Goal: Information Seeking & Learning: Learn about a topic

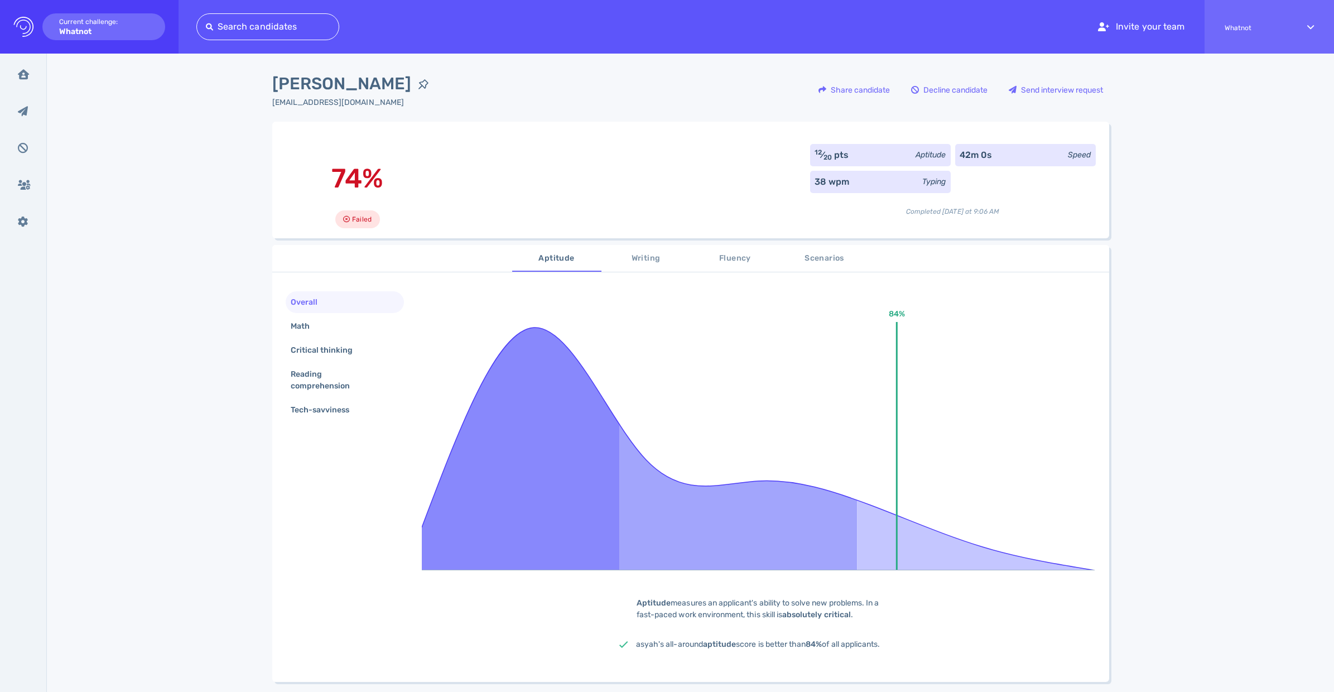
click at [656, 266] on span "Writing" at bounding box center [646, 259] width 76 height 14
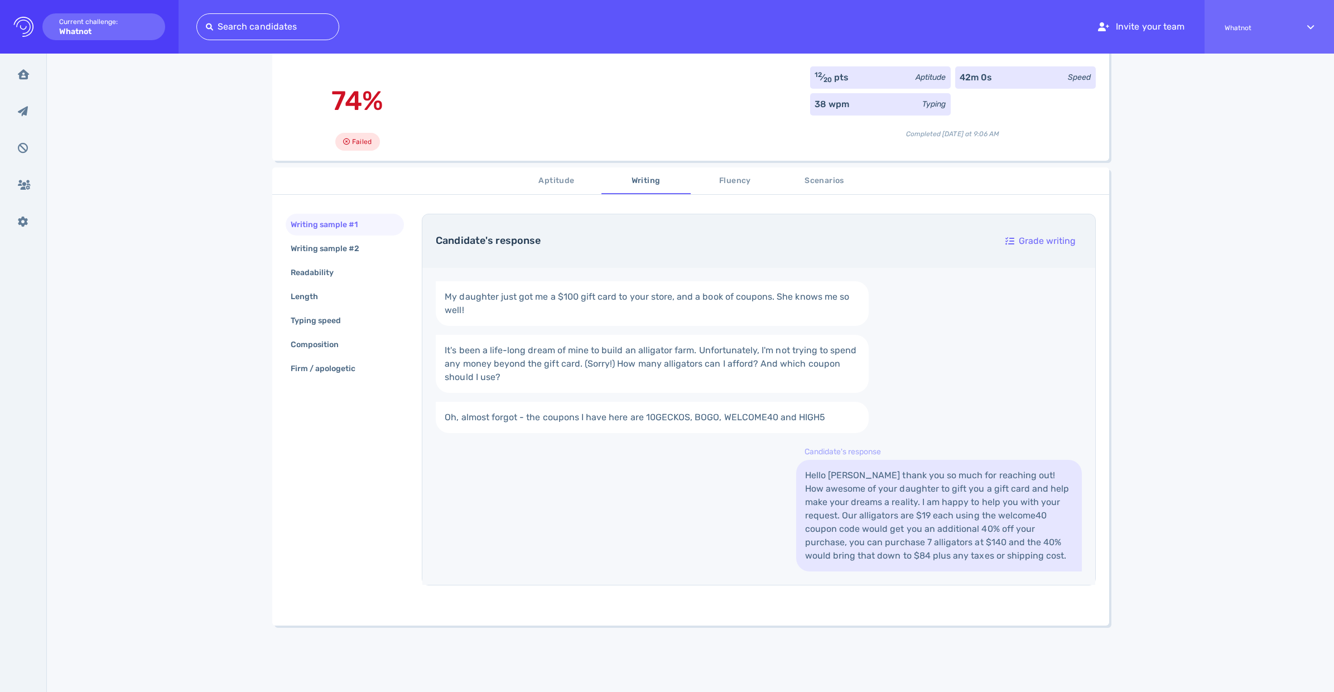
scroll to position [74, 0]
click at [708, 193] on button "Fluency" at bounding box center [735, 184] width 89 height 27
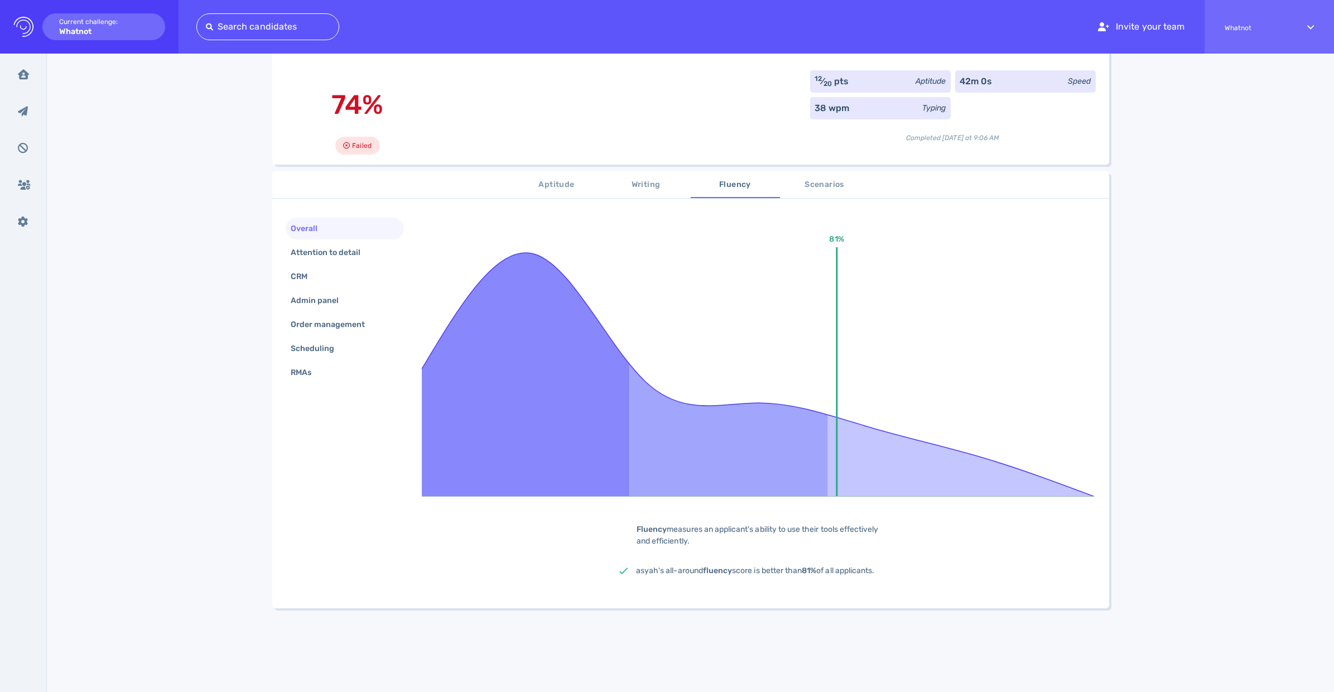
click at [836, 185] on span "Scenarios" at bounding box center [825, 185] width 76 height 14
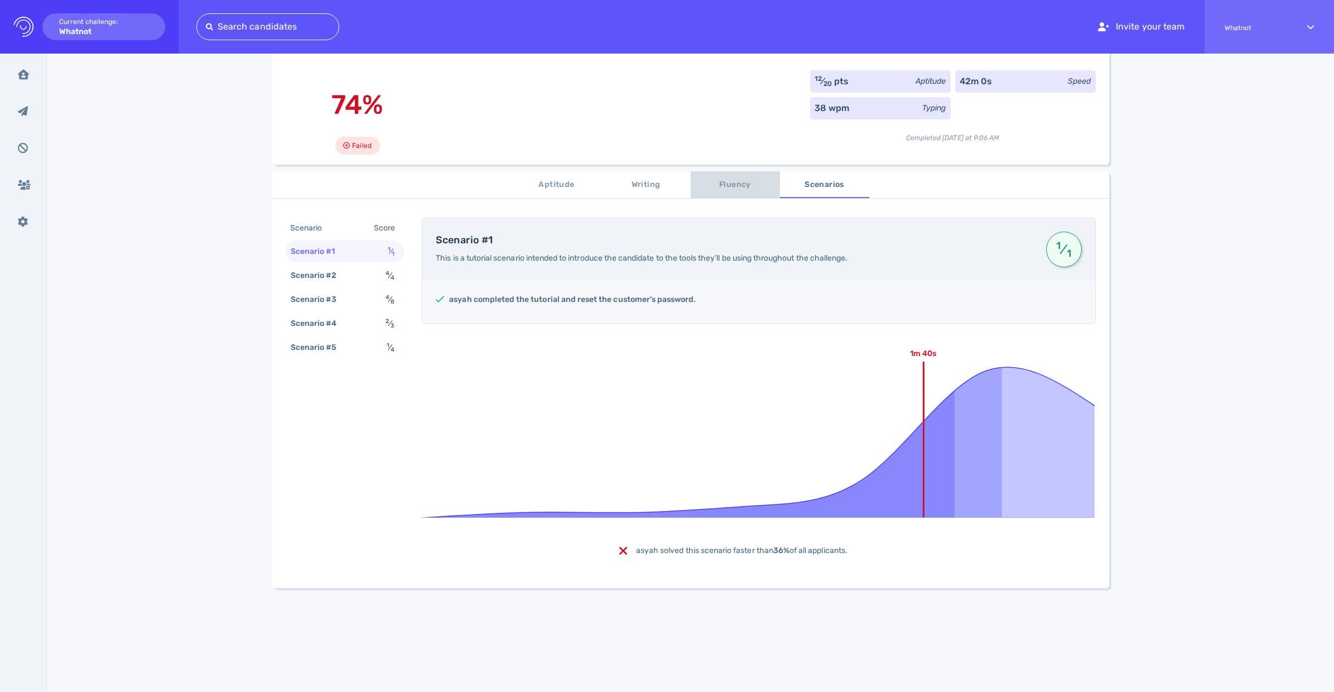
click at [713, 186] on span "Fluency" at bounding box center [736, 185] width 76 height 14
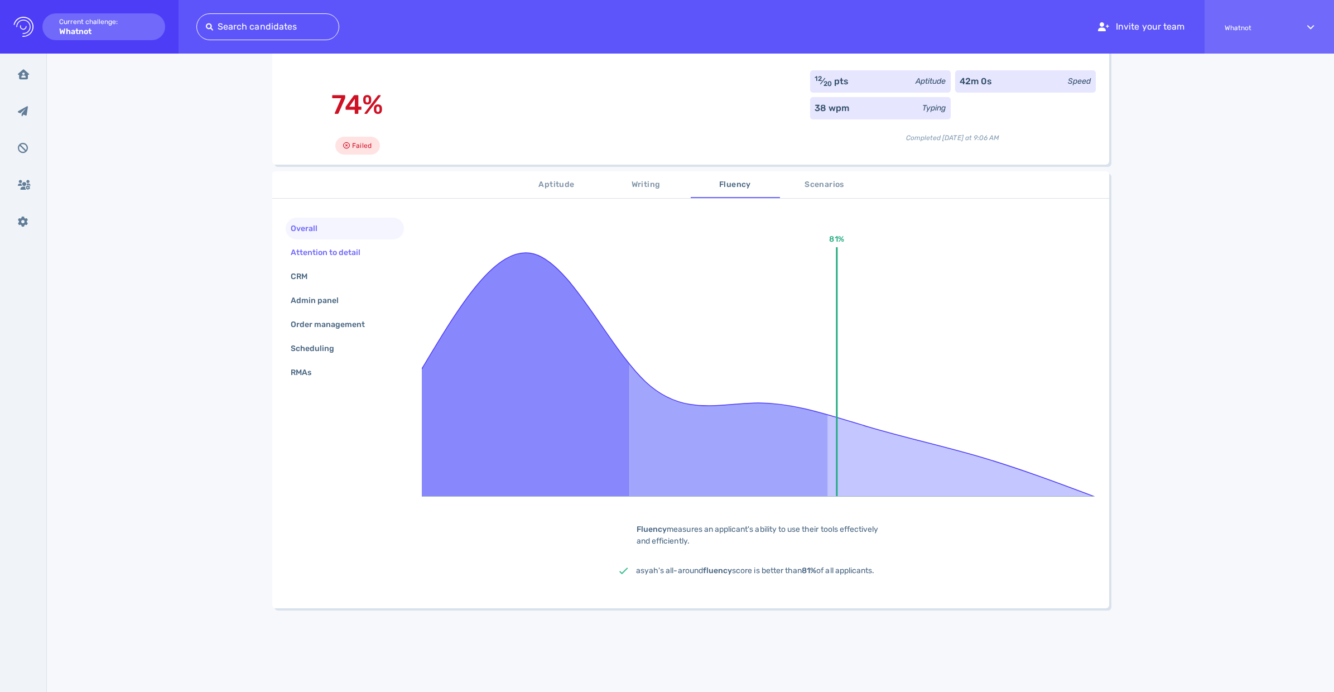
click at [322, 257] on div "Attention to detail" at bounding box center [332, 252] width 86 height 16
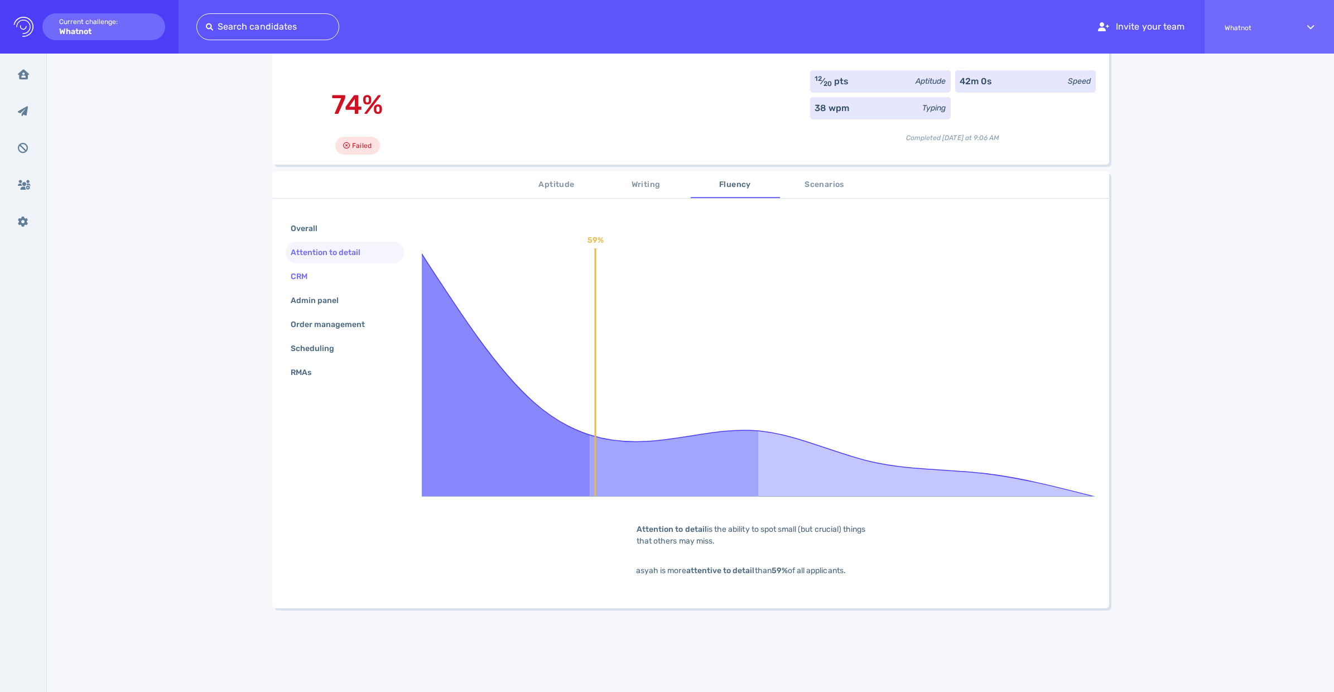
click at [323, 278] on div "CRM" at bounding box center [345, 277] width 119 height 22
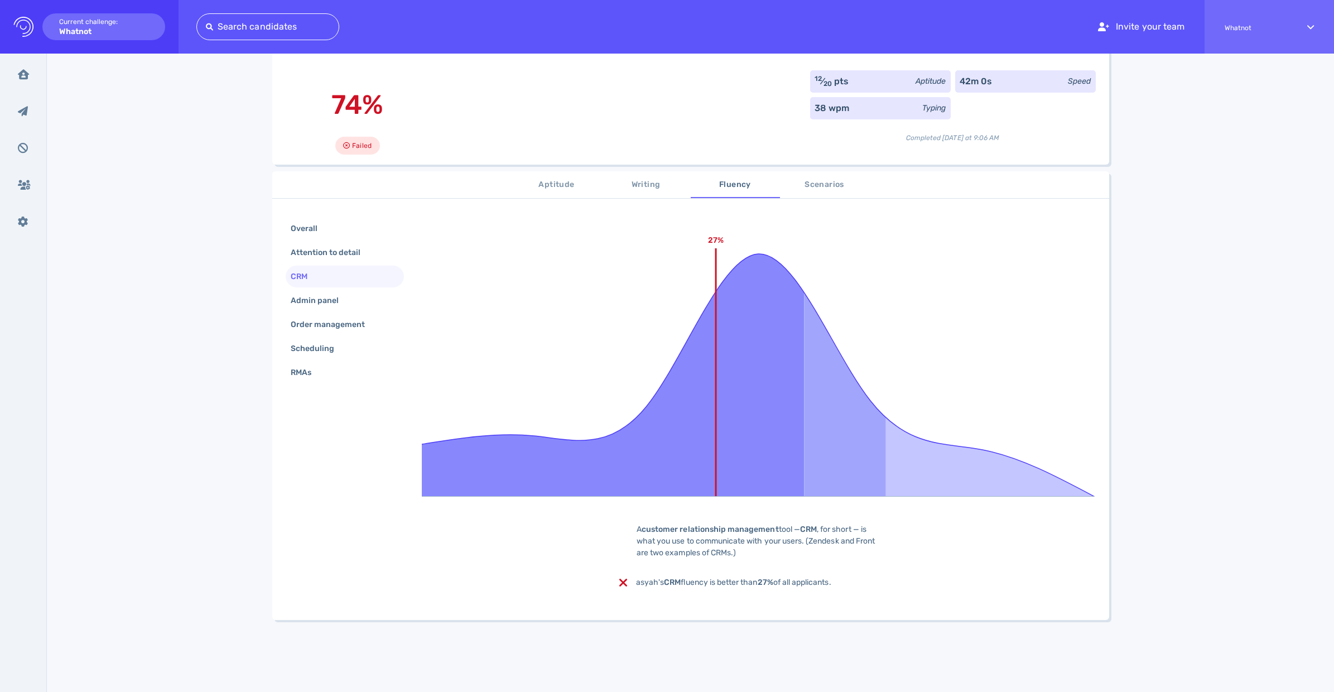
click at [649, 184] on span "Writing" at bounding box center [646, 185] width 76 height 14
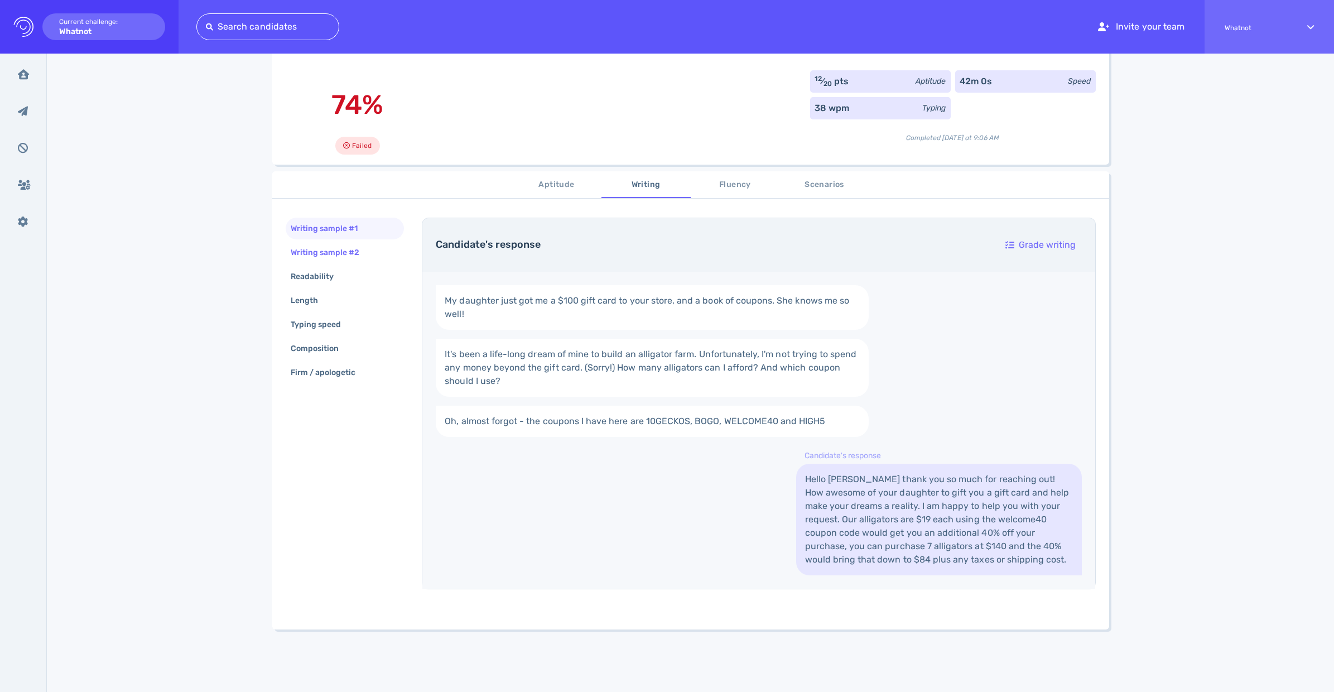
click at [318, 249] on div "Writing sample #2" at bounding box center [331, 252] width 85 height 16
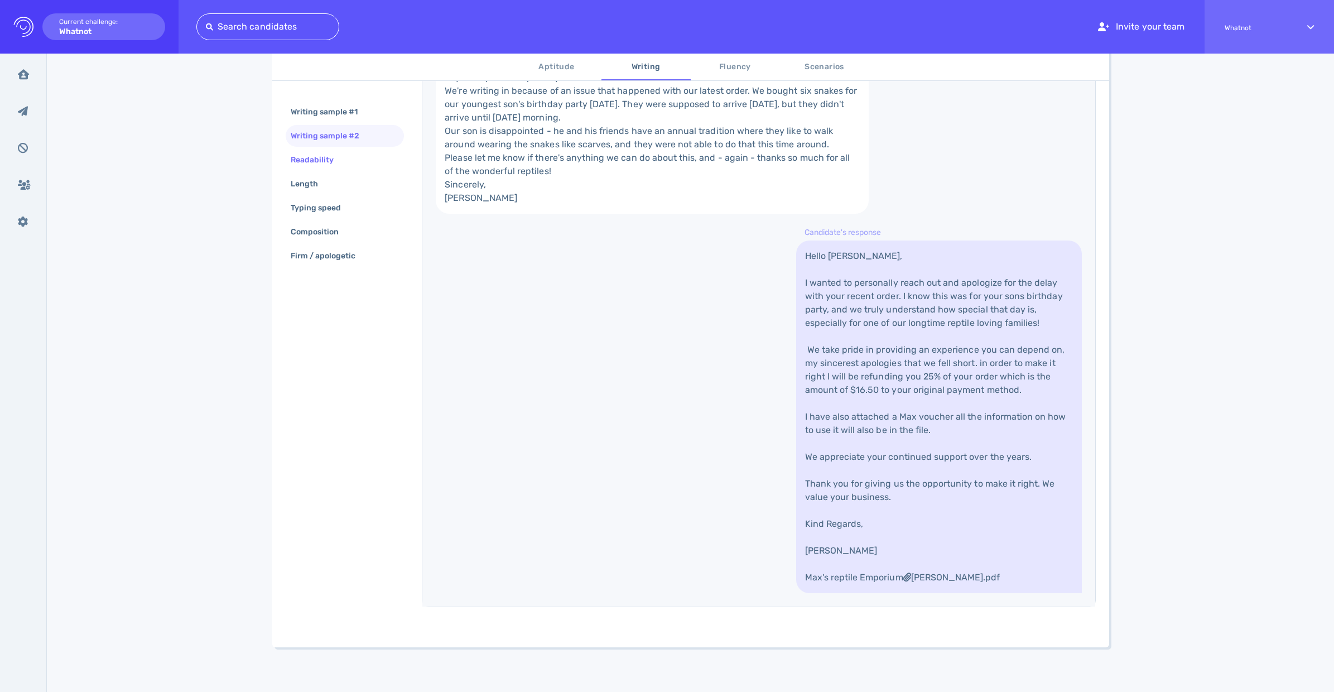
click at [324, 164] on div "Readability" at bounding box center [318, 160] width 59 height 16
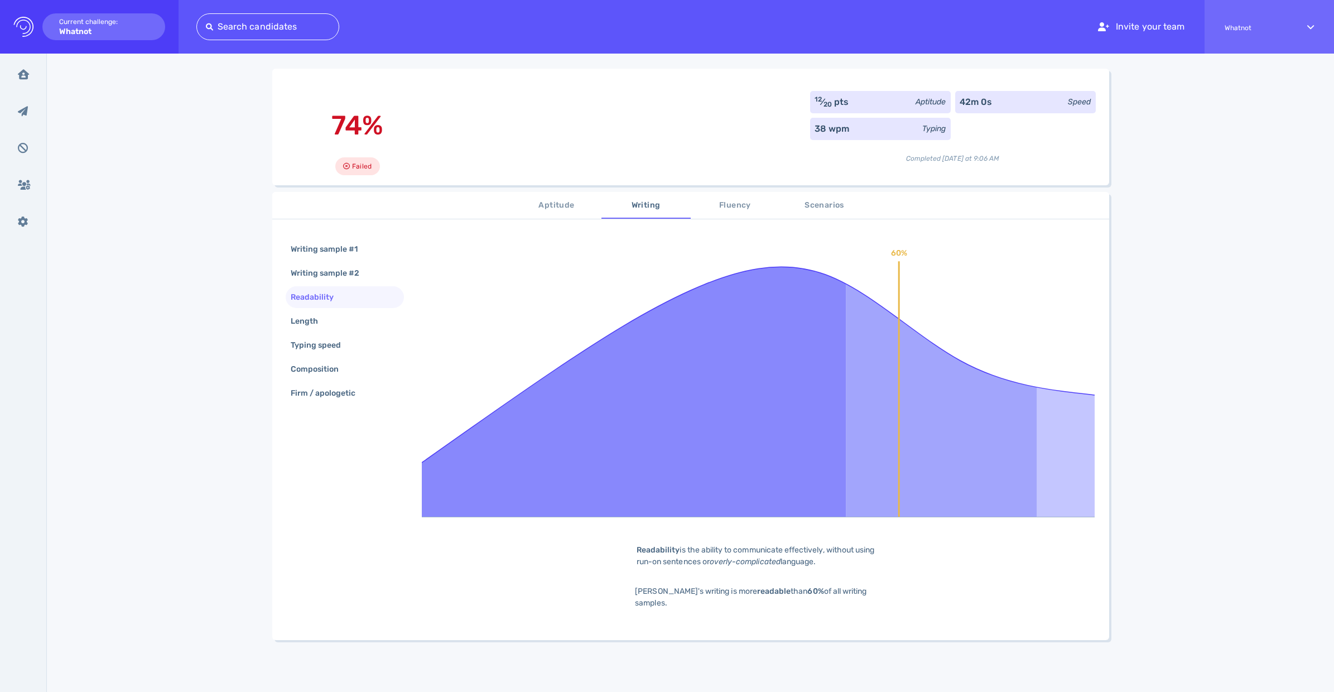
scroll to position [0, 0]
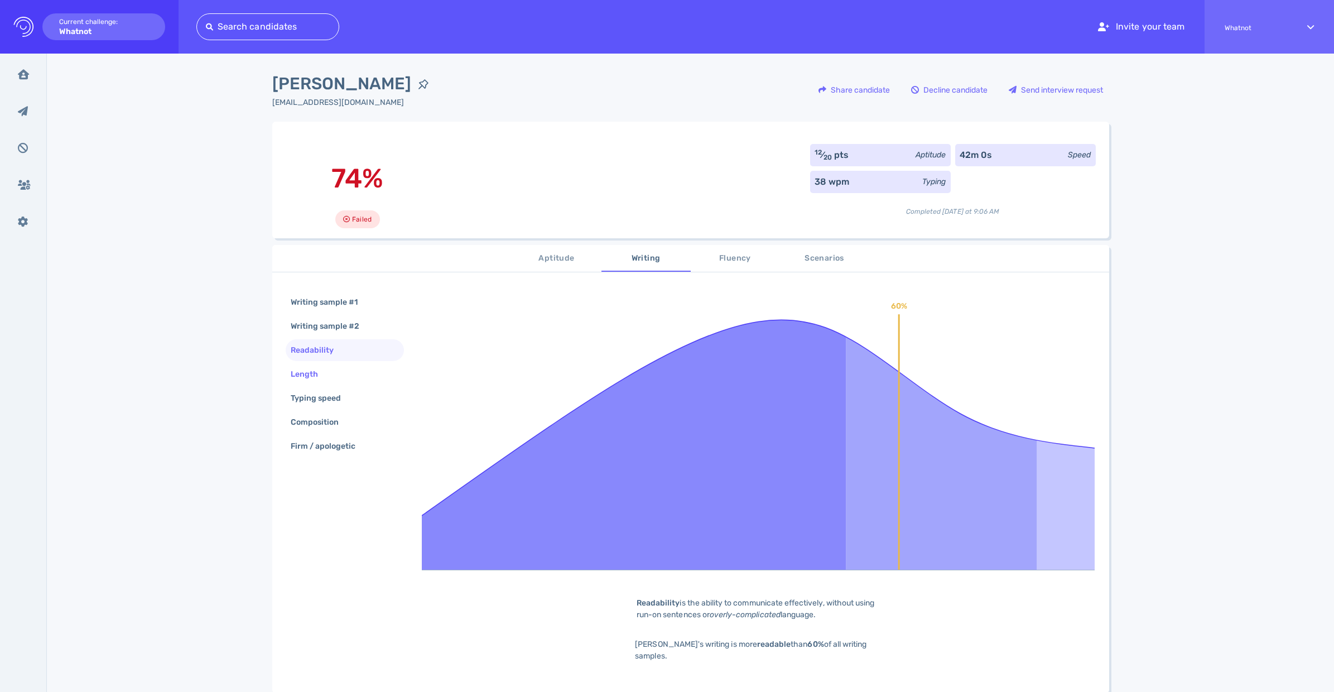
click at [306, 377] on div "Length" at bounding box center [310, 374] width 43 height 16
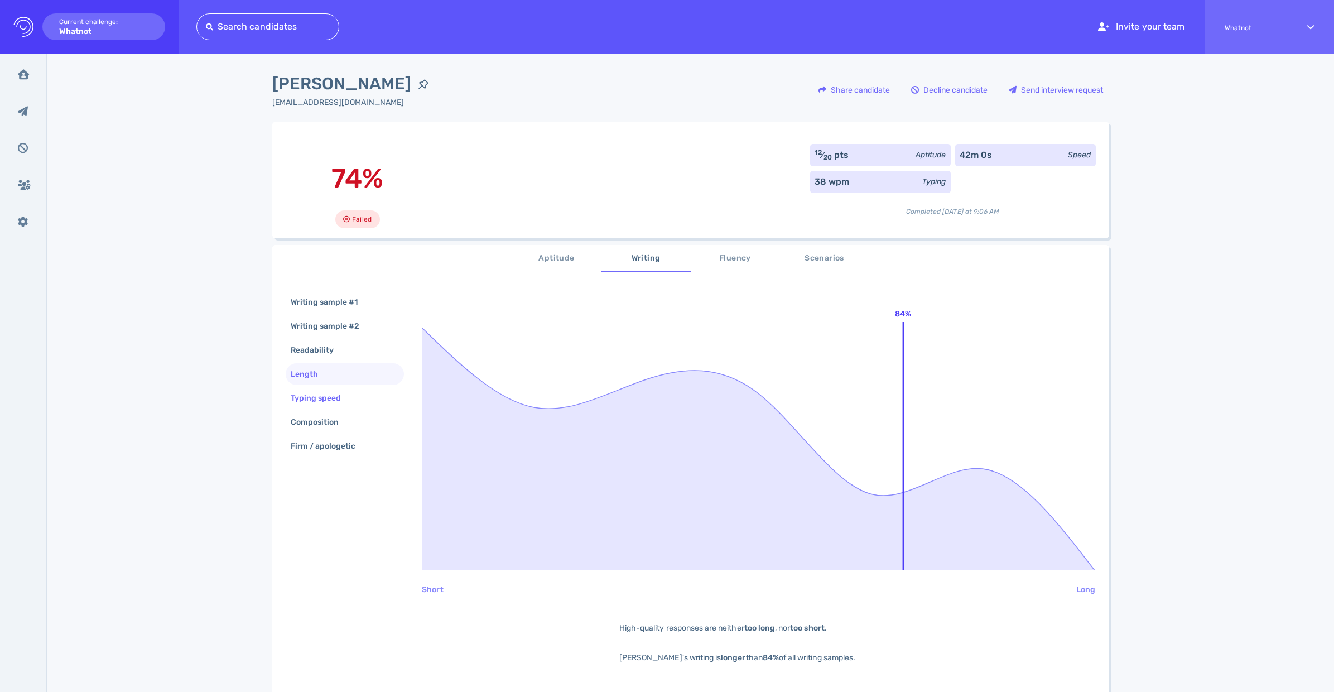
click at [315, 399] on div "Typing speed" at bounding box center [322, 398] width 66 height 16
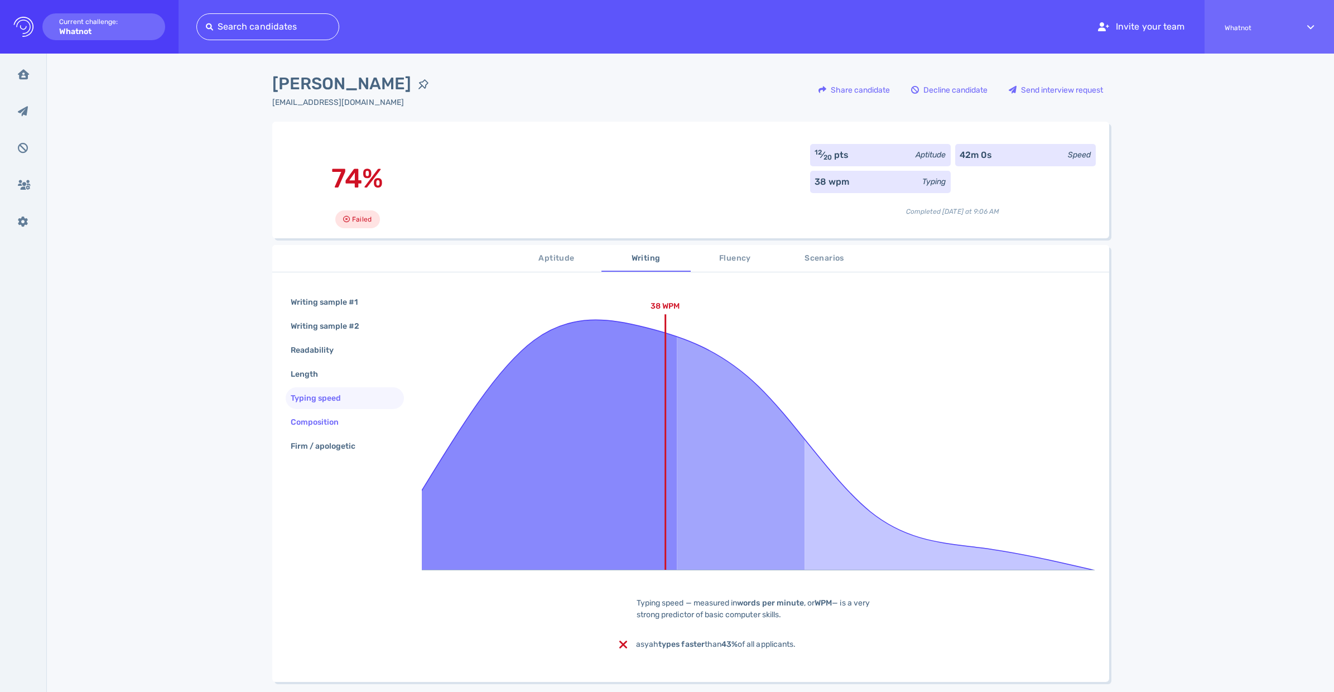
click at [311, 425] on div "Composition" at bounding box center [321, 422] width 64 height 16
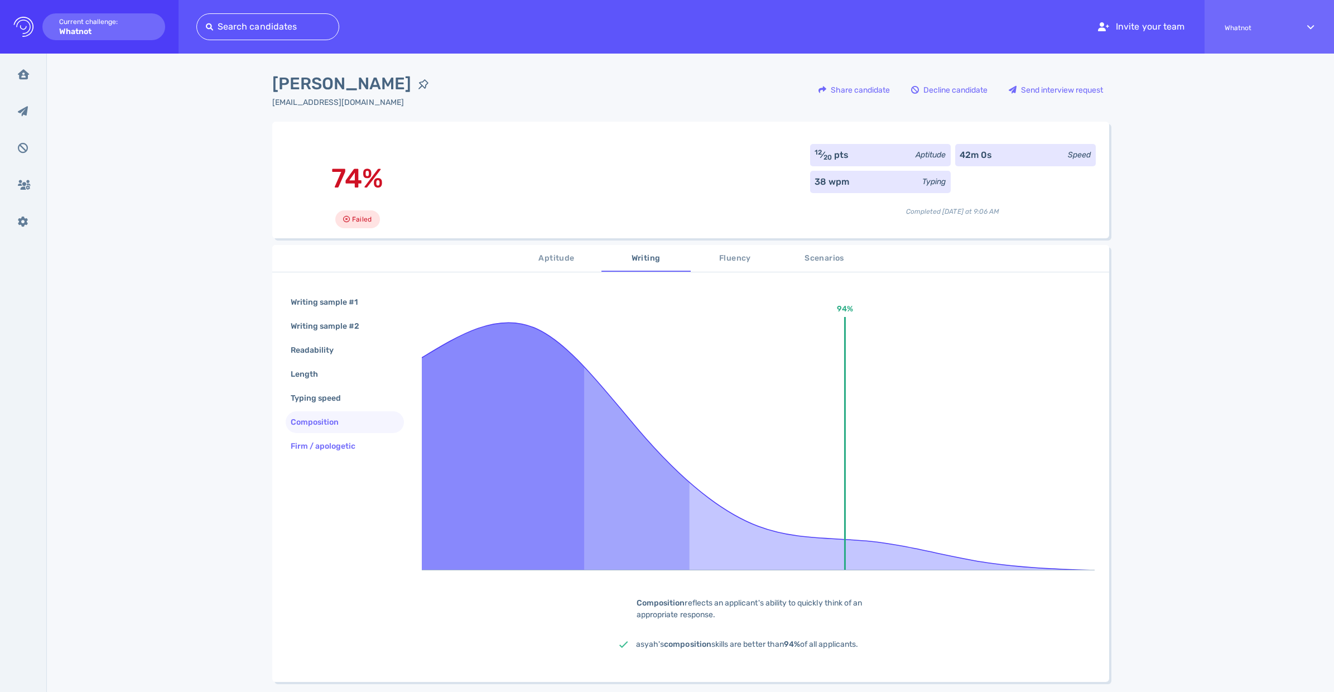
click at [320, 445] on div "Firm / apologetic" at bounding box center [329, 446] width 81 height 16
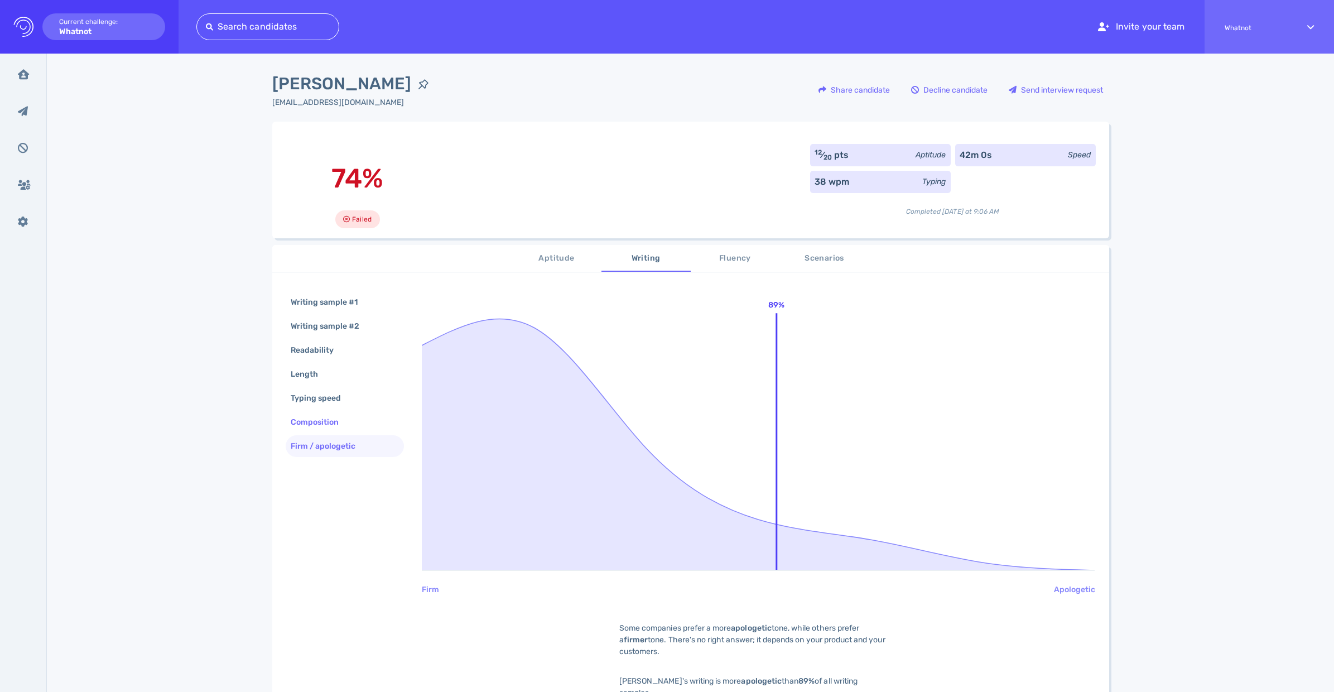
click at [320, 422] on div "Composition" at bounding box center [321, 422] width 64 height 16
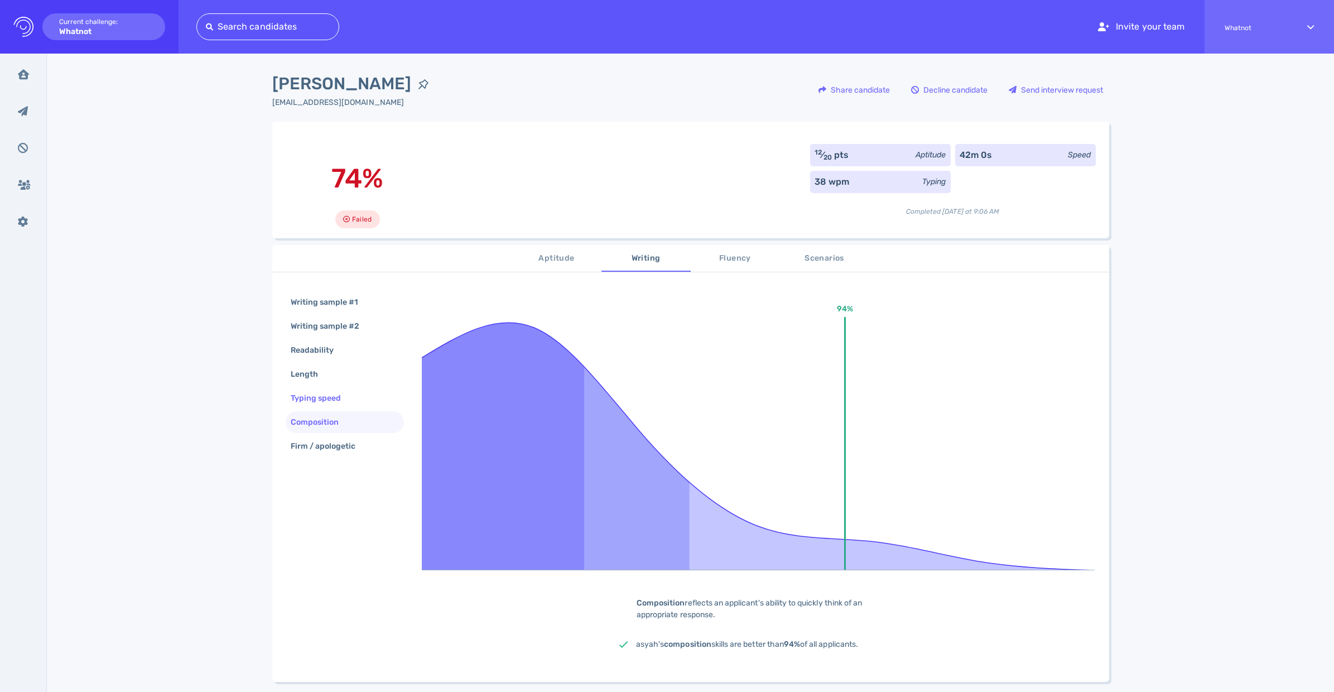
click at [321, 393] on div "Typing speed" at bounding box center [322, 398] width 66 height 16
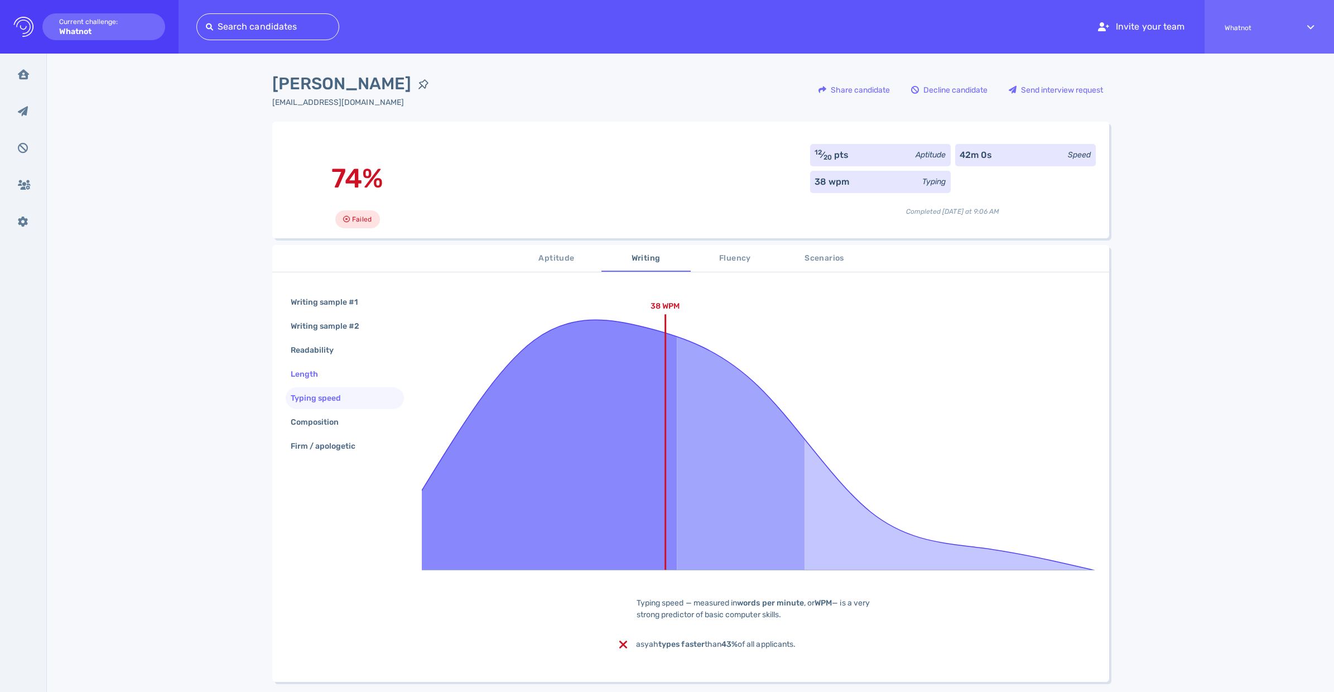
click at [313, 377] on div "Length" at bounding box center [310, 374] width 43 height 16
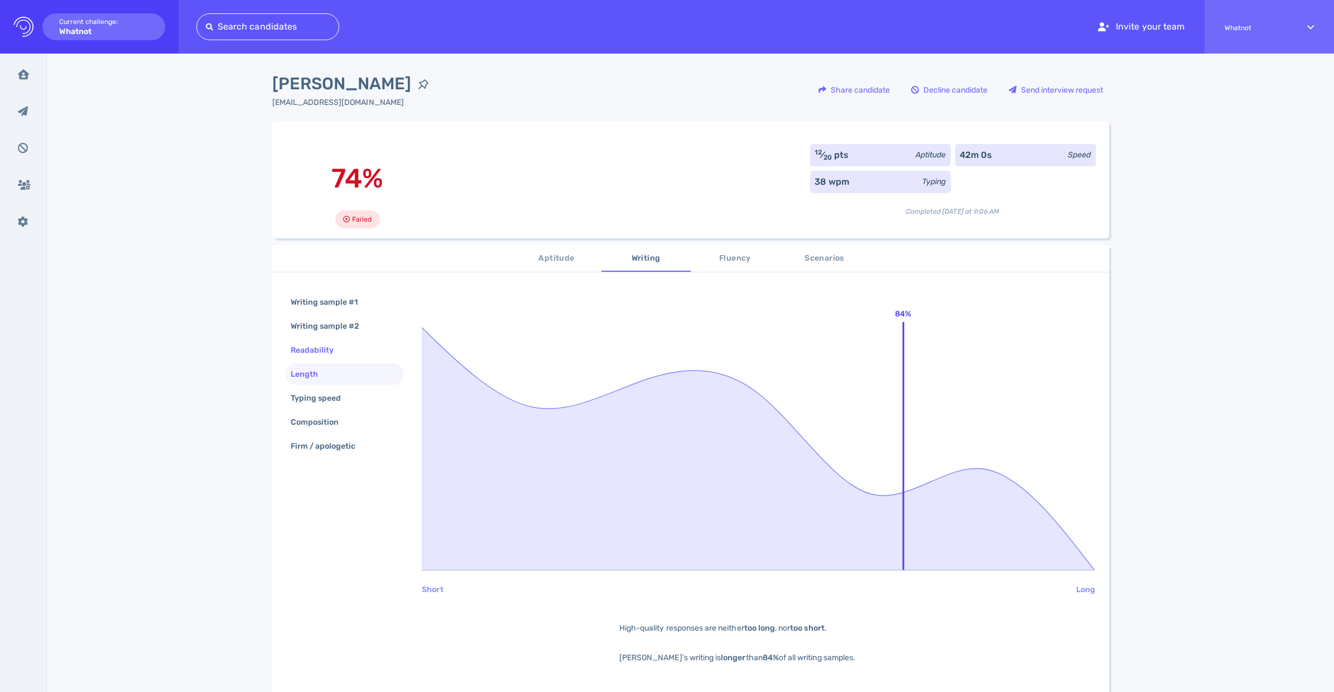
click at [350, 349] on div "Readability" at bounding box center [345, 350] width 119 height 22
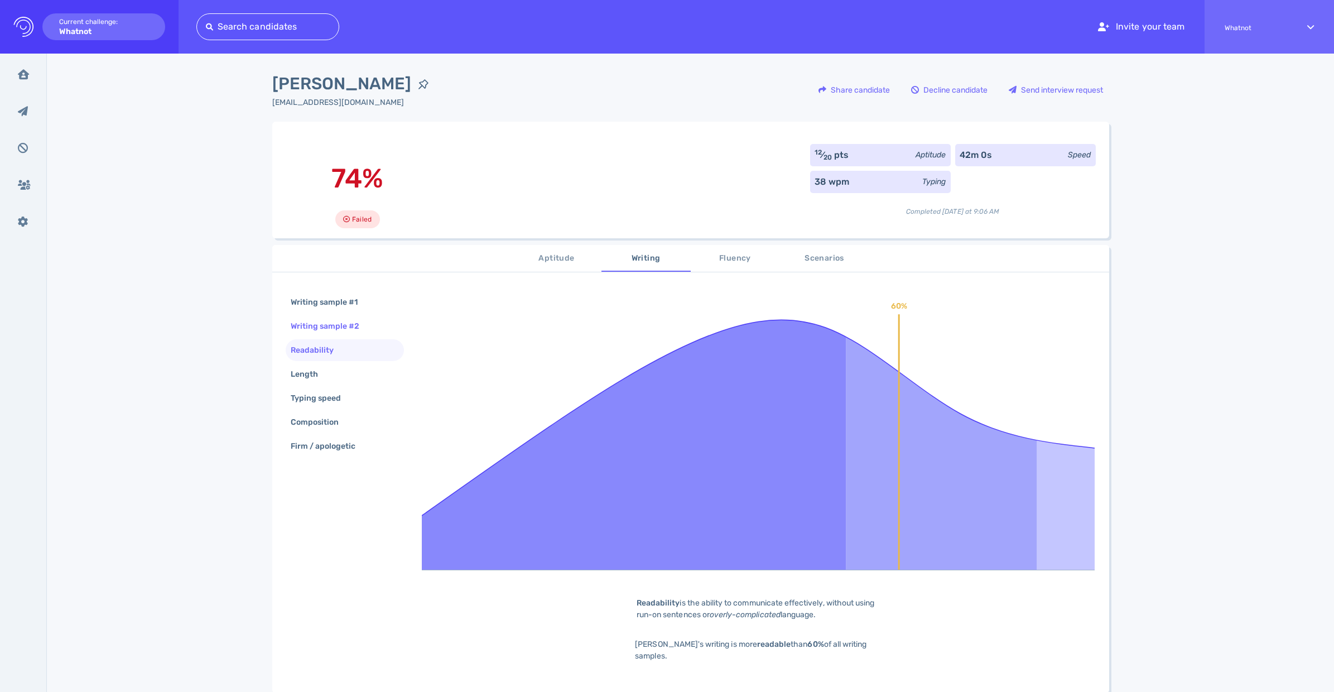
click at [319, 322] on div "Writing sample #2" at bounding box center [331, 326] width 85 height 16
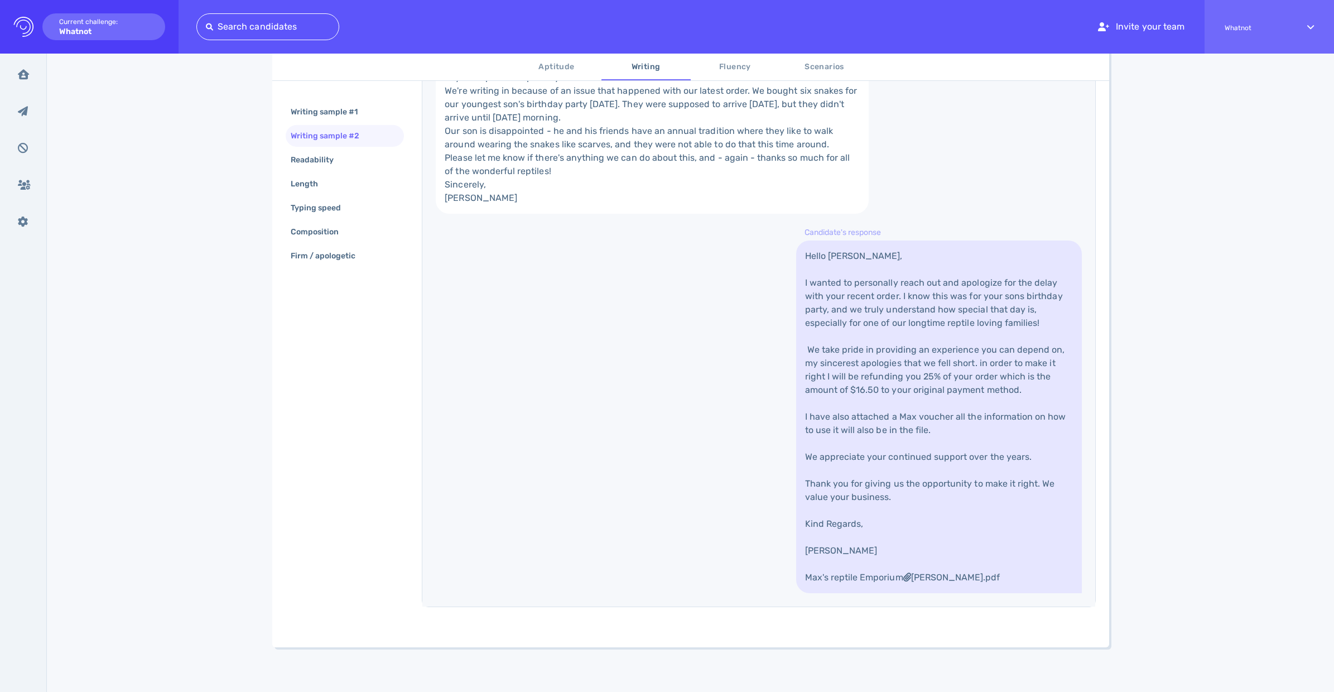
scroll to position [384, 0]
click at [306, 257] on div "Firm / apologetic" at bounding box center [329, 256] width 81 height 16
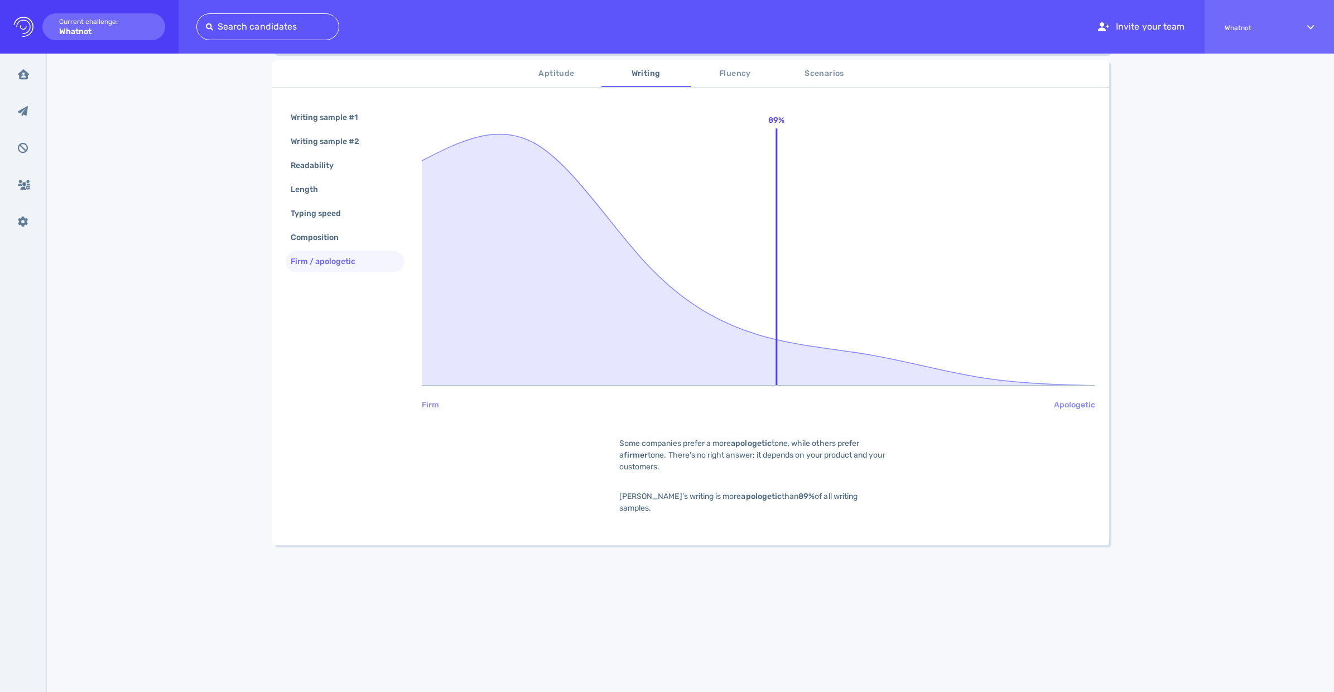
scroll to position [185, 0]
click at [814, 74] on span "Scenarios" at bounding box center [825, 74] width 76 height 14
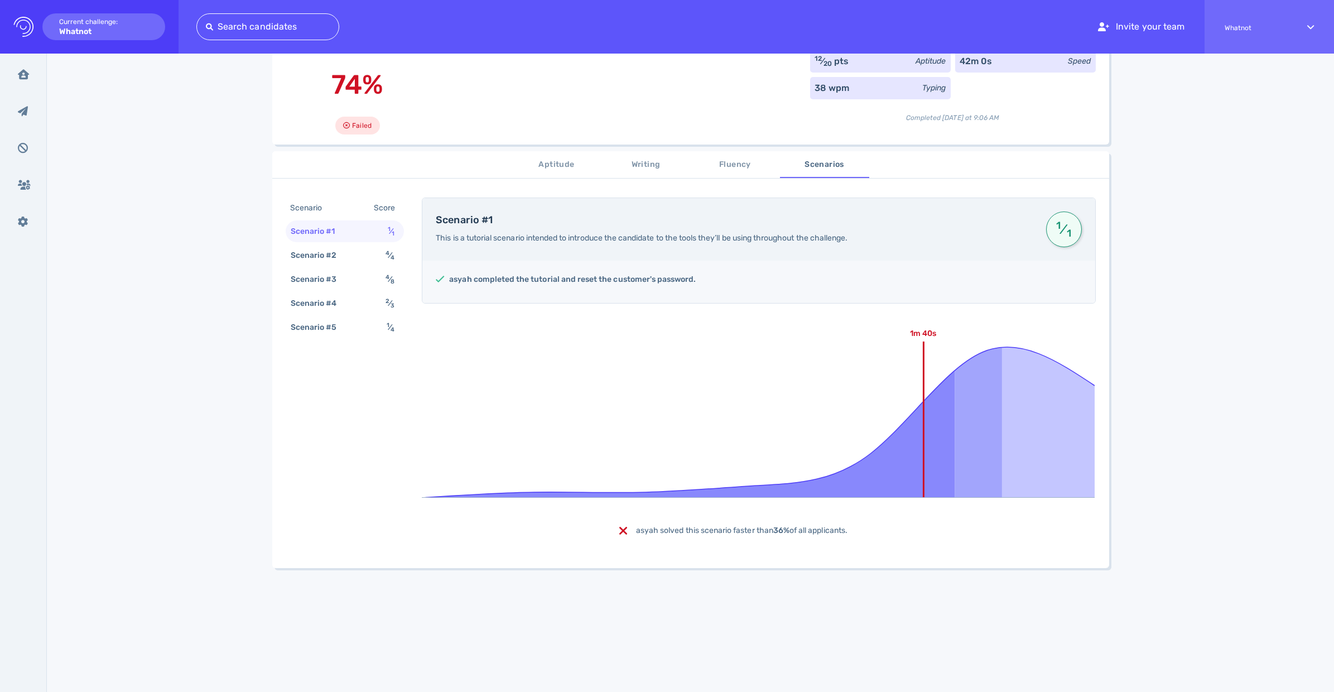
scroll to position [0, 0]
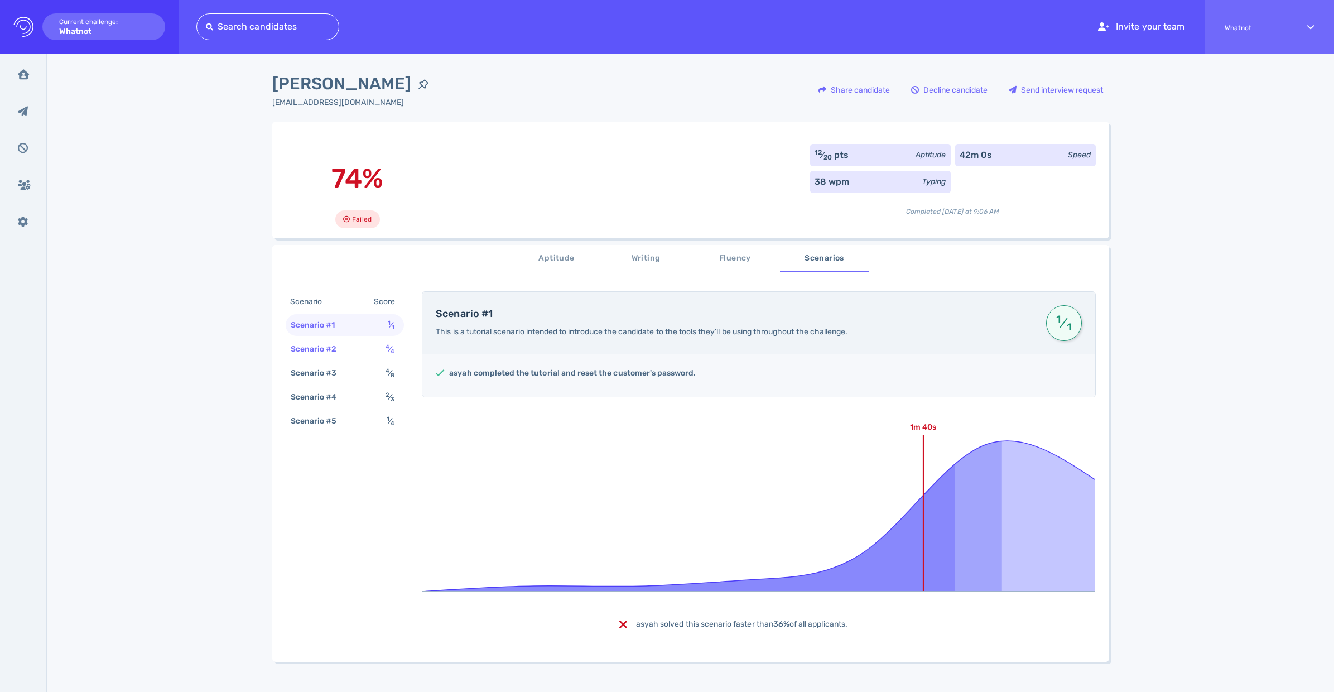
click at [330, 354] on div "Scenario #2" at bounding box center [320, 349] width 62 height 16
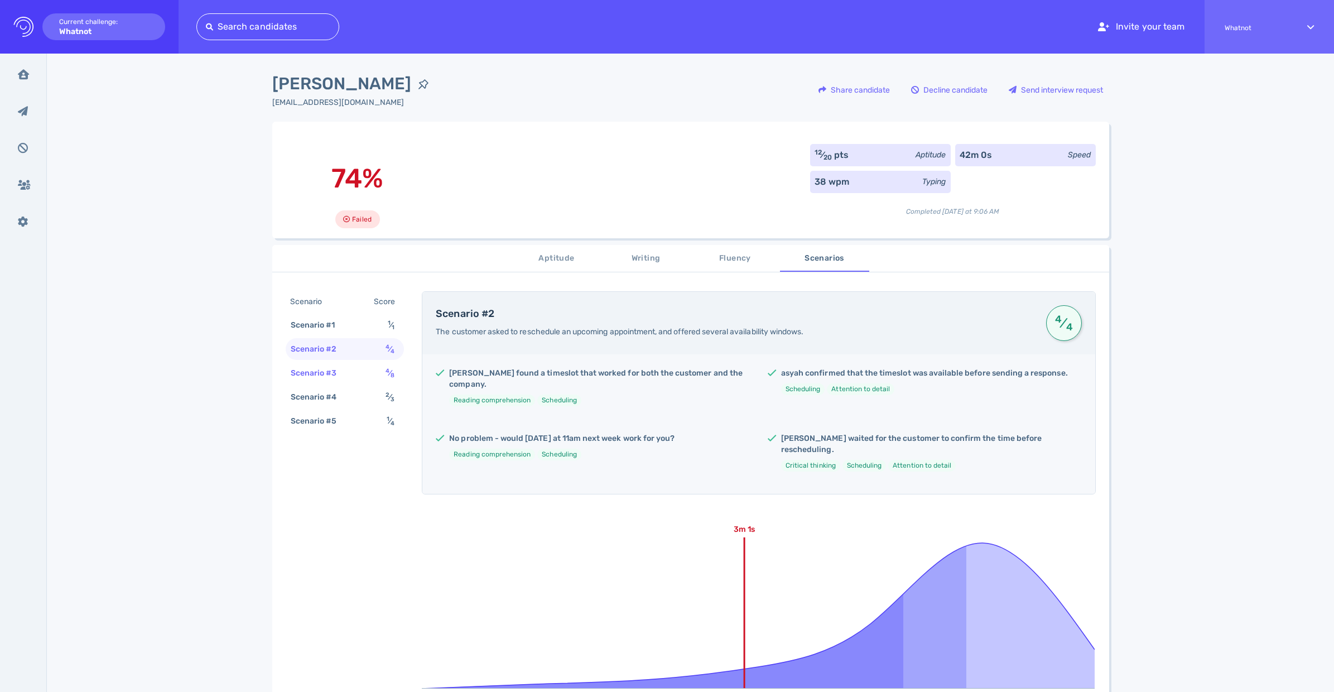
click at [322, 376] on div "Scenario #3" at bounding box center [320, 373] width 62 height 16
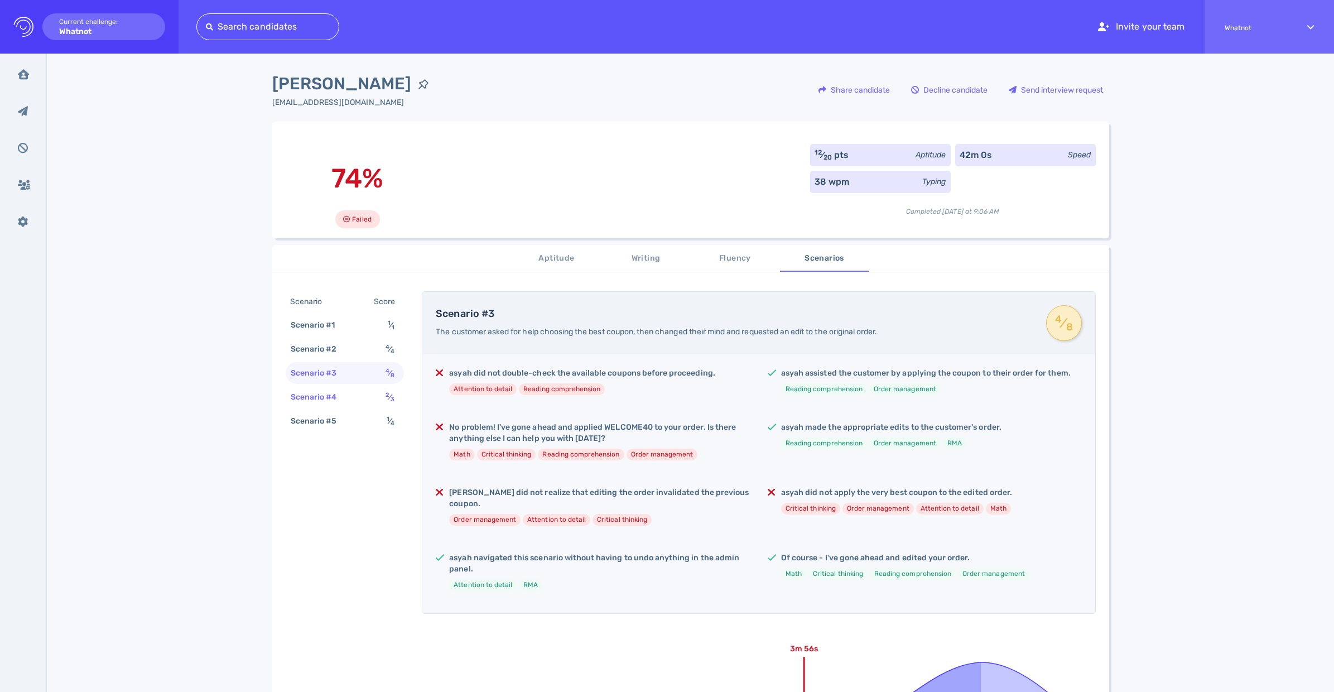
click at [323, 394] on div "Scenario #4" at bounding box center [320, 397] width 62 height 16
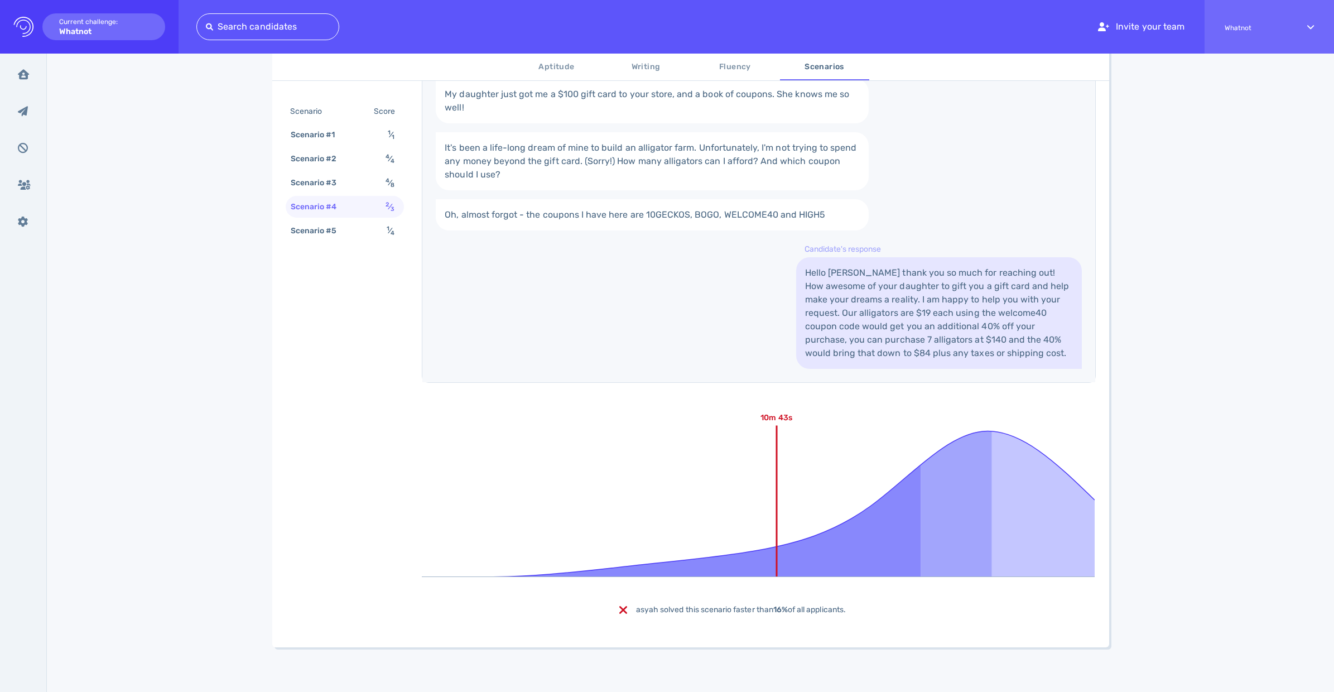
scroll to position [260, 0]
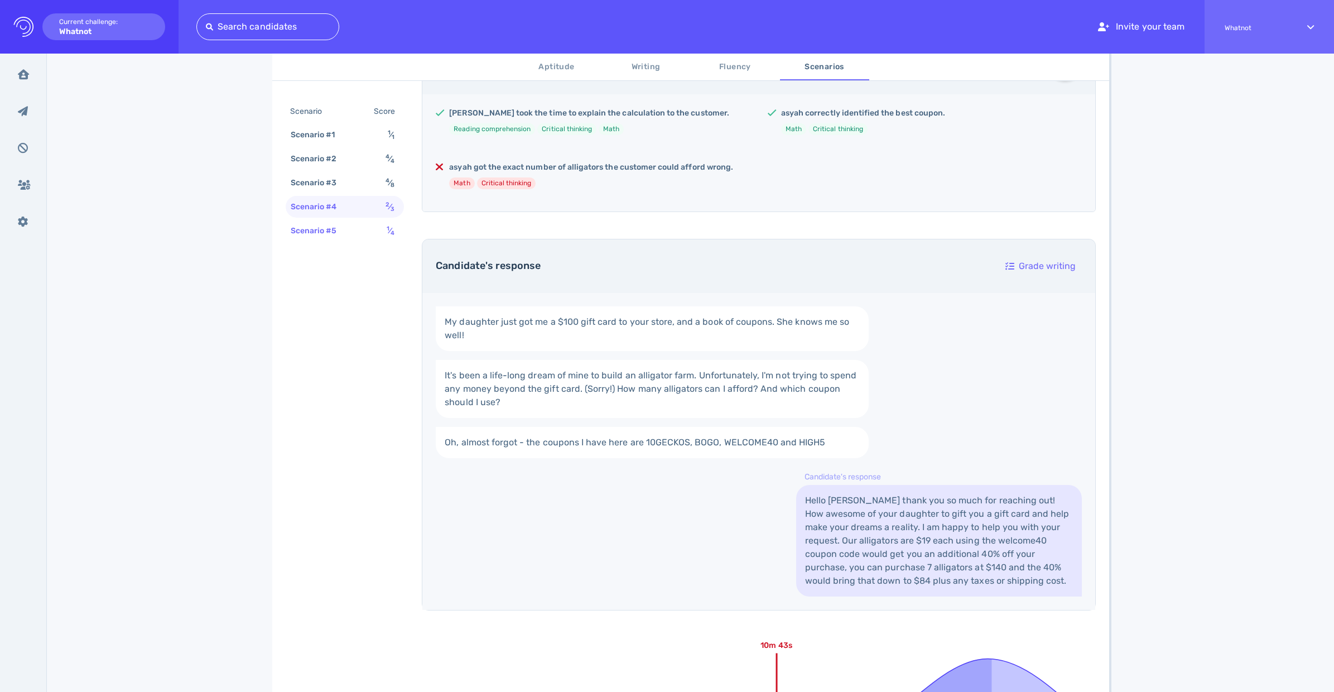
click at [320, 231] on div "Scenario #5" at bounding box center [320, 231] width 62 height 16
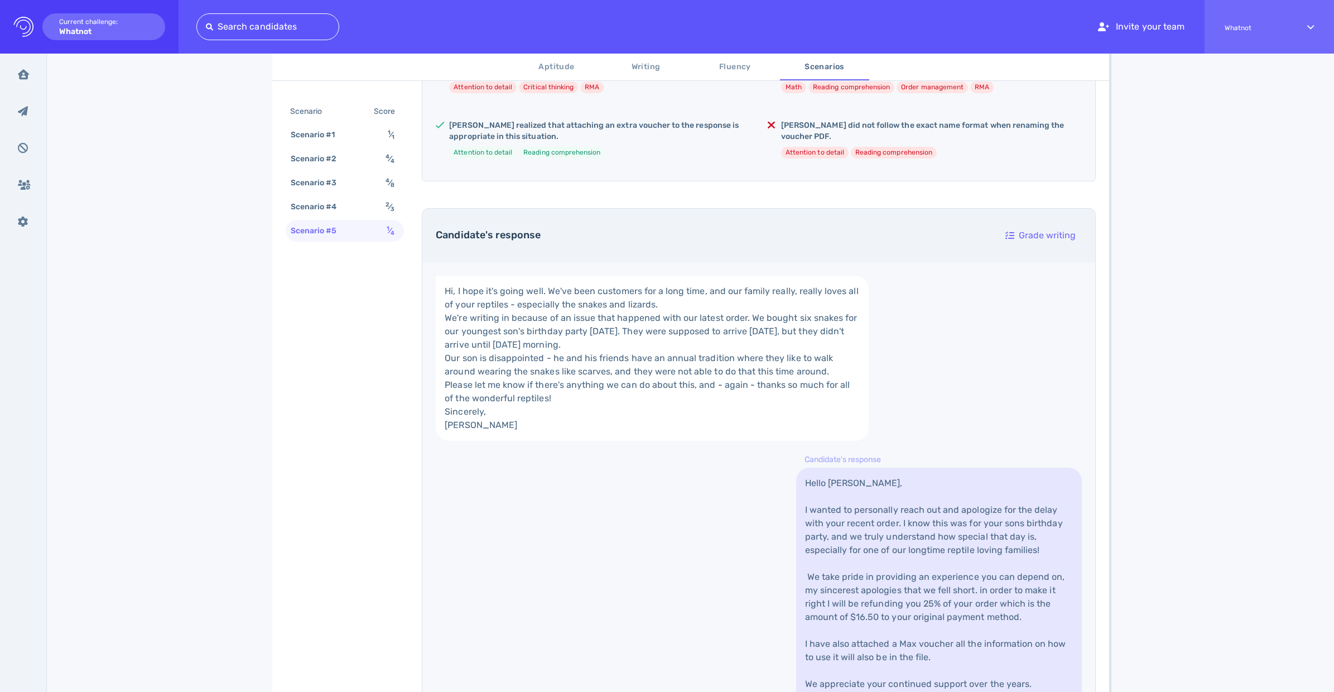
scroll to position [0, 0]
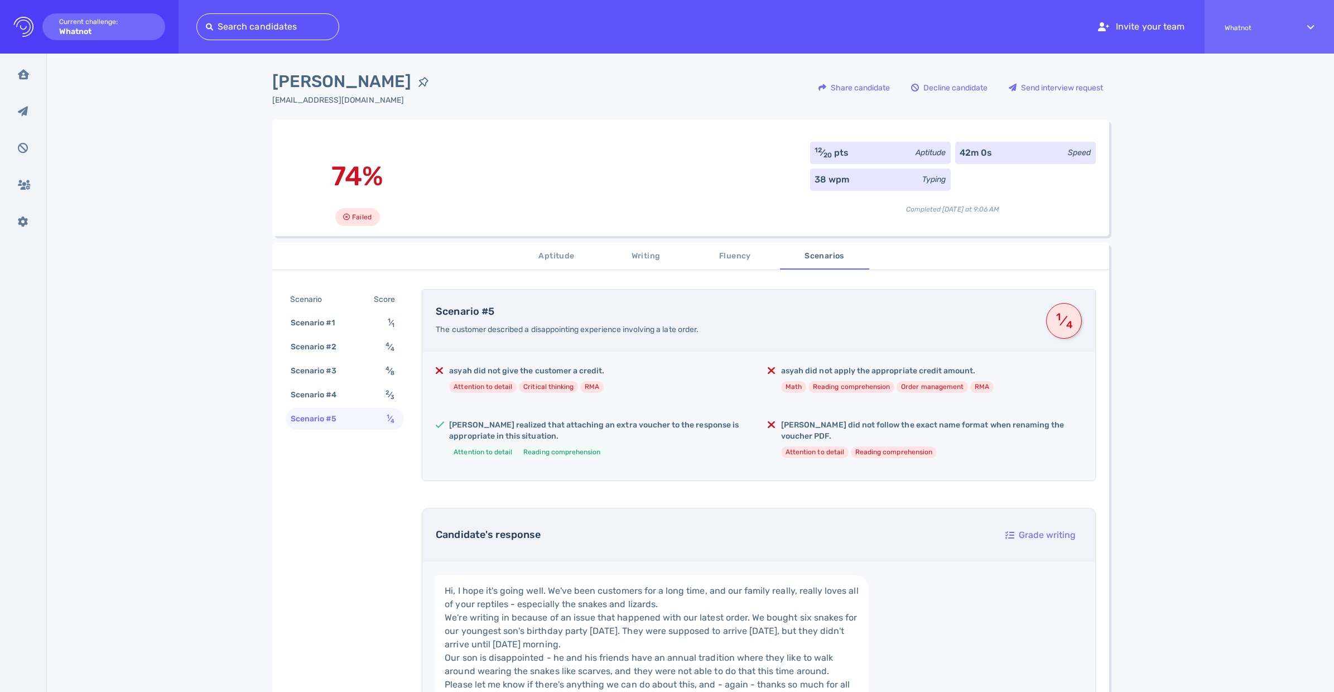
click at [315, 303] on div "Scenario" at bounding box center [311, 299] width 47 height 16
click at [557, 257] on span "Aptitude" at bounding box center [557, 254] width 76 height 14
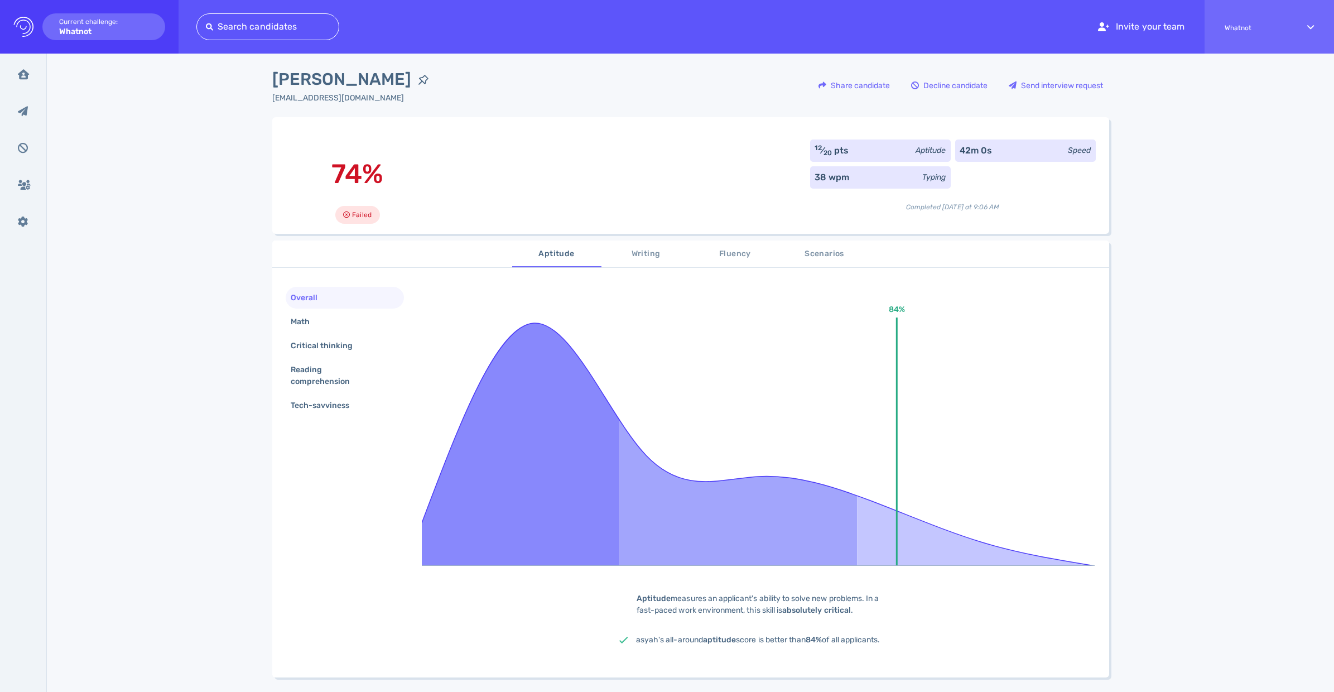
click at [638, 258] on span "Writing" at bounding box center [646, 254] width 76 height 14
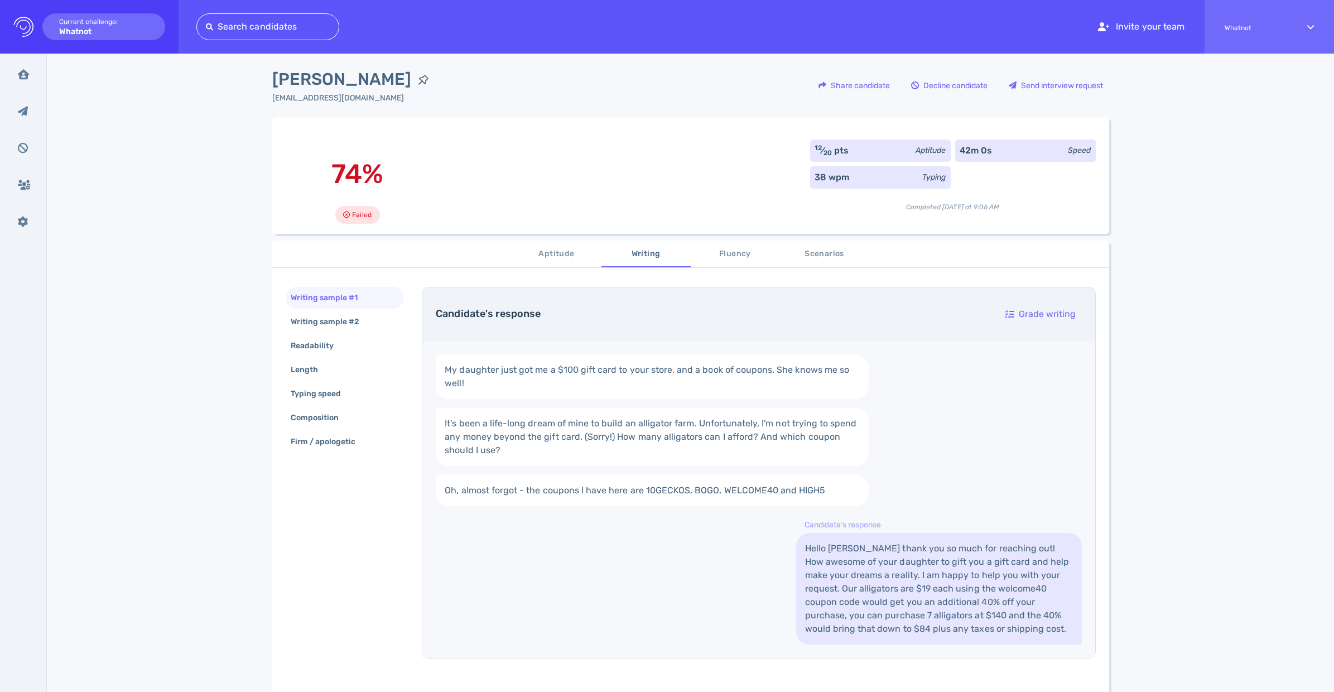
click at [724, 260] on span "Fluency" at bounding box center [736, 254] width 76 height 14
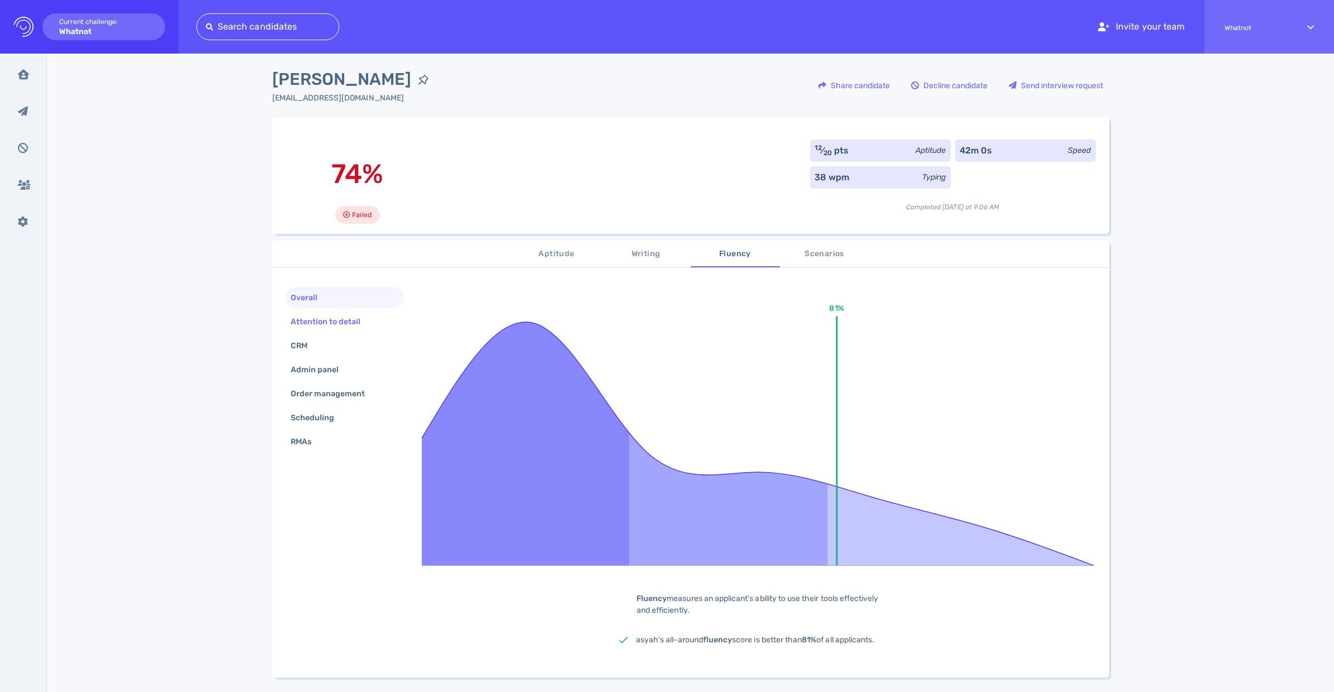
click at [320, 321] on div "Attention to detail" at bounding box center [332, 322] width 86 height 16
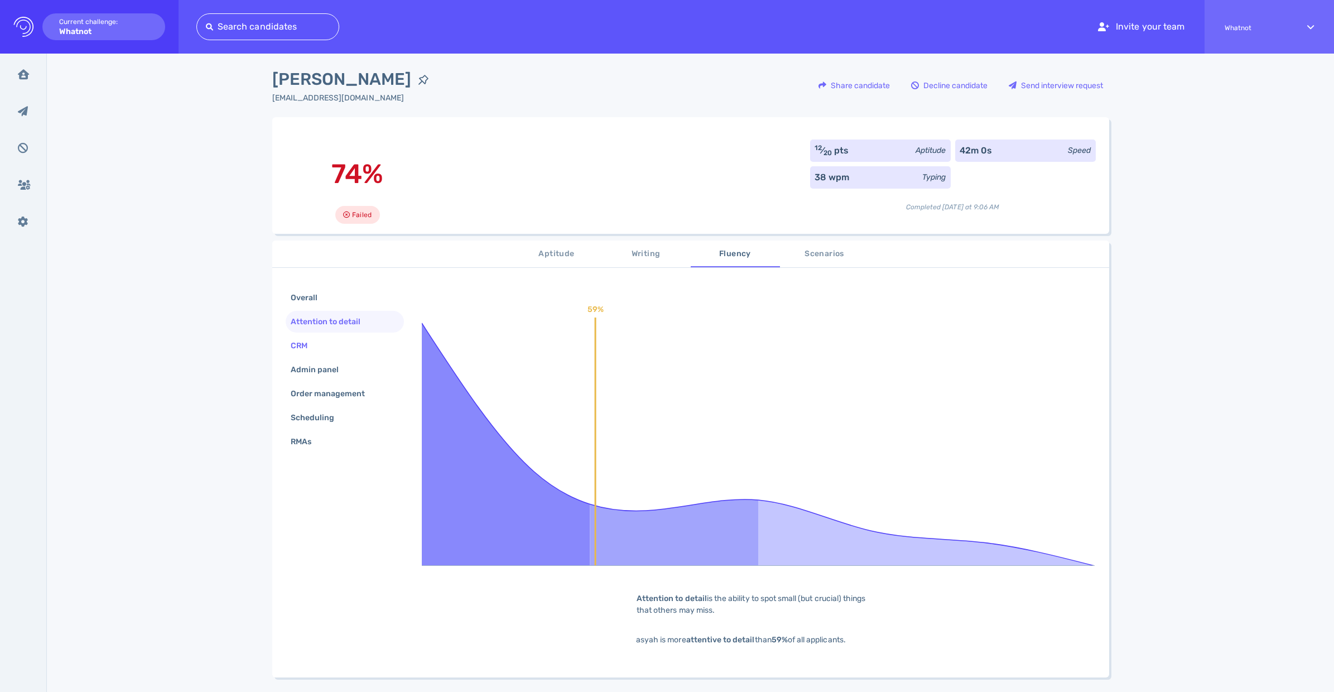
click at [300, 344] on div "CRM" at bounding box center [305, 346] width 32 height 16
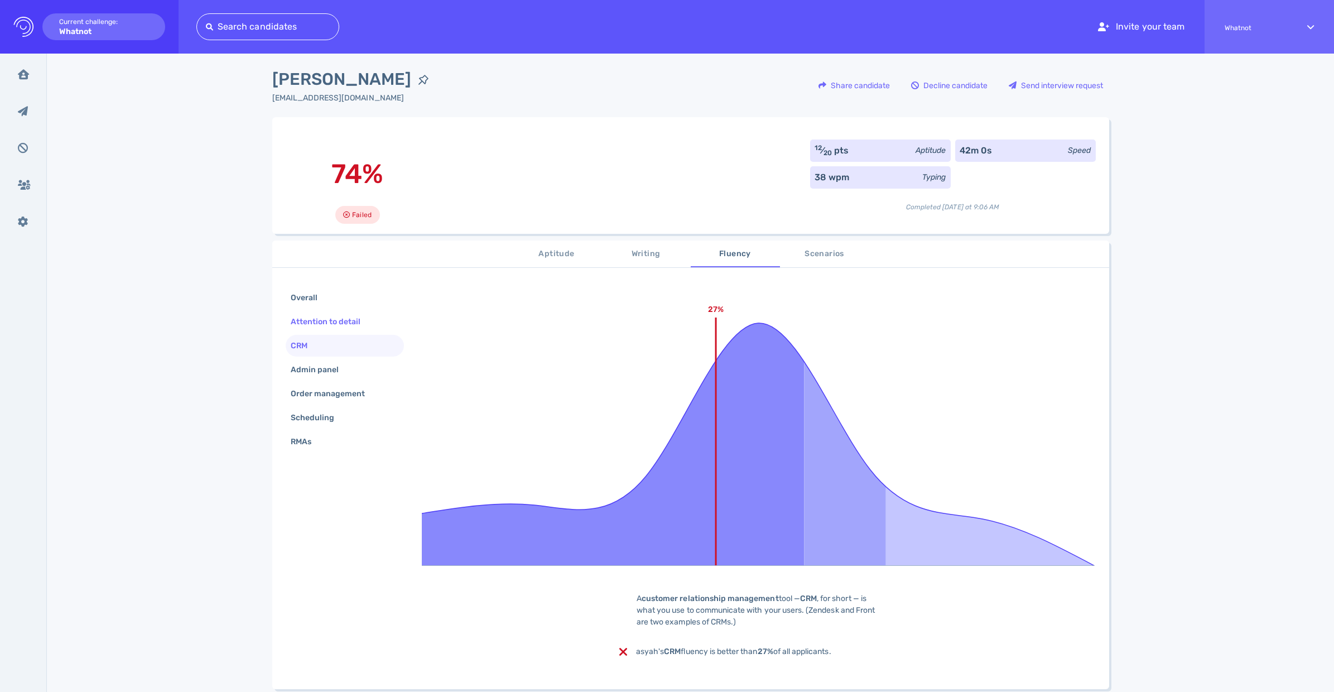
click at [316, 313] on div "Attention to detail" at bounding box center [345, 322] width 119 height 22
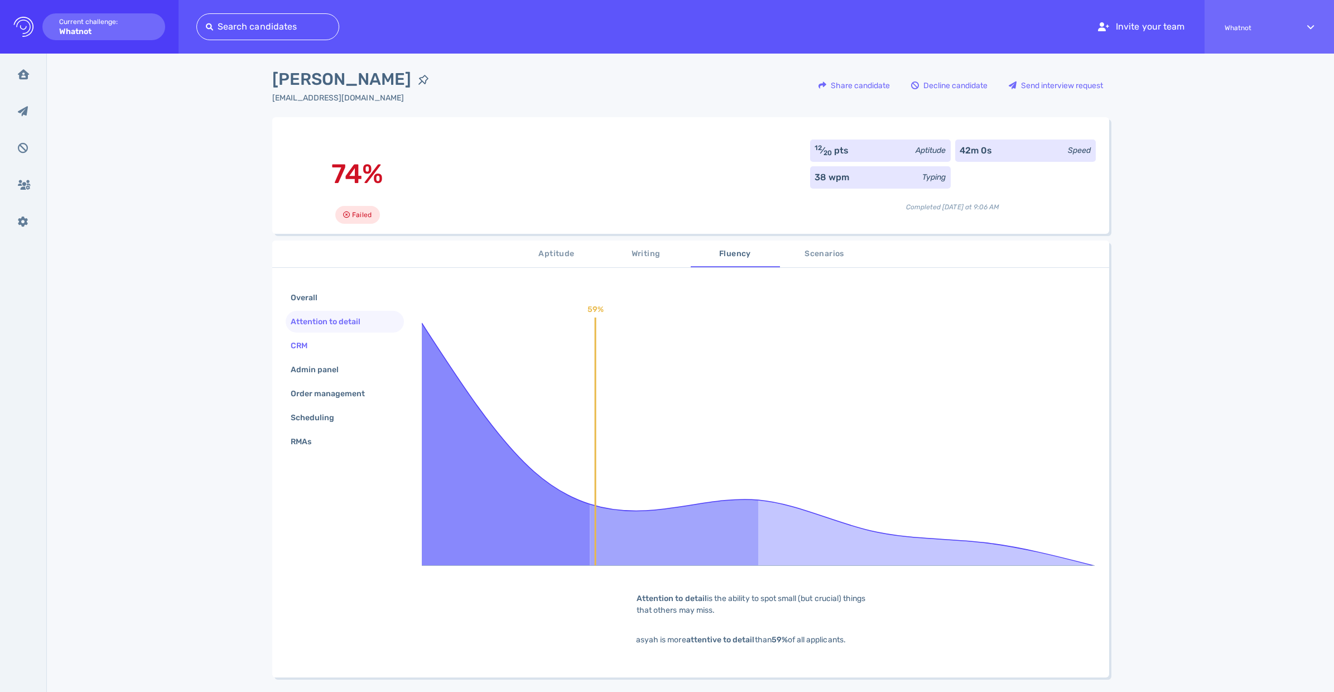
click at [300, 342] on div "CRM" at bounding box center [305, 346] width 32 height 16
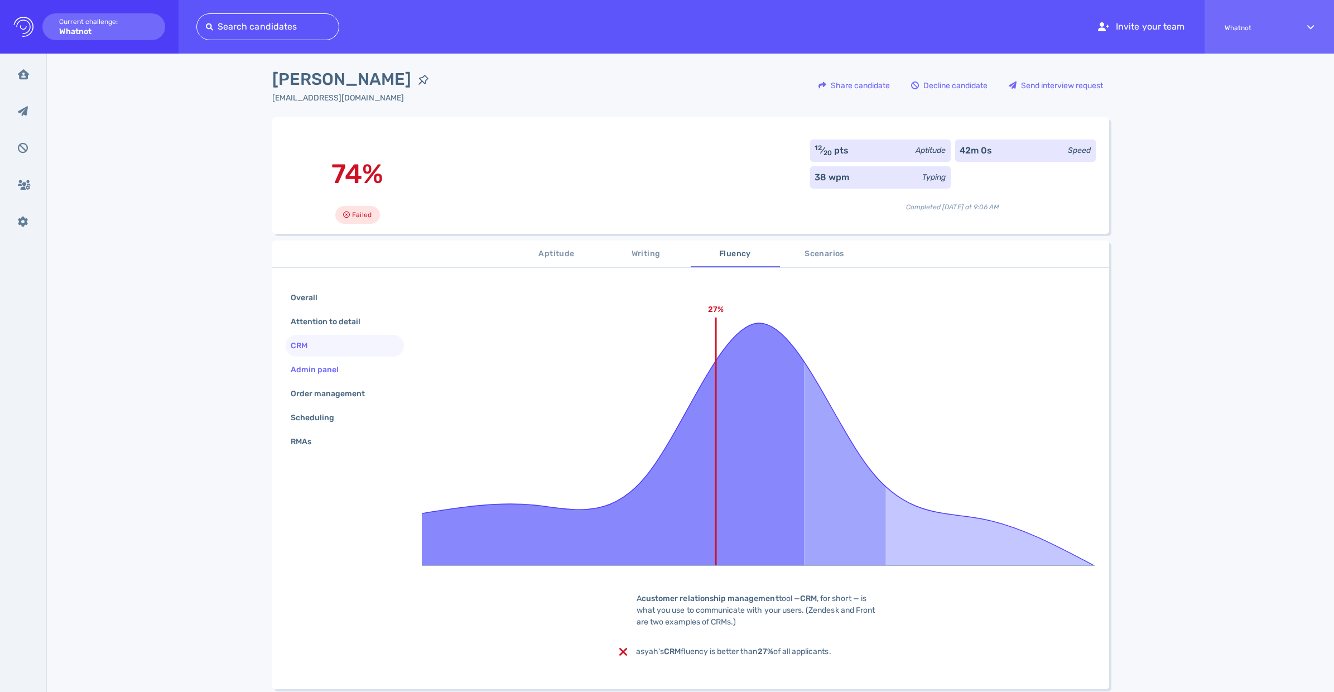
click at [308, 370] on div "Admin panel" at bounding box center [321, 370] width 64 height 16
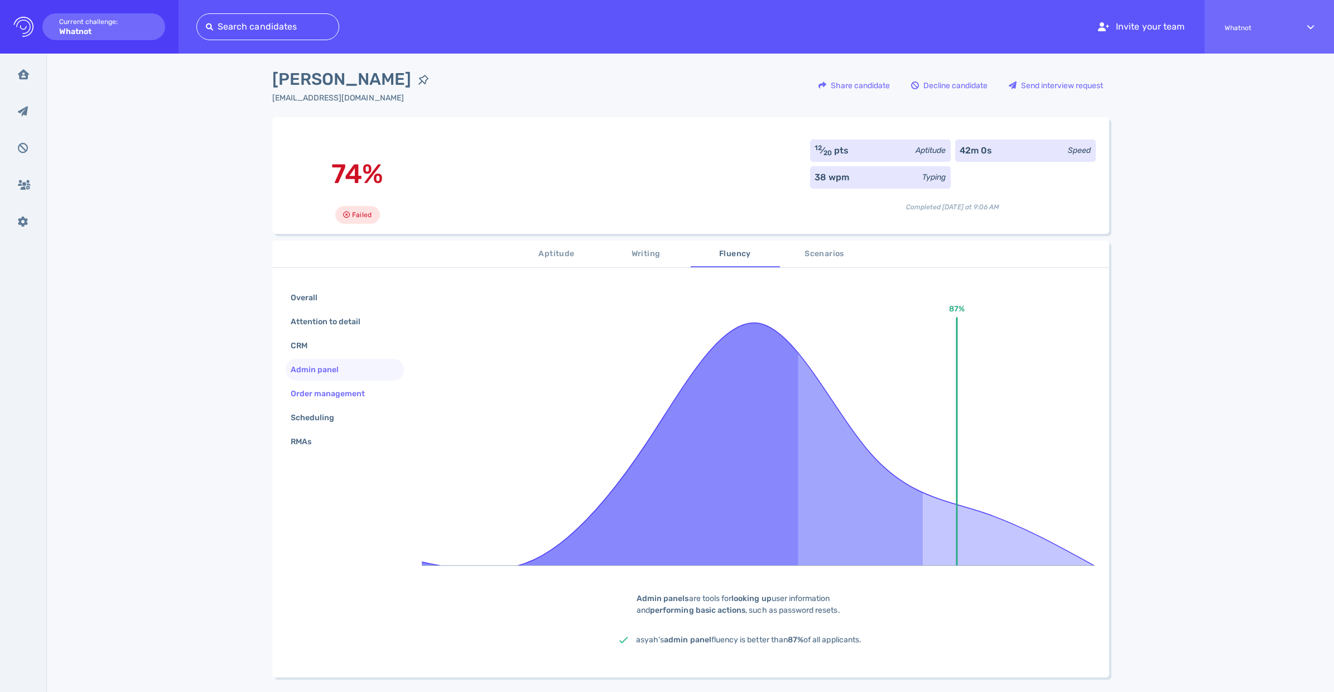
click at [313, 396] on div "Order management" at bounding box center [334, 394] width 90 height 16
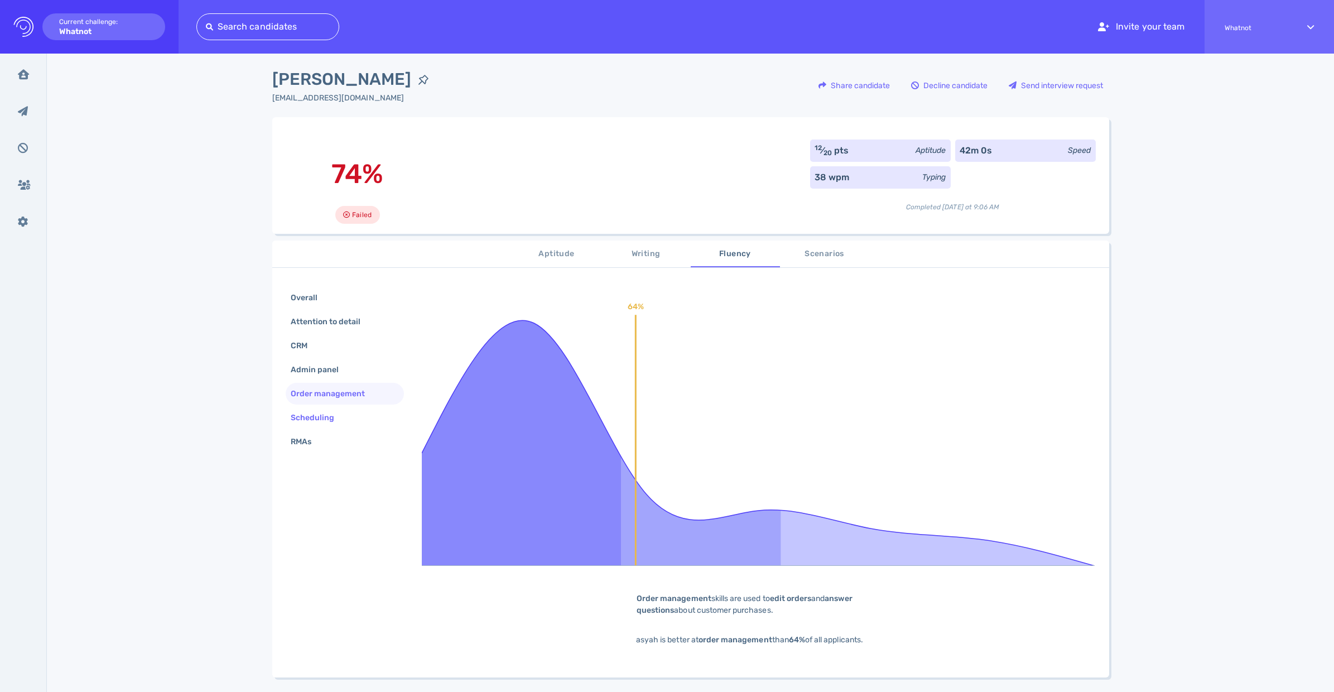
click at [313, 424] on div "Scheduling" at bounding box center [319, 418] width 60 height 16
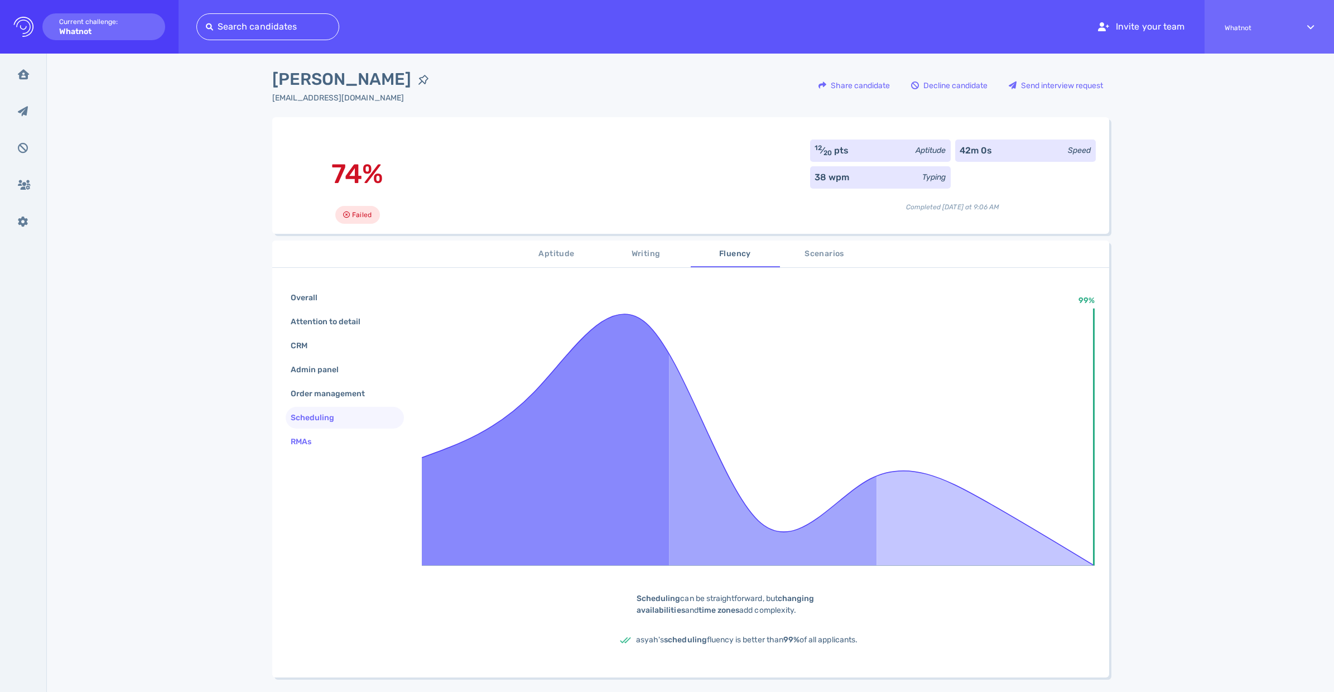
click at [310, 441] on div "RMAs" at bounding box center [307, 442] width 36 height 16
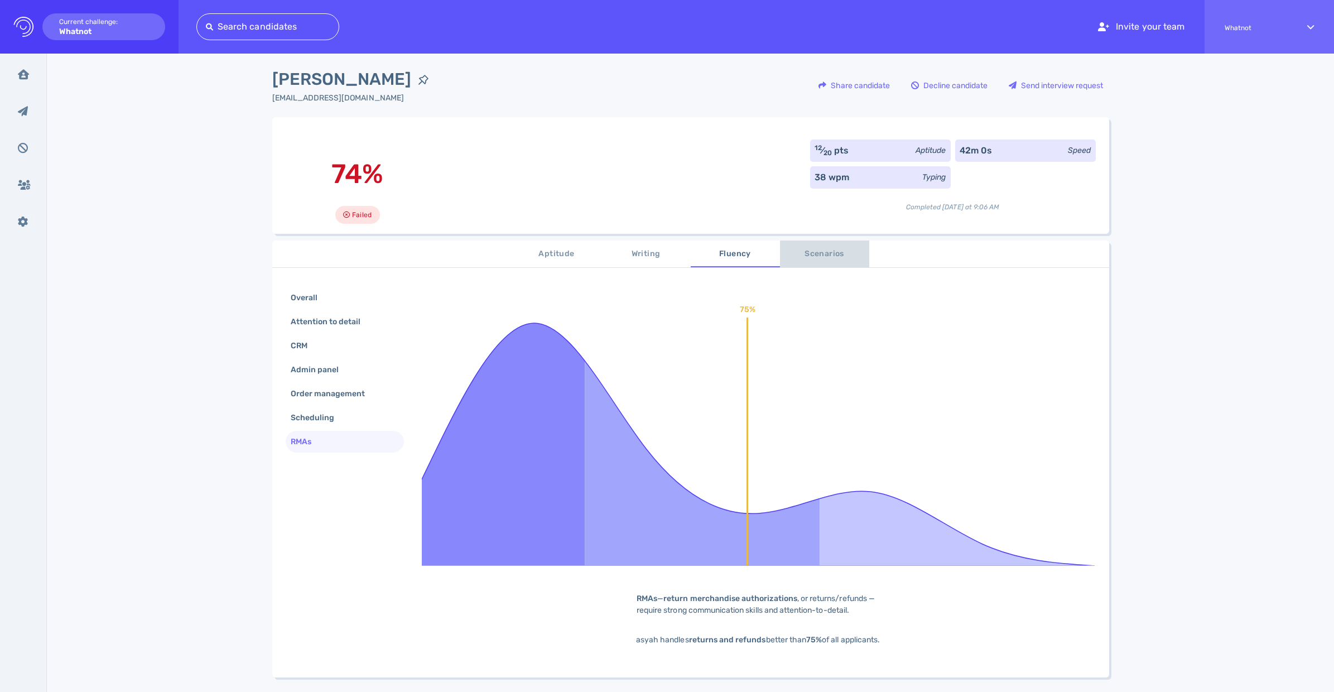
click at [829, 256] on span "Scenarios" at bounding box center [825, 254] width 76 height 14
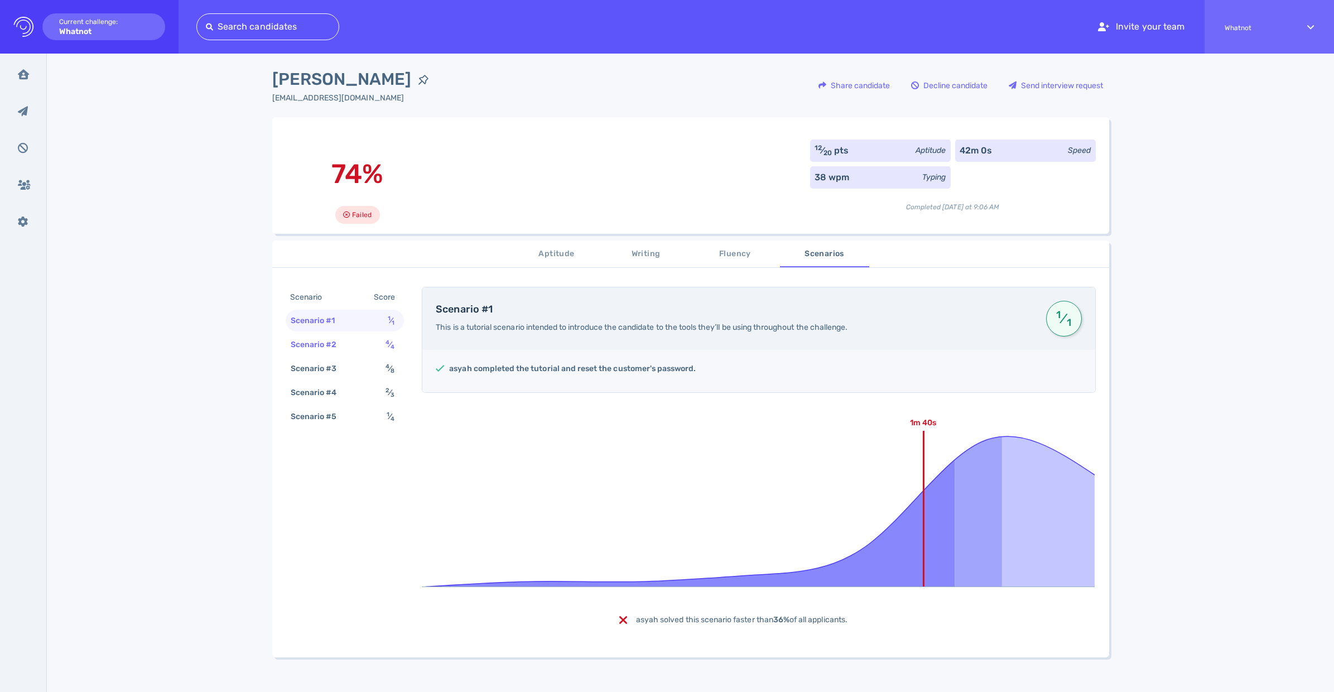
click at [337, 345] on div "Scenario #2" at bounding box center [320, 345] width 62 height 16
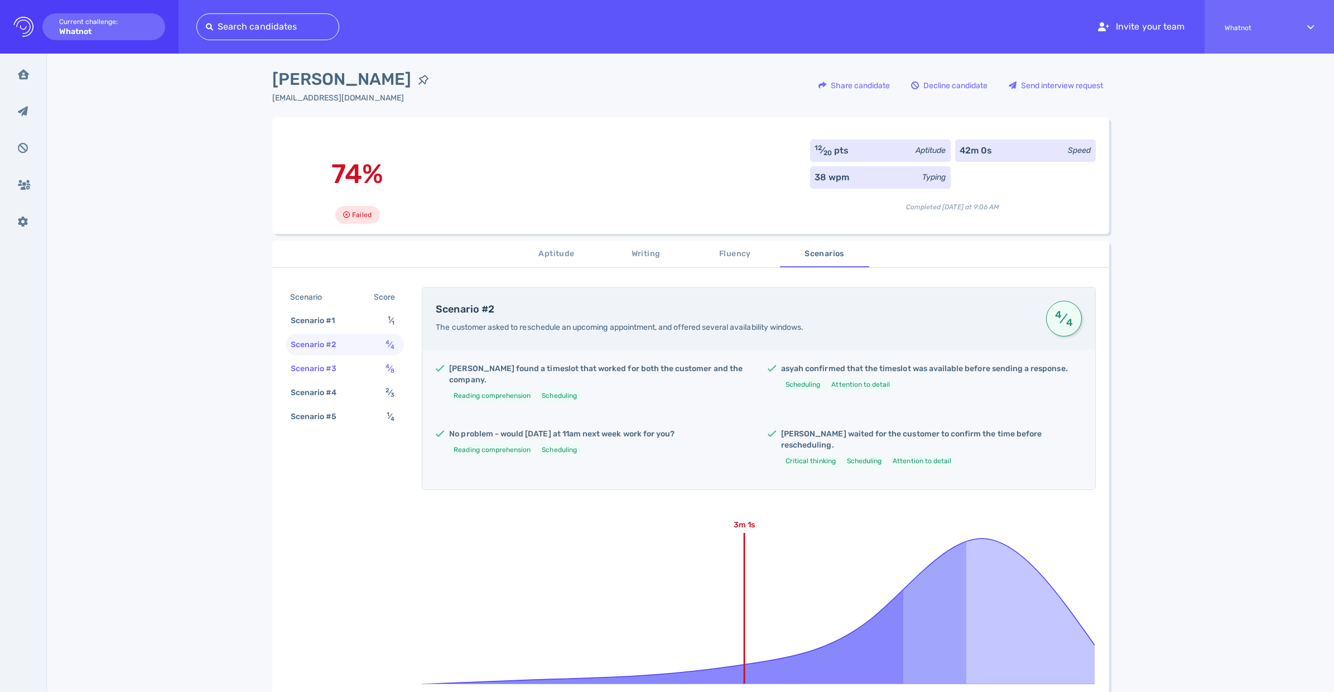
click at [328, 368] on div "Scenario #3" at bounding box center [320, 369] width 62 height 16
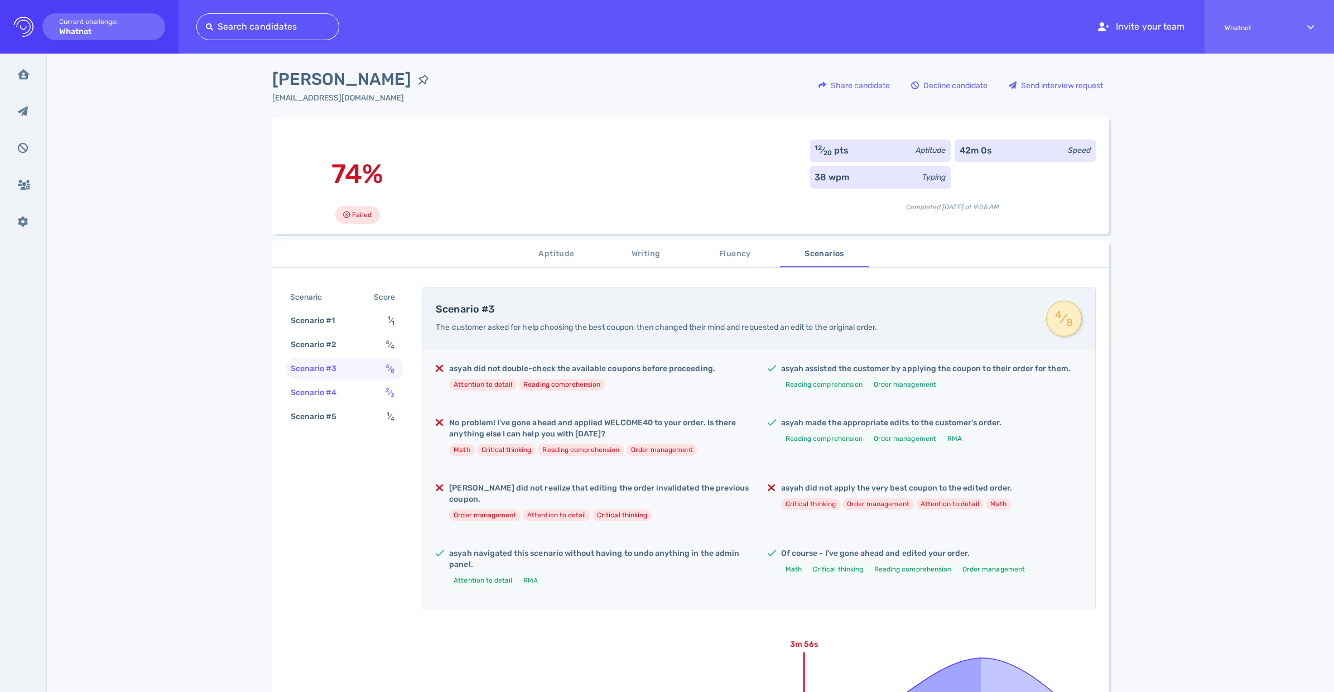
click at [324, 395] on div "Scenario #4" at bounding box center [320, 393] width 62 height 16
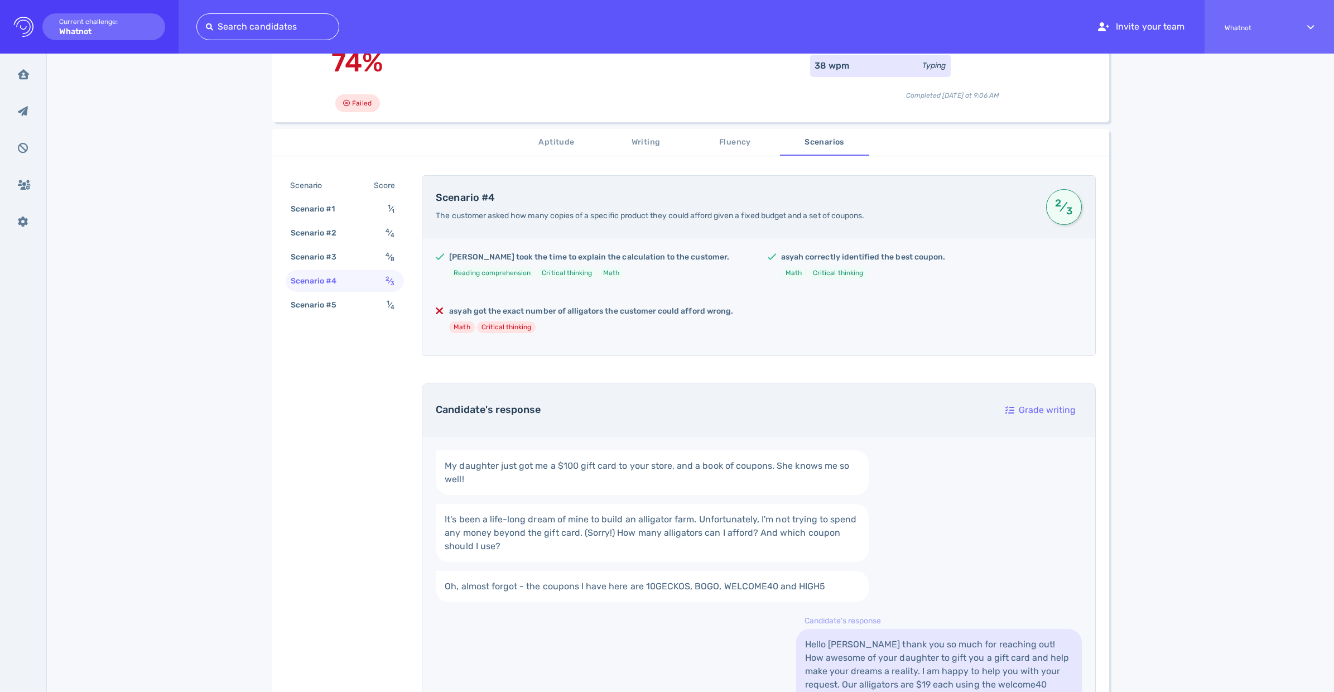
scroll to position [0, 0]
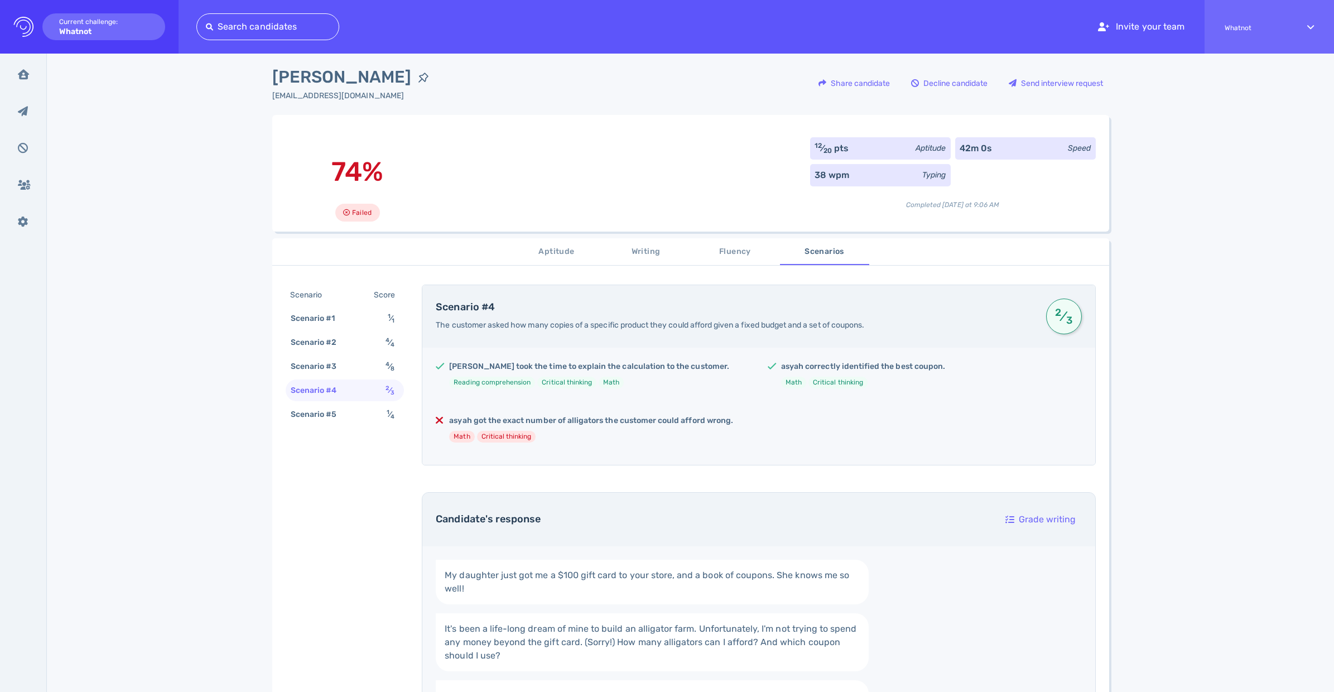
click at [562, 248] on span "Aptitude" at bounding box center [557, 252] width 76 height 14
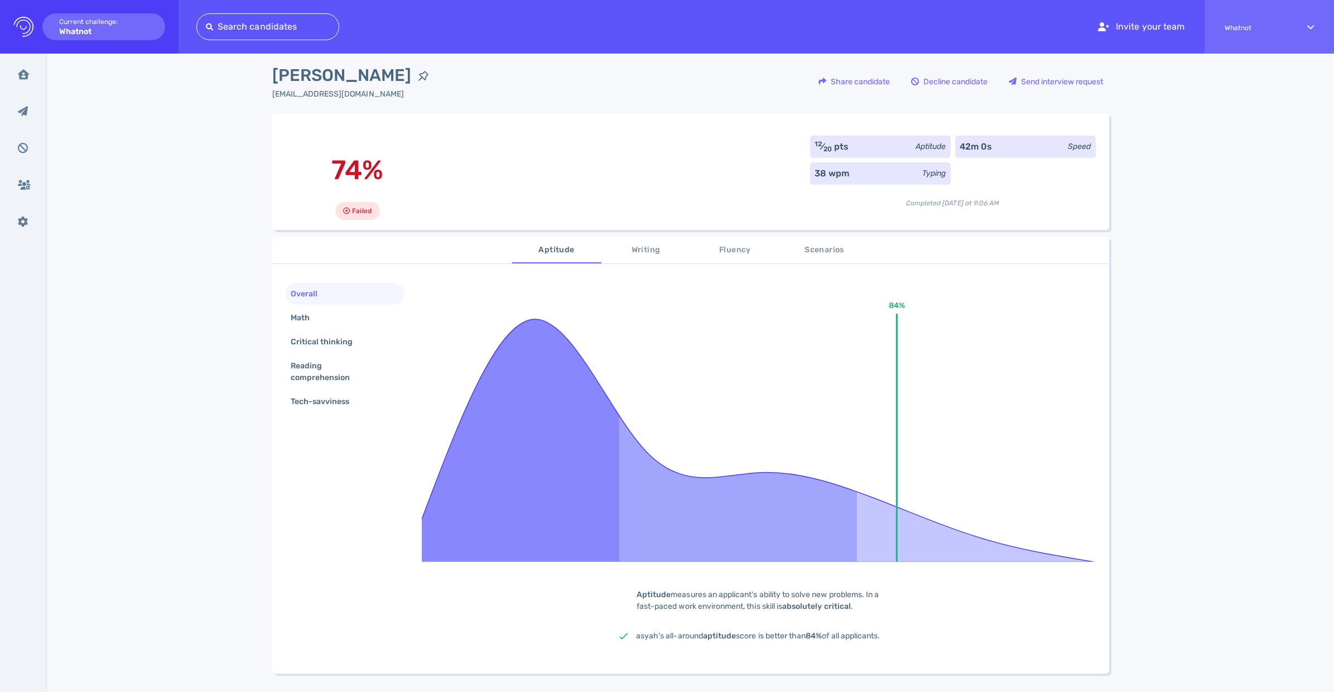
scroll to position [9, 0]
click at [647, 249] on span "Writing" at bounding box center [646, 250] width 76 height 14
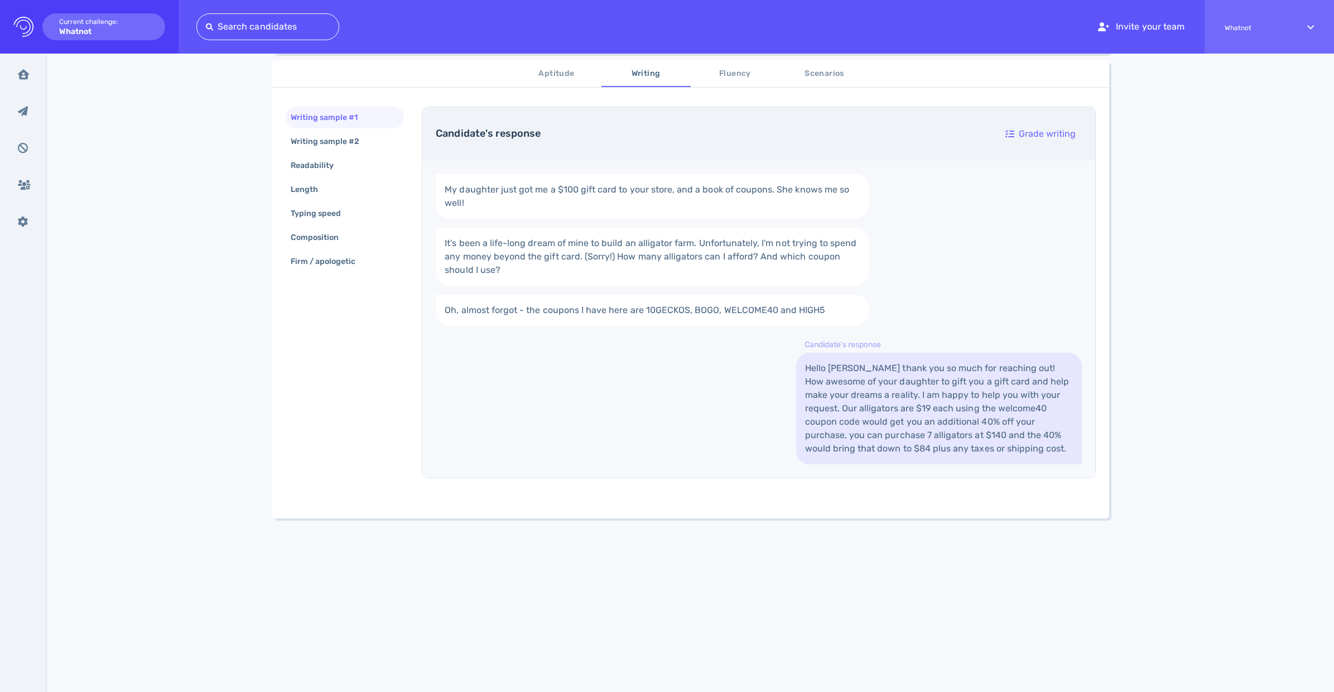
scroll to position [0, 0]
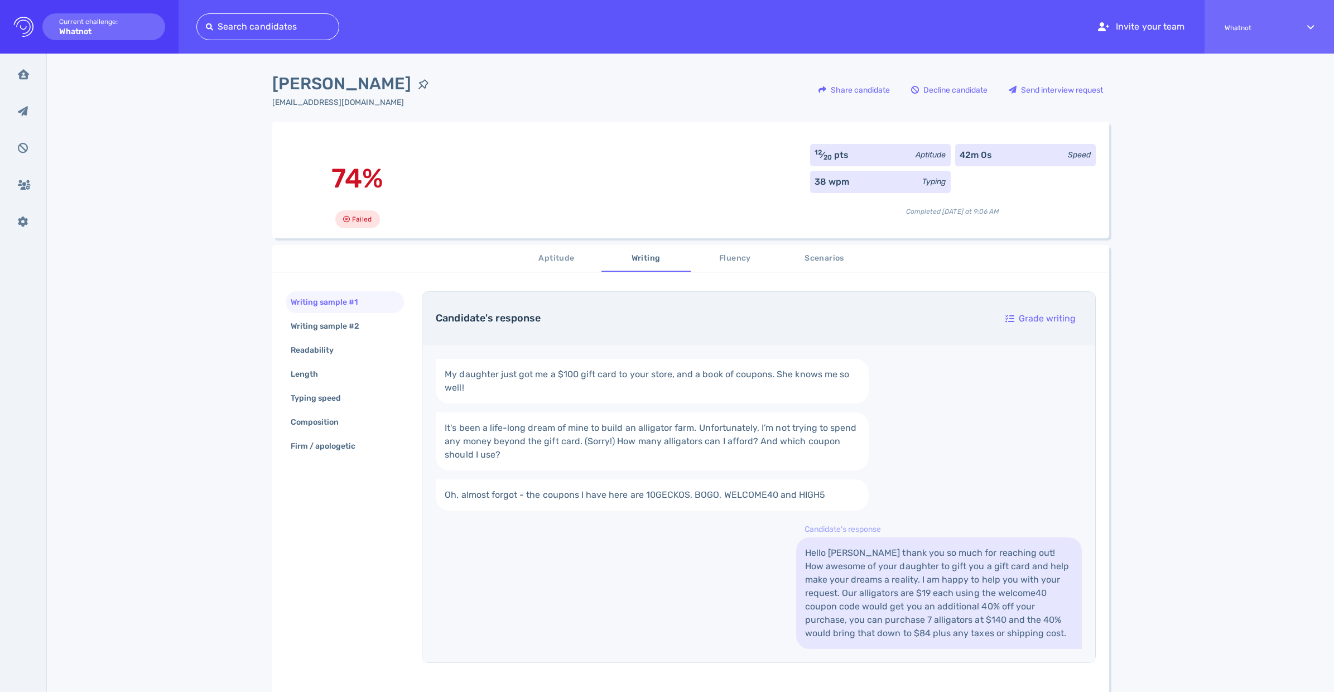
click at [738, 263] on span "Fluency" at bounding box center [736, 259] width 76 height 14
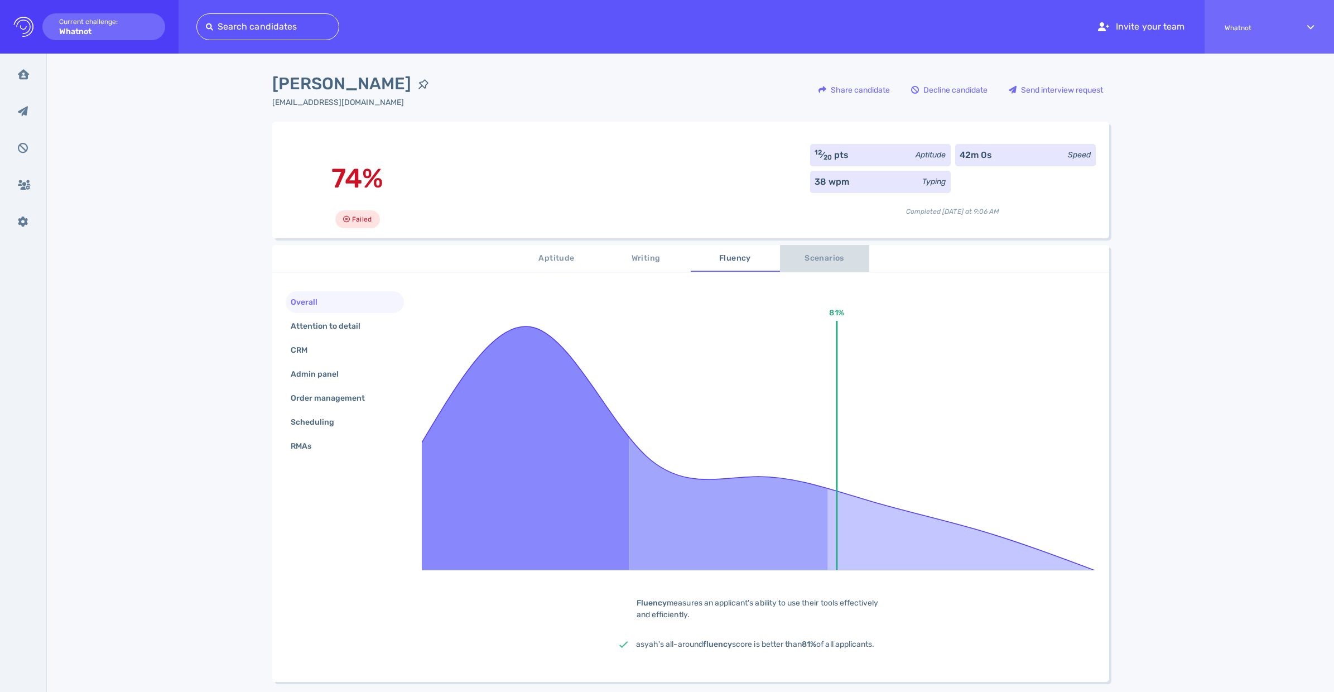
click at [819, 263] on span "Scenarios" at bounding box center [825, 259] width 76 height 14
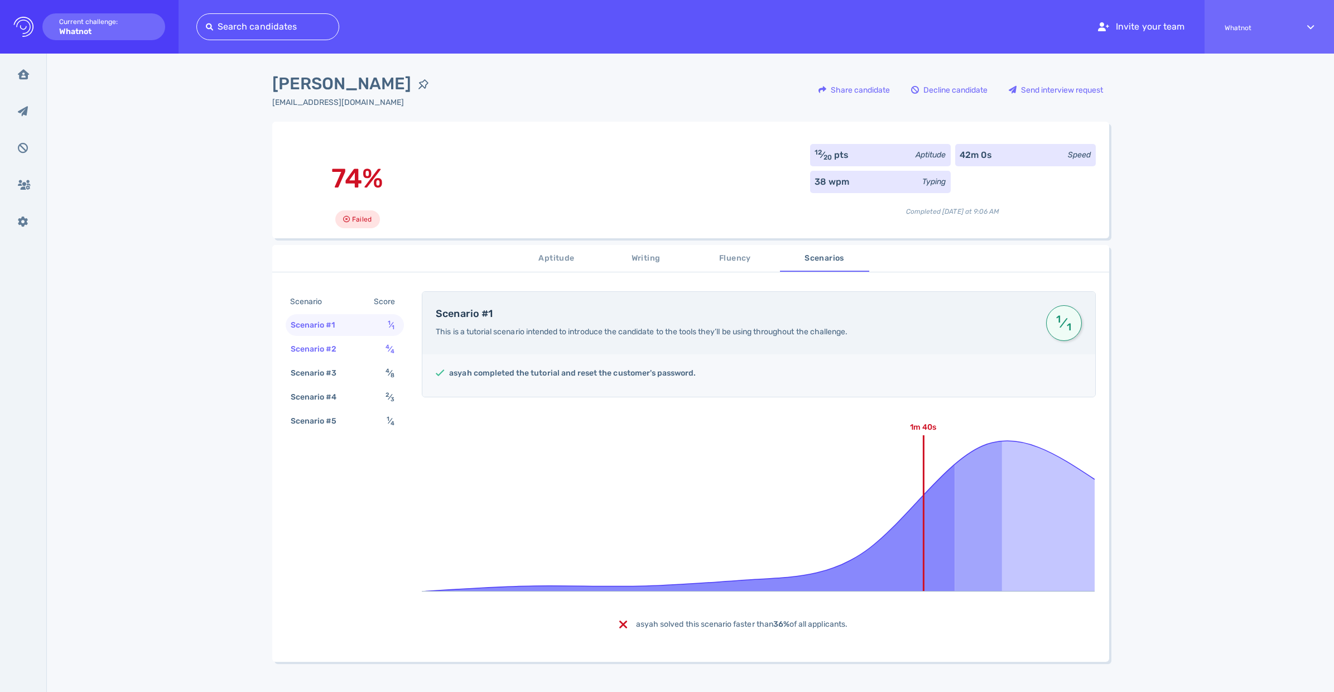
click at [312, 352] on div "Scenario #2" at bounding box center [320, 349] width 62 height 16
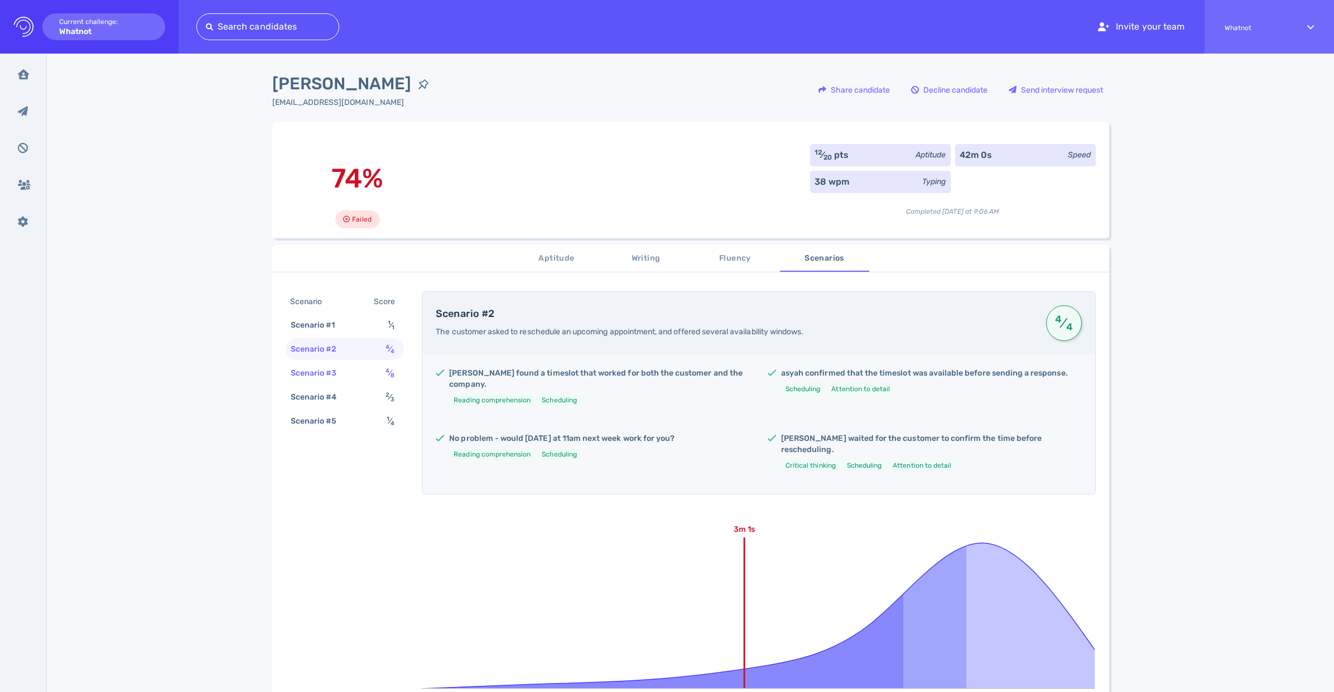
click at [319, 381] on div "Scenario #3" at bounding box center [320, 373] width 62 height 16
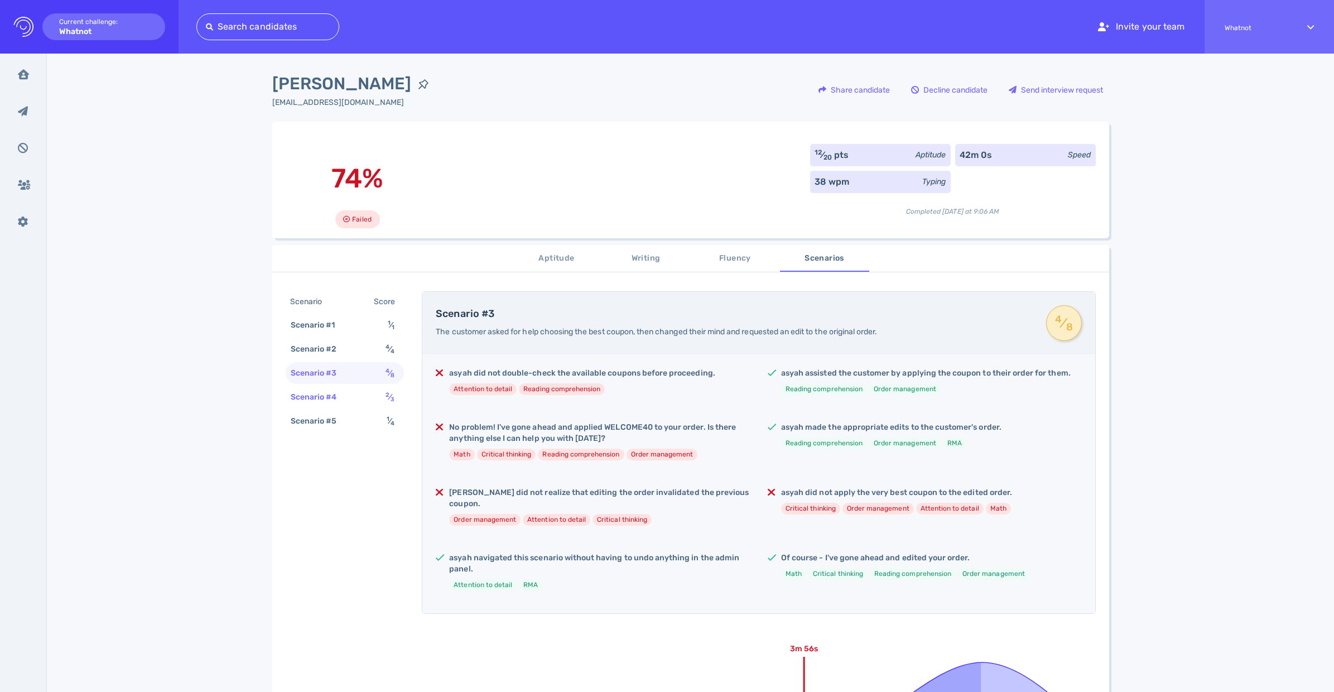
click at [320, 400] on div "Scenario #4" at bounding box center [320, 397] width 62 height 16
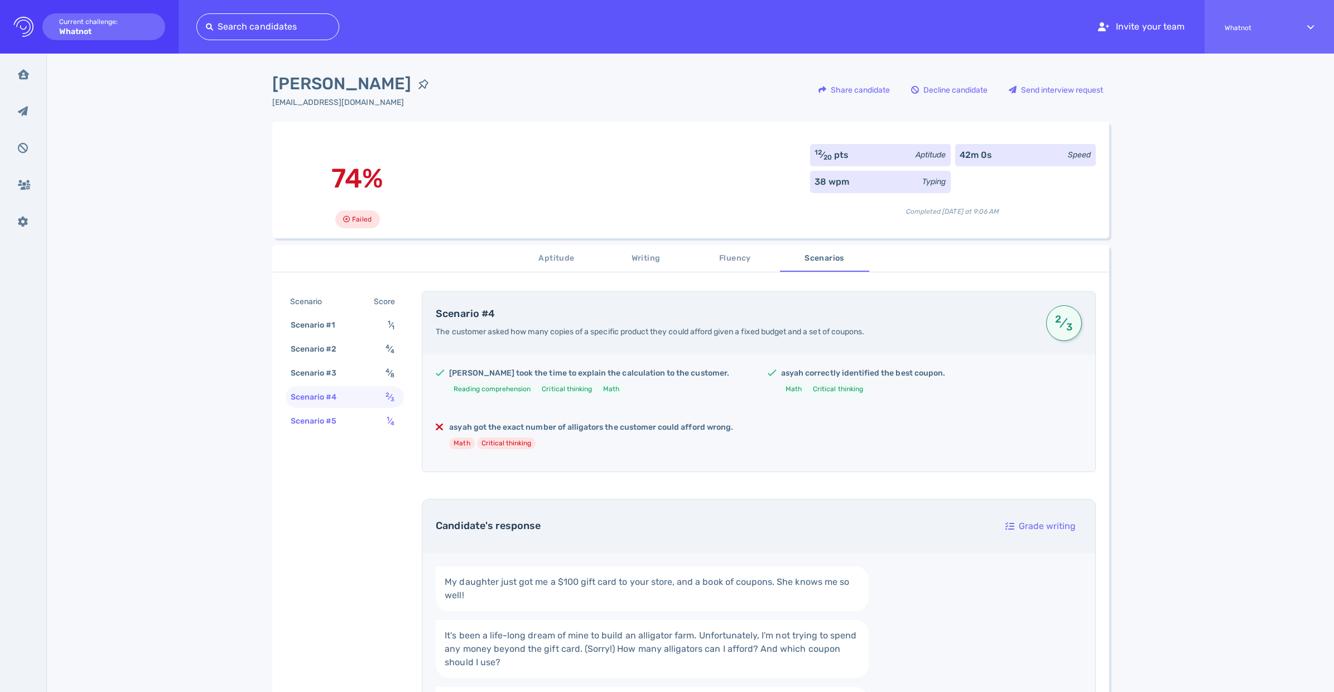
click at [327, 421] on div "Scenario #5" at bounding box center [320, 421] width 62 height 16
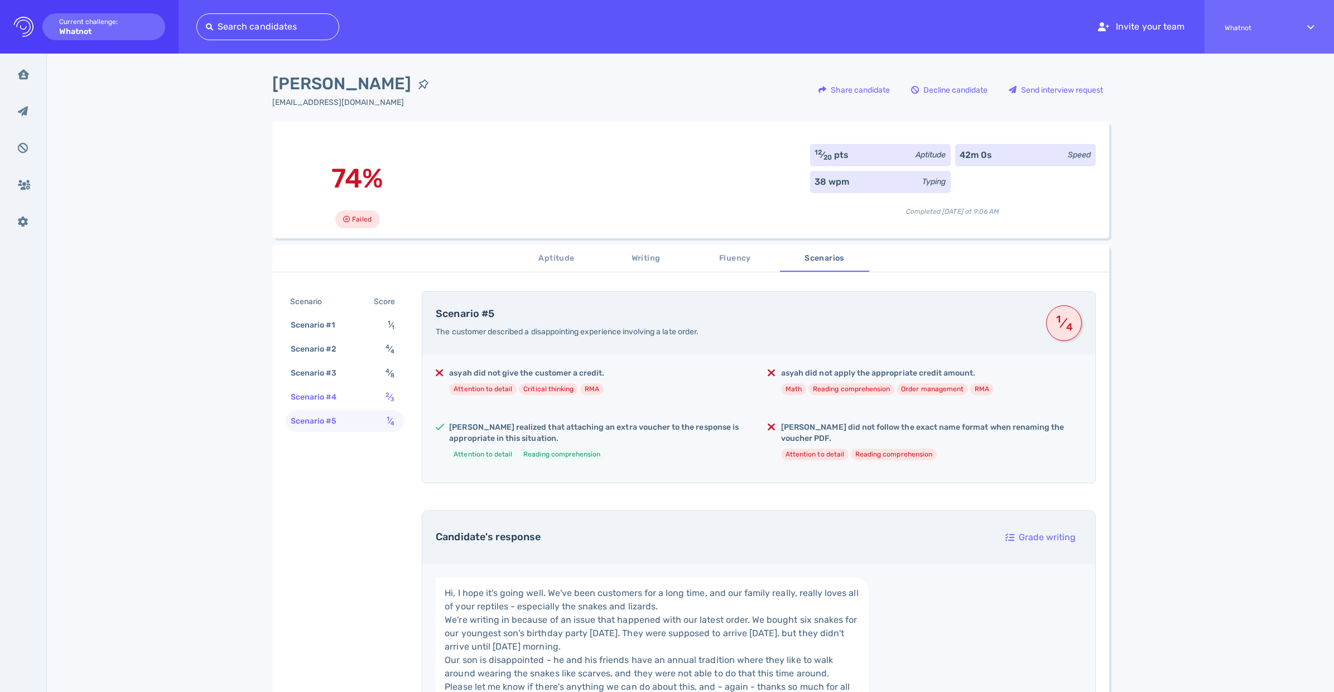
click at [329, 398] on div "Scenario #4" at bounding box center [320, 397] width 62 height 16
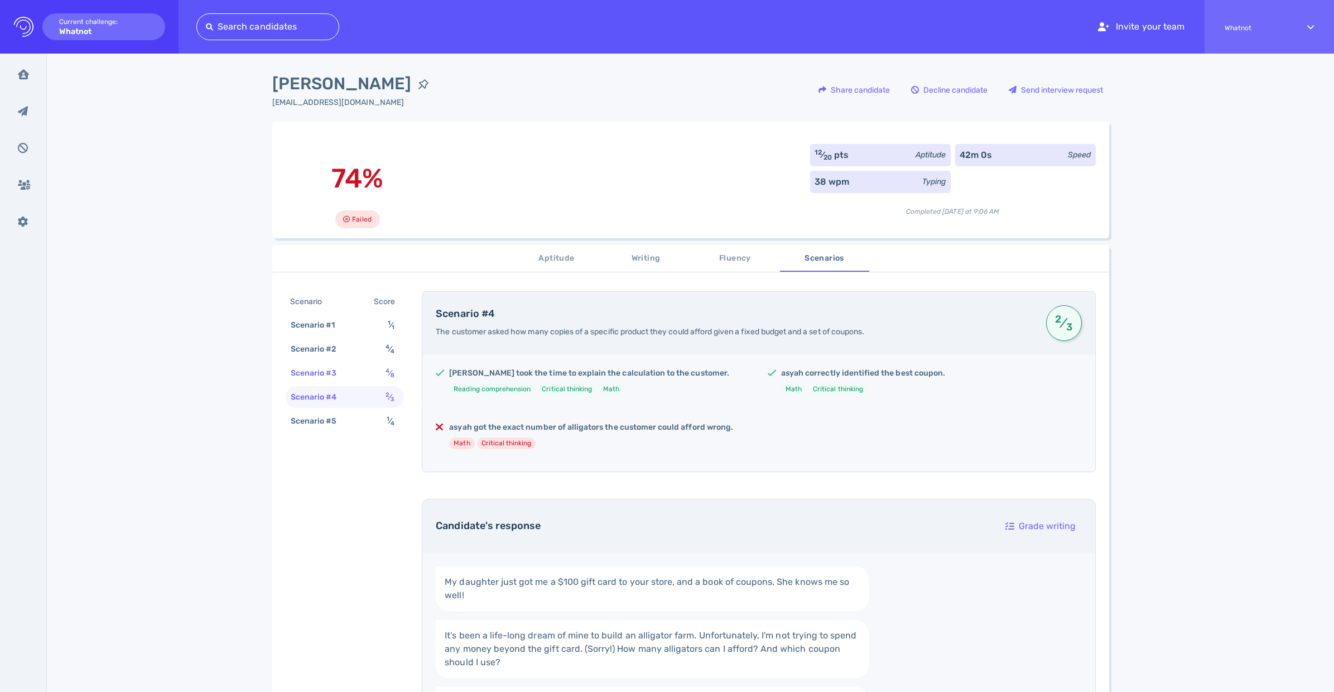
click at [332, 373] on div "Scenario #3" at bounding box center [320, 373] width 62 height 16
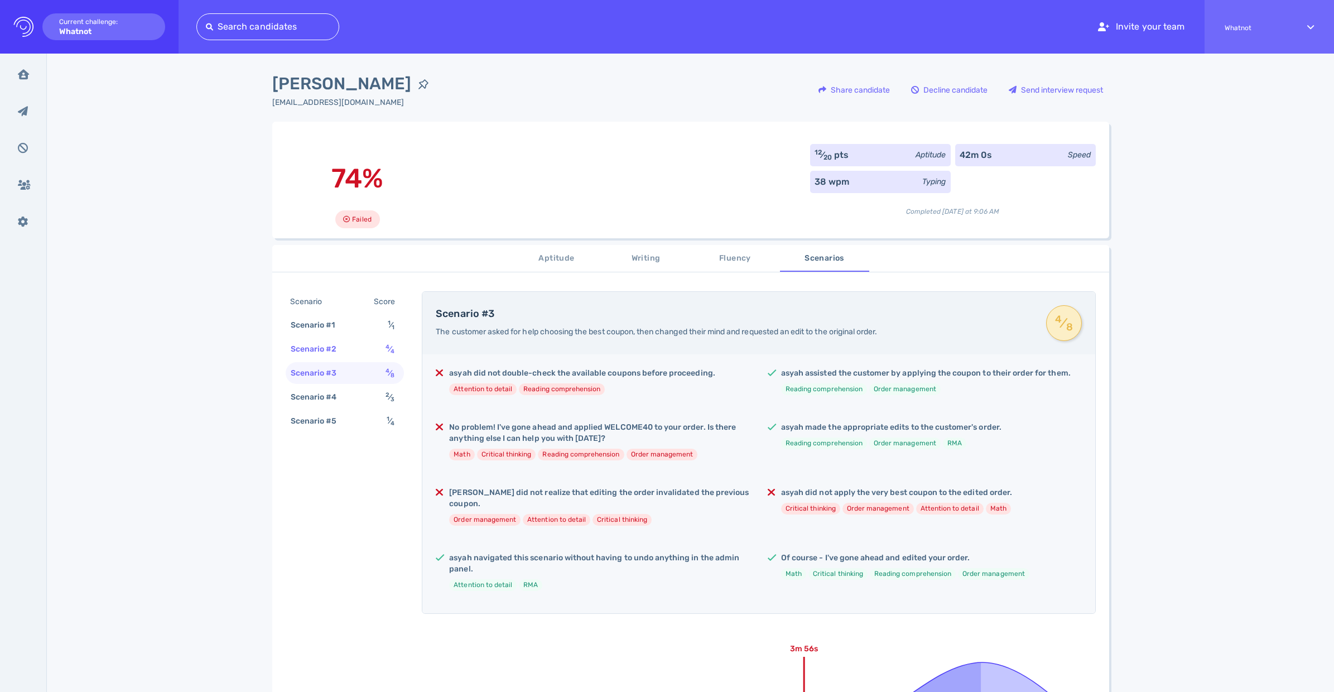
click at [329, 348] on div "Scenario #2" at bounding box center [320, 349] width 62 height 16
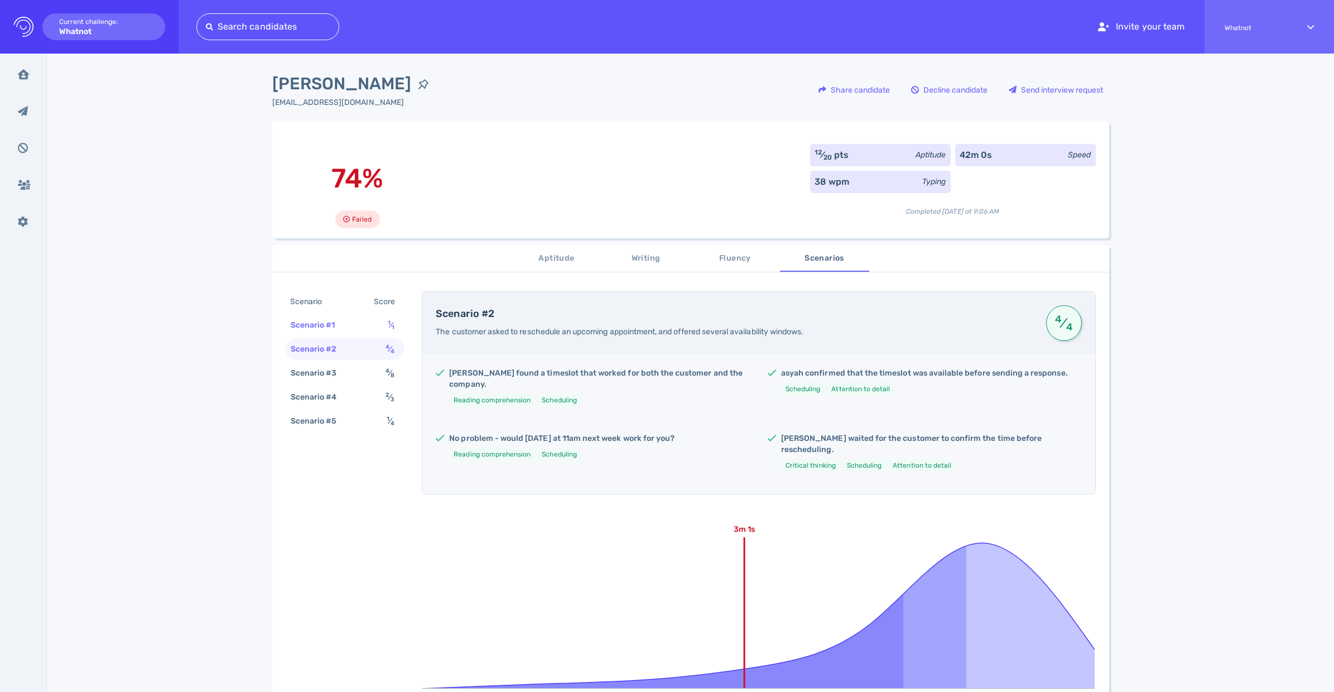
click at [329, 326] on div "Scenario #1" at bounding box center [319, 325] width 60 height 16
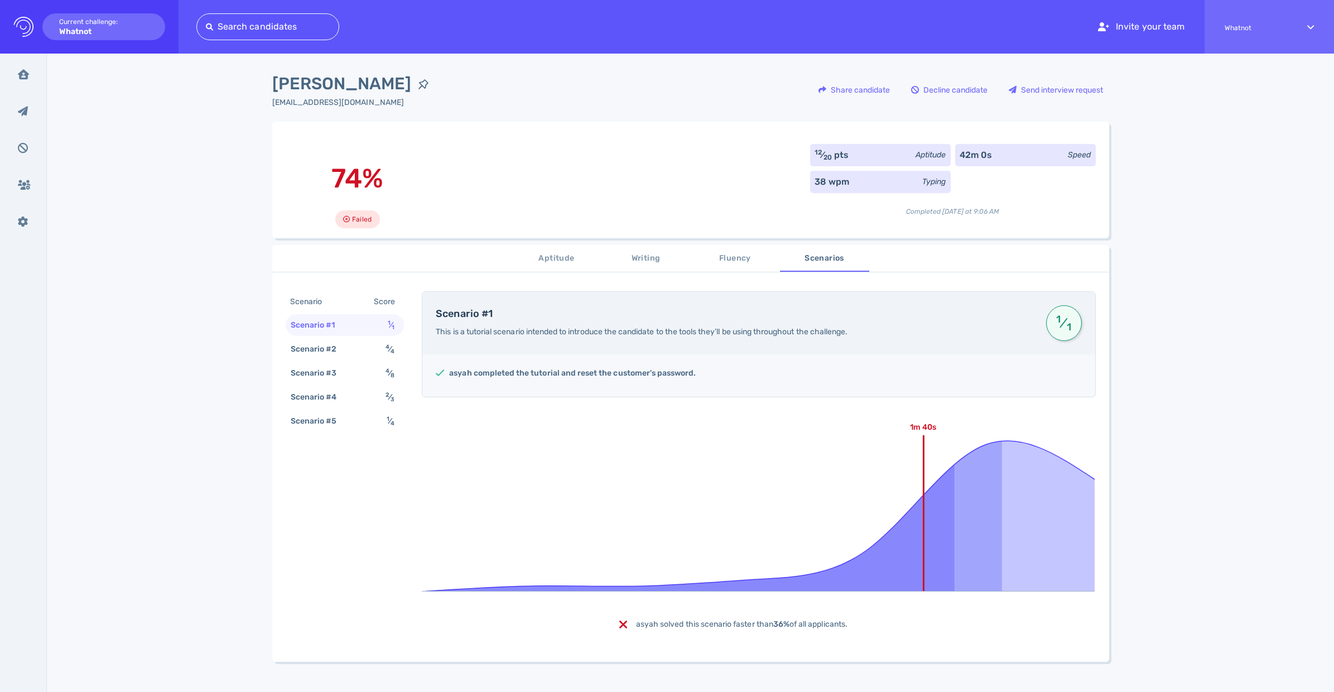
click at [538, 249] on button "Aptitude" at bounding box center [556, 258] width 89 height 27
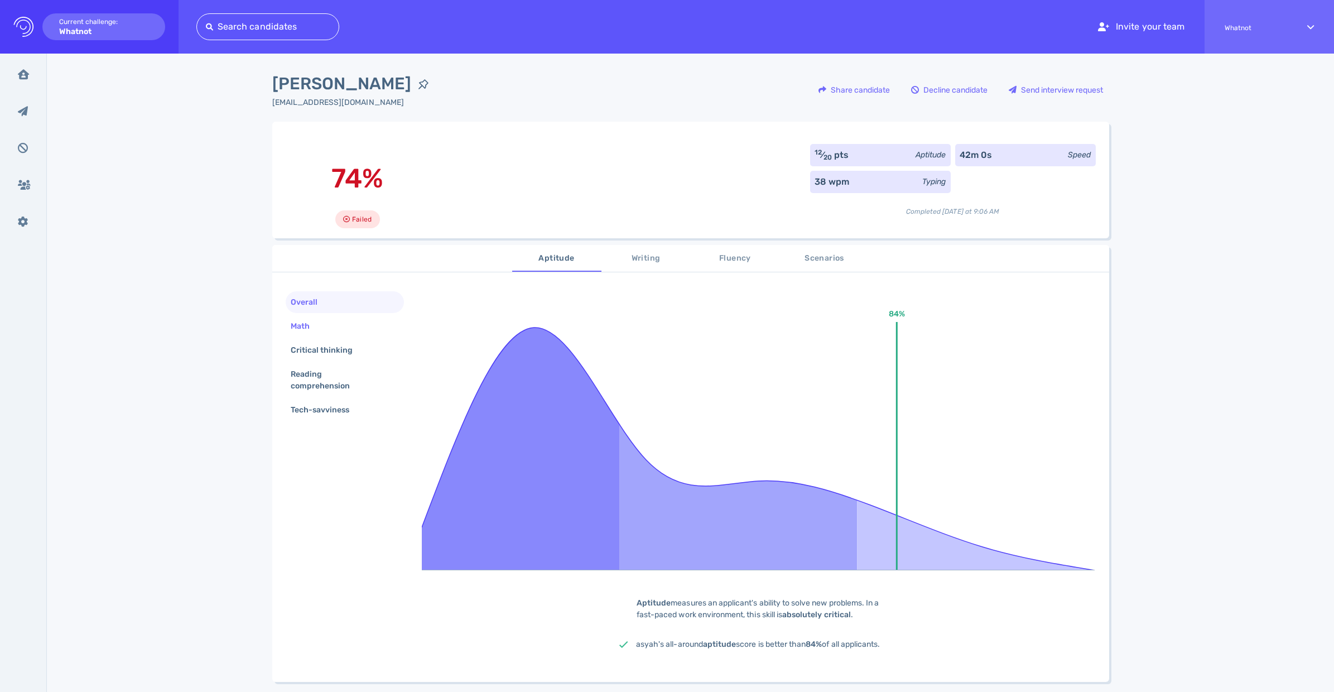
click at [302, 324] on div "Math" at bounding box center [306, 326] width 35 height 16
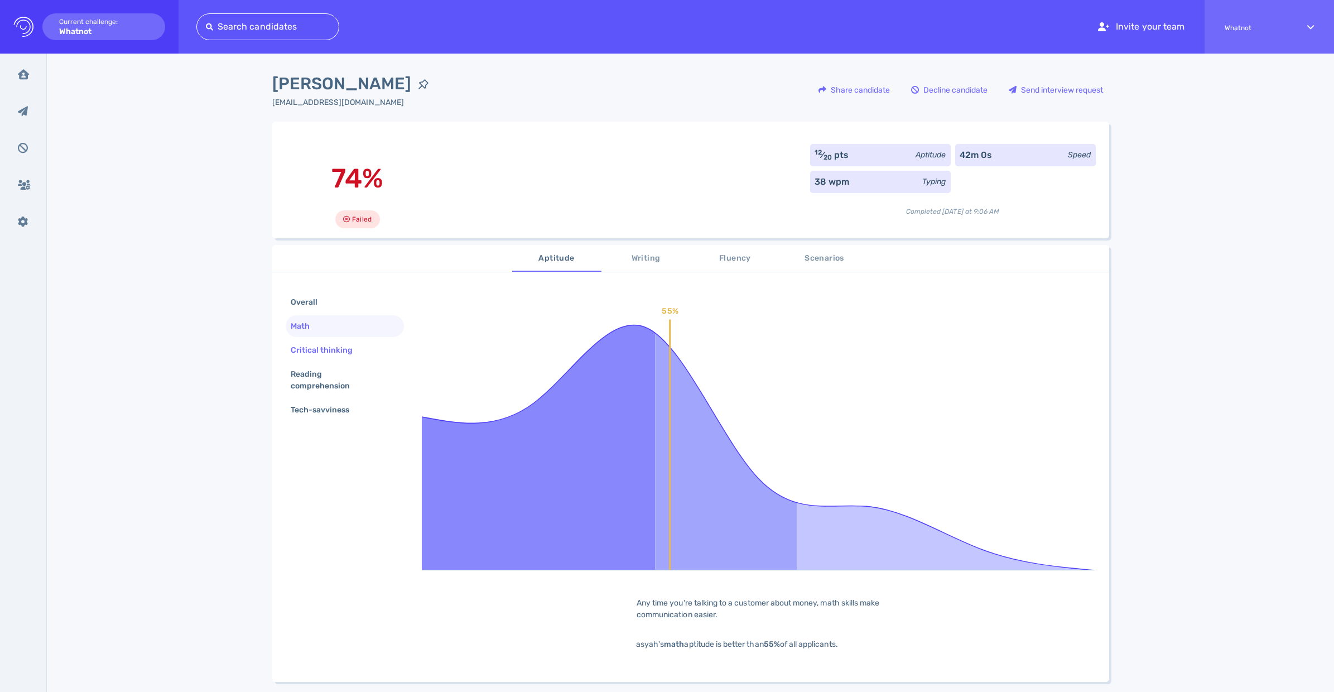
click at [311, 356] on div "Critical thinking" at bounding box center [328, 350] width 78 height 16
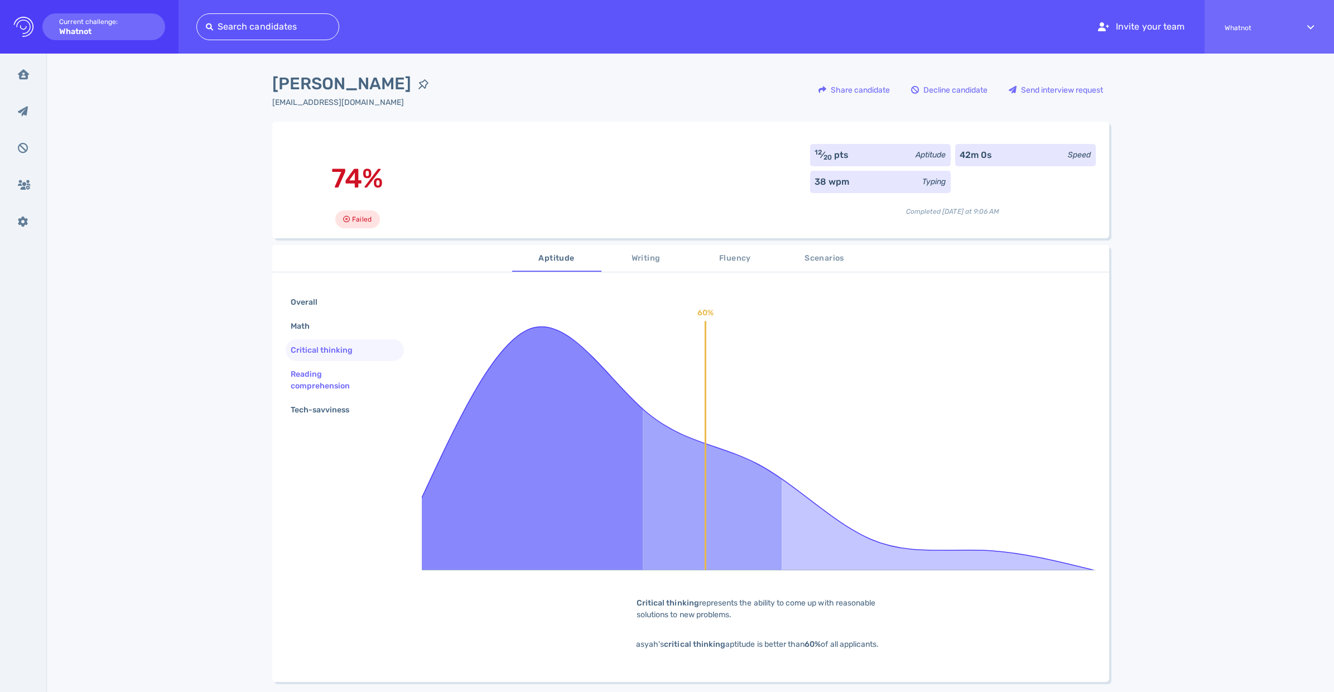
click at [319, 368] on div "Reading comprehension" at bounding box center [341, 380] width 104 height 28
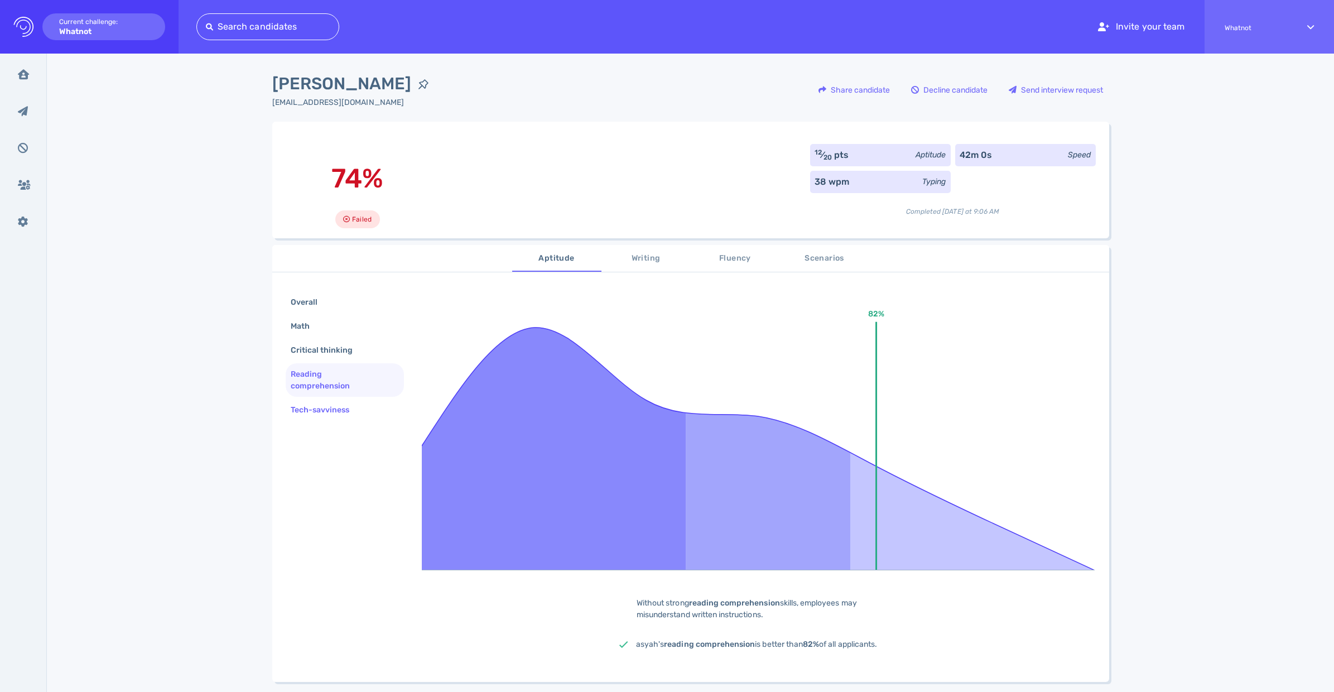
click at [333, 405] on div "Tech-savviness" at bounding box center [326, 410] width 75 height 16
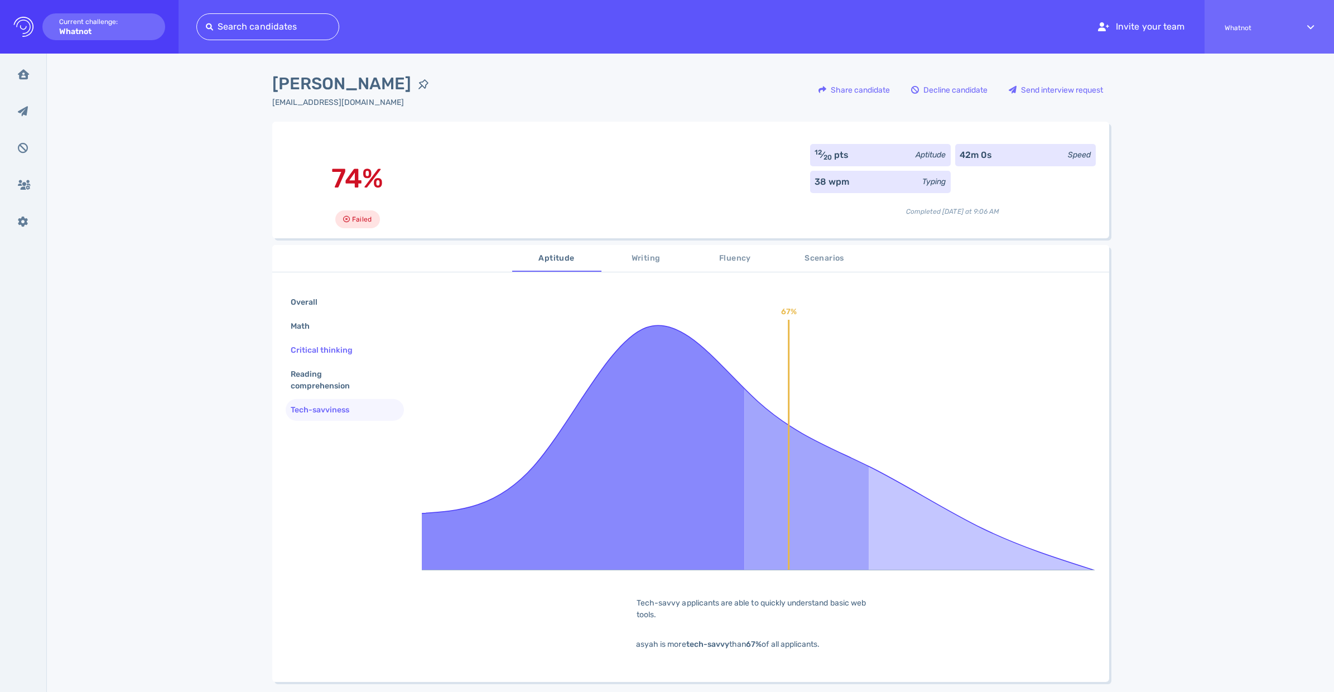
click at [323, 347] on div "Critical thinking" at bounding box center [328, 350] width 78 height 16
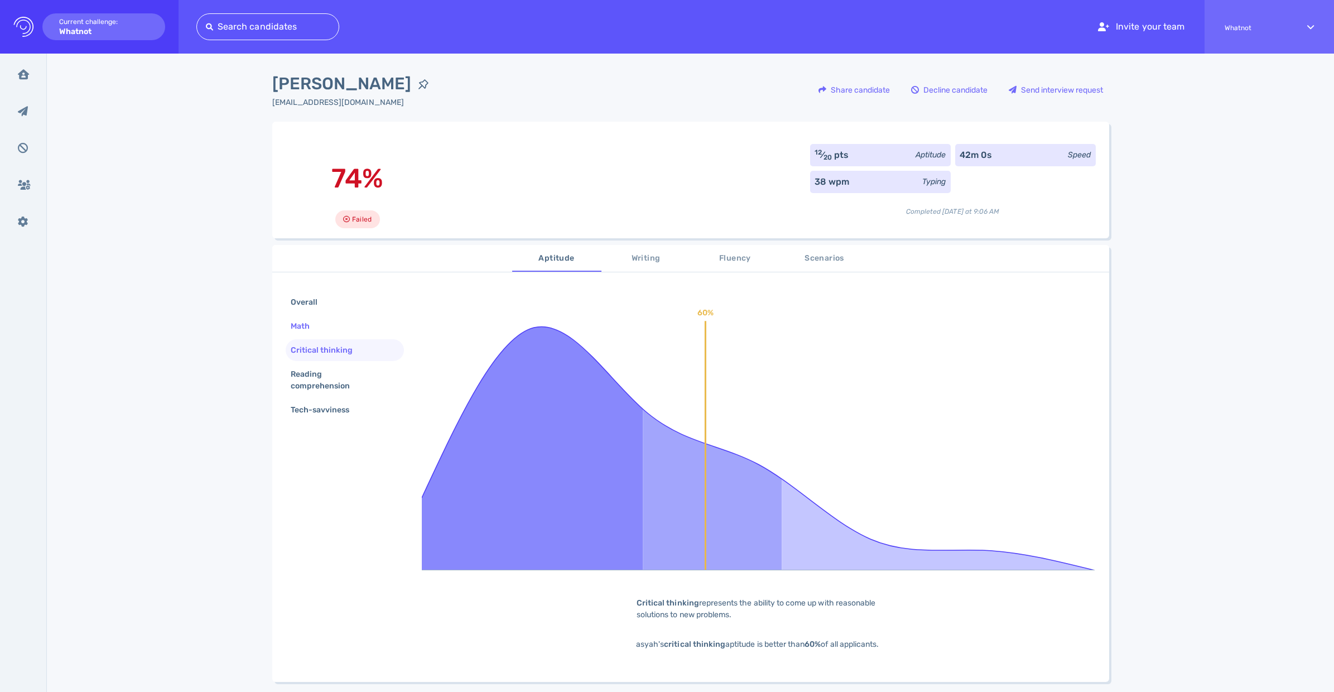
click at [314, 324] on div "Math" at bounding box center [306, 326] width 35 height 16
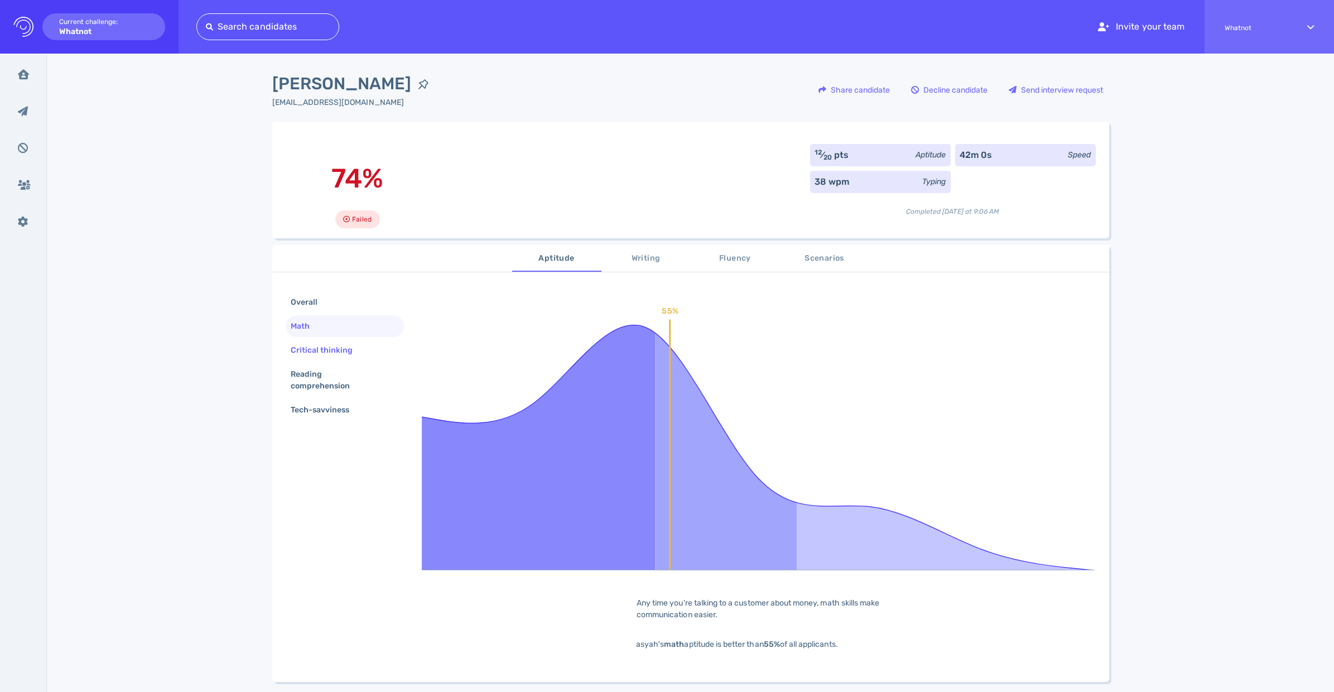
click at [318, 347] on div "Critical thinking" at bounding box center [328, 350] width 78 height 16
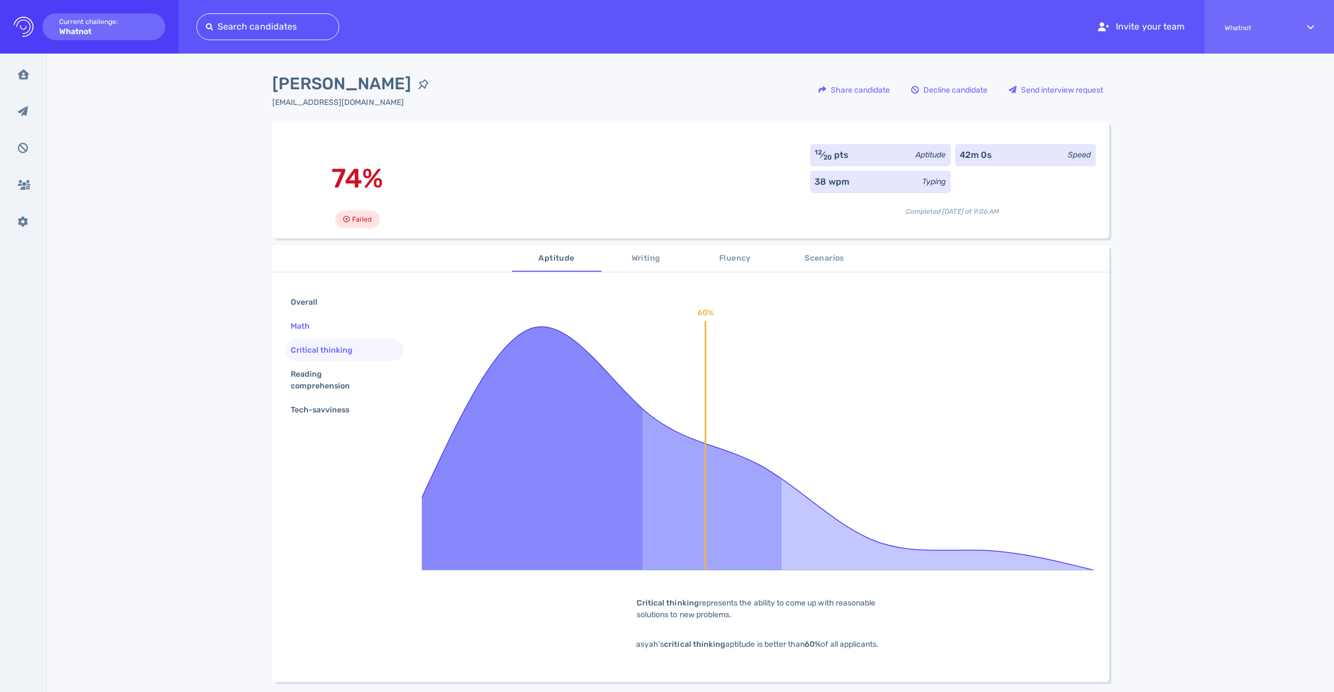
click at [328, 323] on div "Math" at bounding box center [345, 326] width 119 height 22
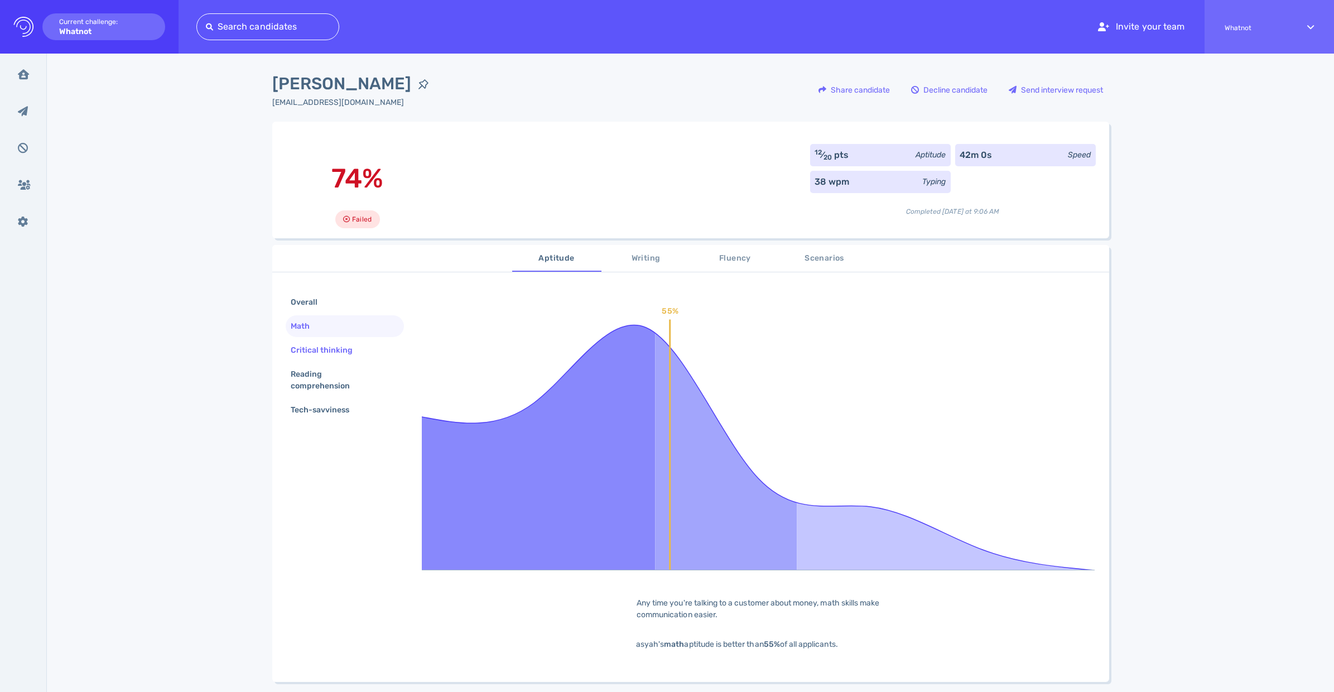
click at [321, 348] on div "Critical thinking" at bounding box center [328, 350] width 78 height 16
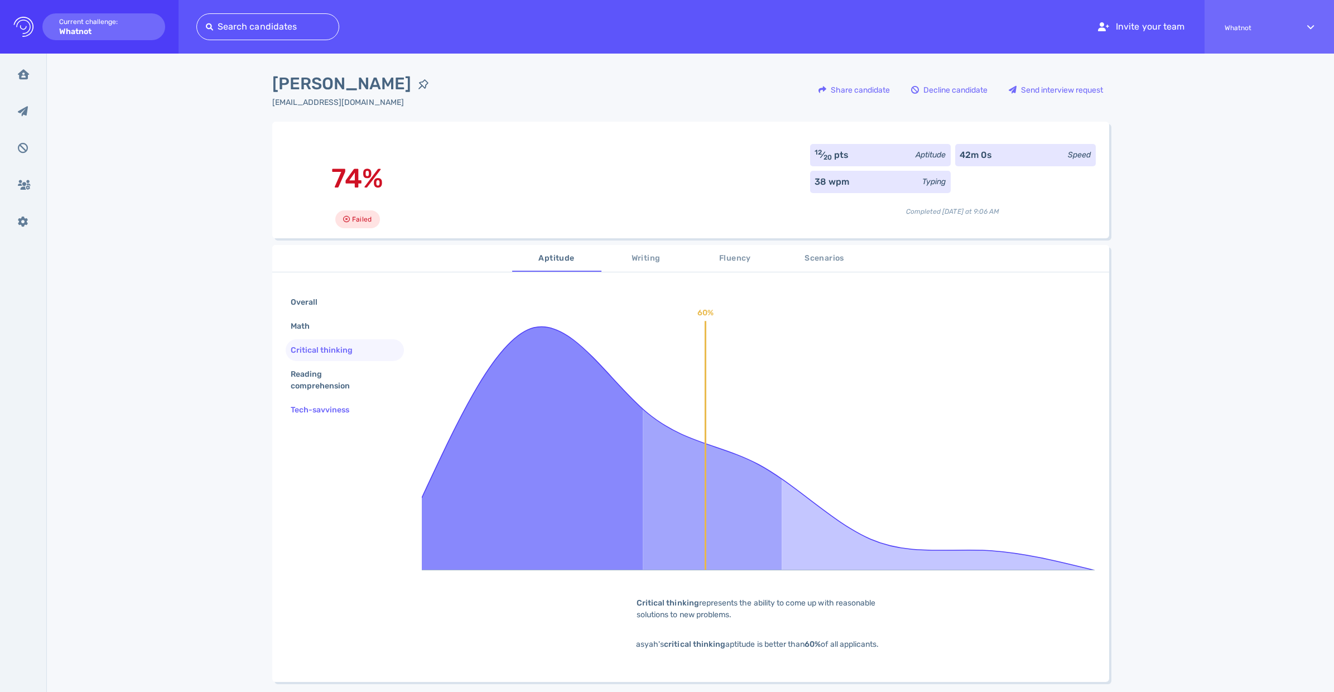
click at [321, 413] on div "Tech-savviness" at bounding box center [326, 410] width 75 height 16
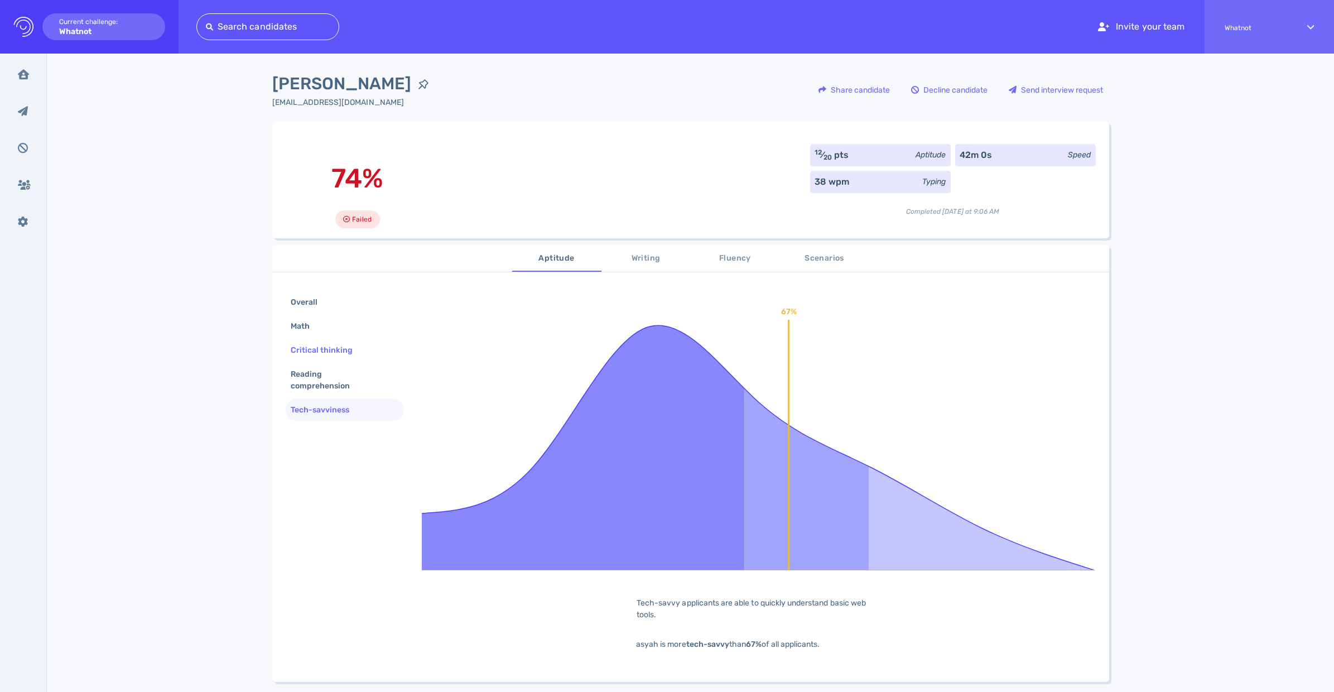
click at [337, 349] on div "Critical thinking" at bounding box center [328, 350] width 78 height 16
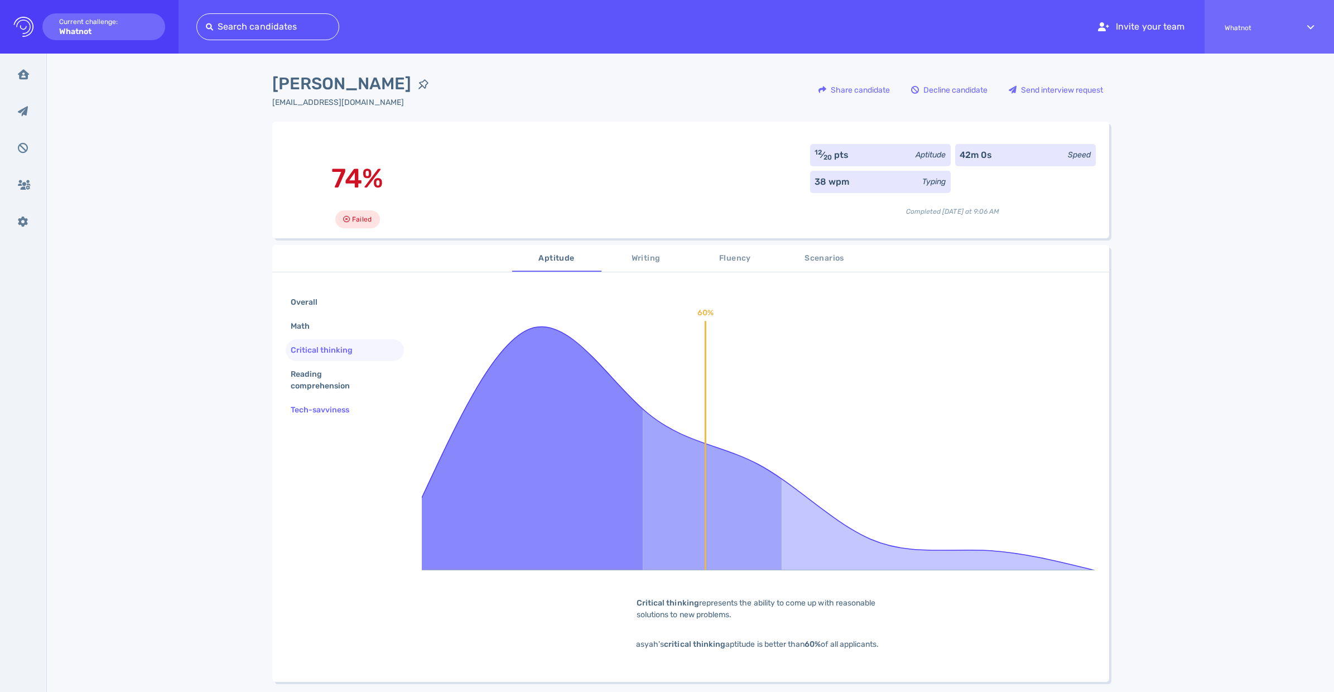
click at [335, 418] on div "Tech-savviness" at bounding box center [326, 410] width 75 height 16
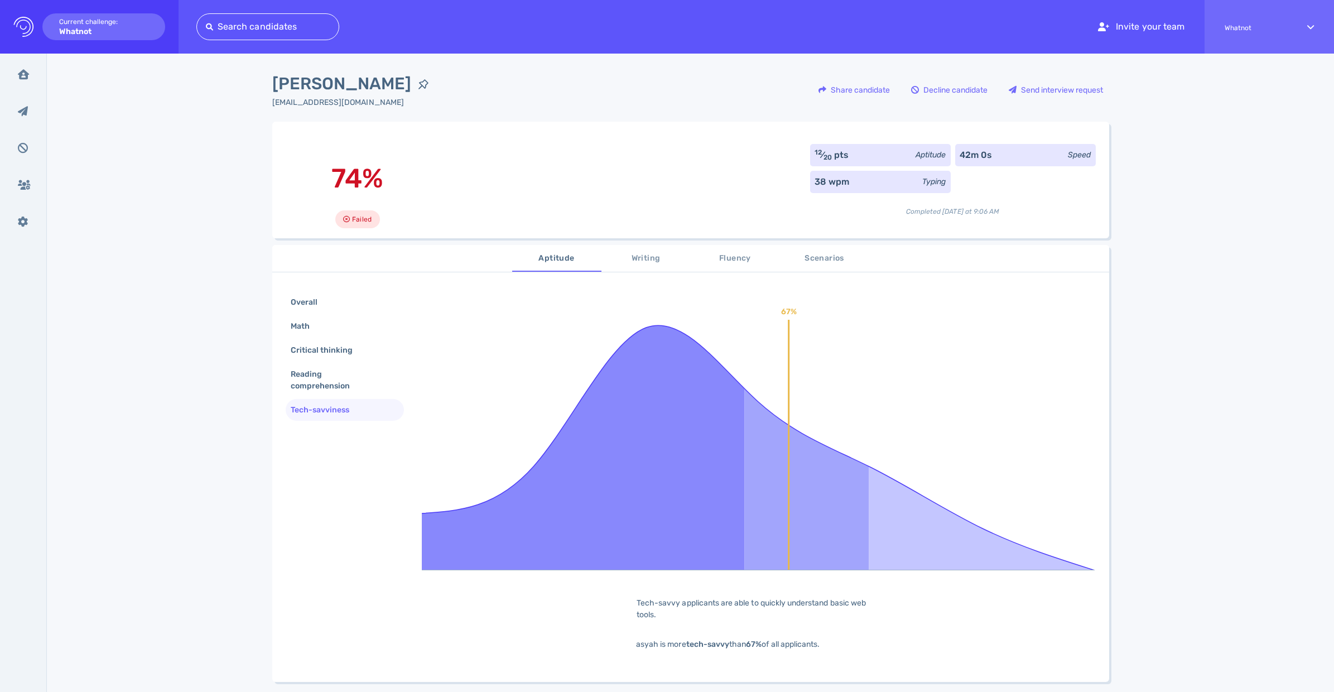
click at [318, 89] on span "[PERSON_NAME]" at bounding box center [342, 83] width 140 height 25
click at [316, 349] on div "Critical thinking" at bounding box center [328, 350] width 78 height 16
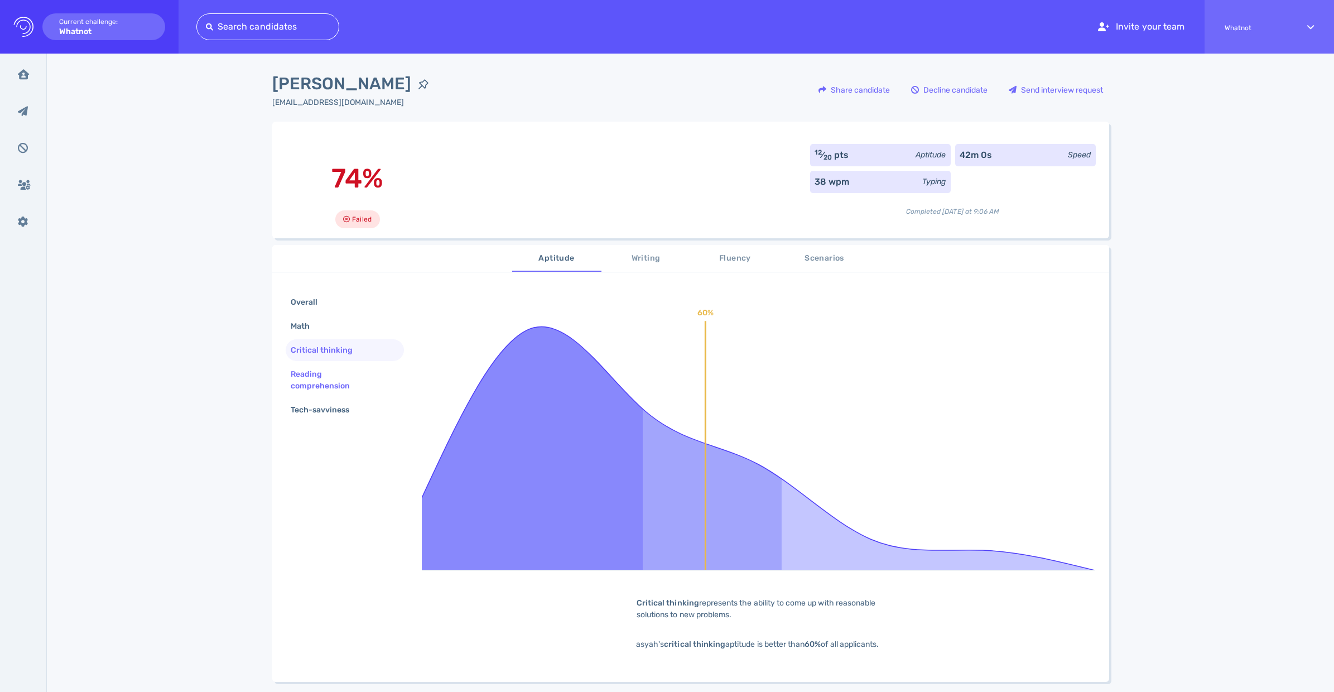
click at [323, 374] on div "Reading comprehension" at bounding box center [341, 380] width 104 height 28
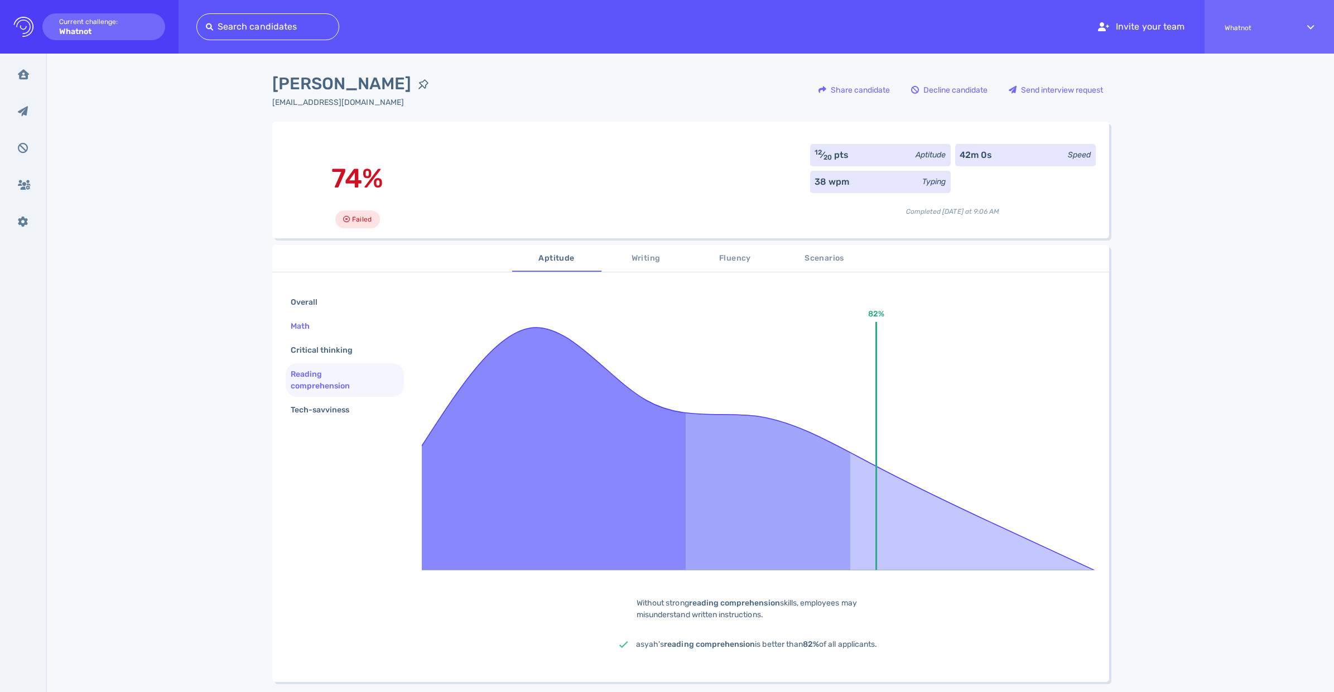
click at [319, 329] on div "Math" at bounding box center [306, 326] width 35 height 16
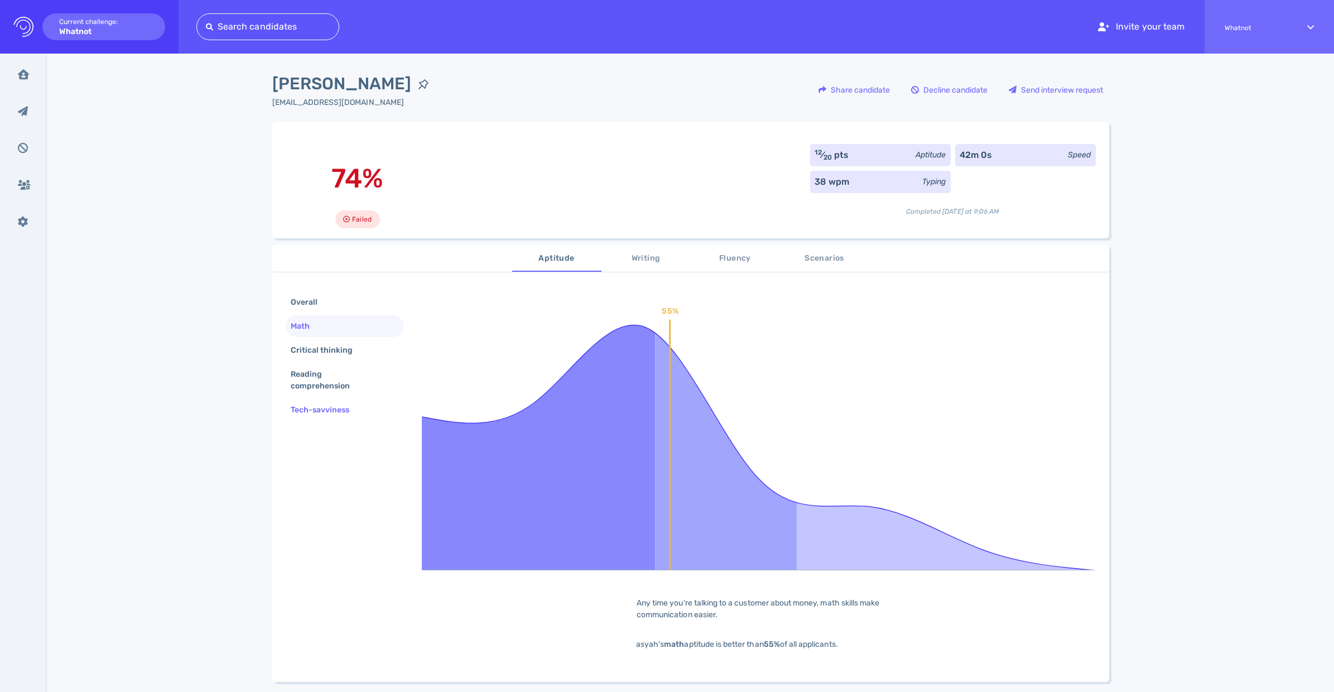
click at [320, 416] on div "Tech-savviness" at bounding box center [326, 410] width 75 height 16
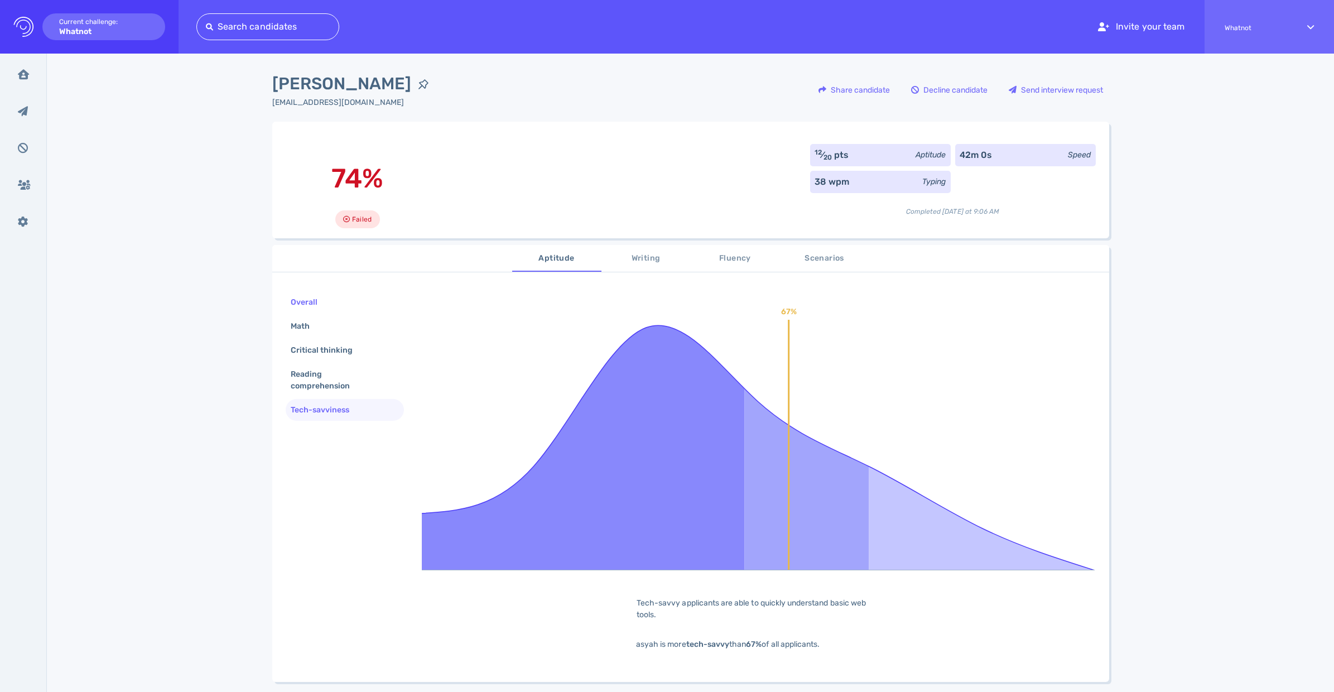
click at [323, 304] on div "Overall" at bounding box center [310, 302] width 42 height 16
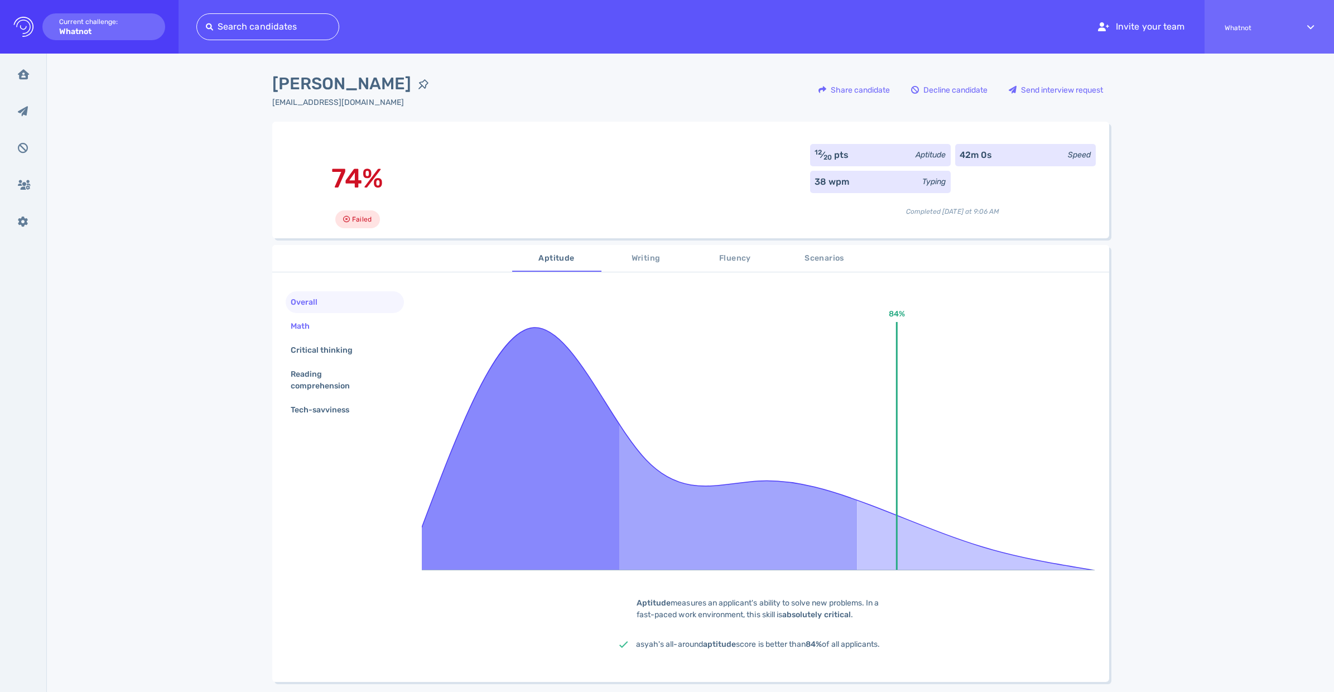
click at [300, 329] on div "Math" at bounding box center [306, 326] width 35 height 16
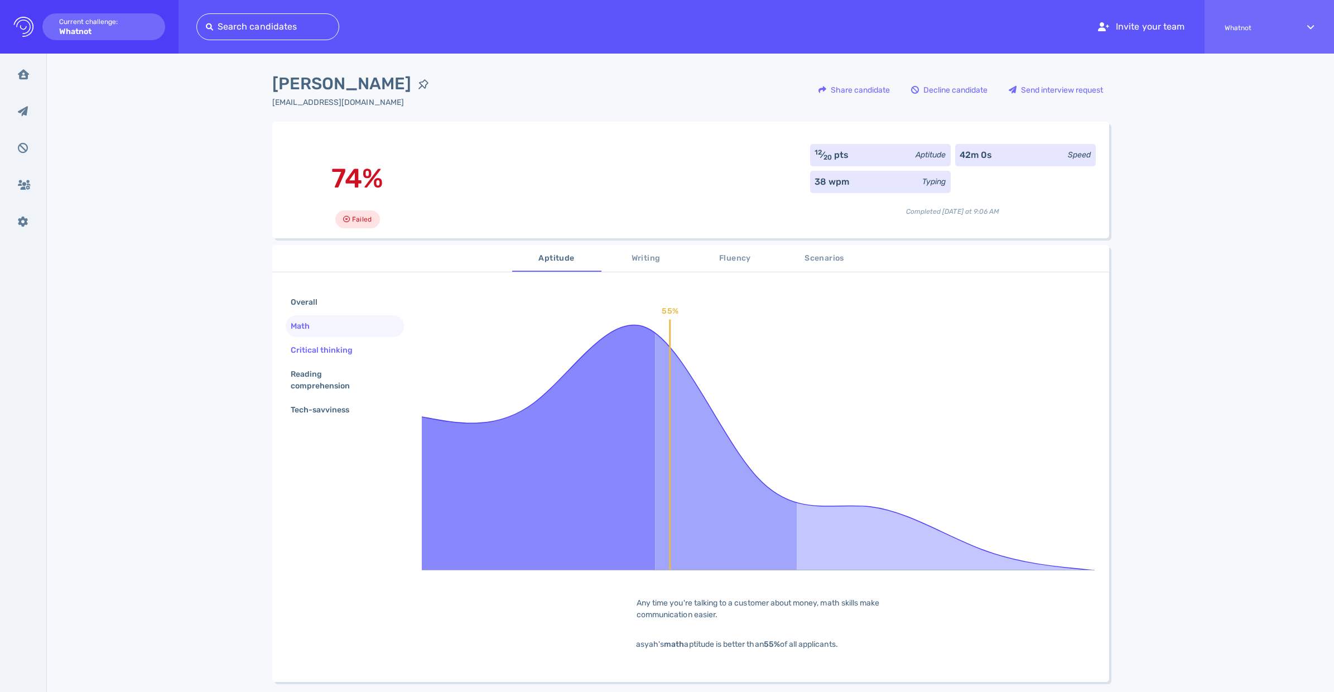
click at [308, 350] on div "Critical thinking" at bounding box center [328, 350] width 78 height 16
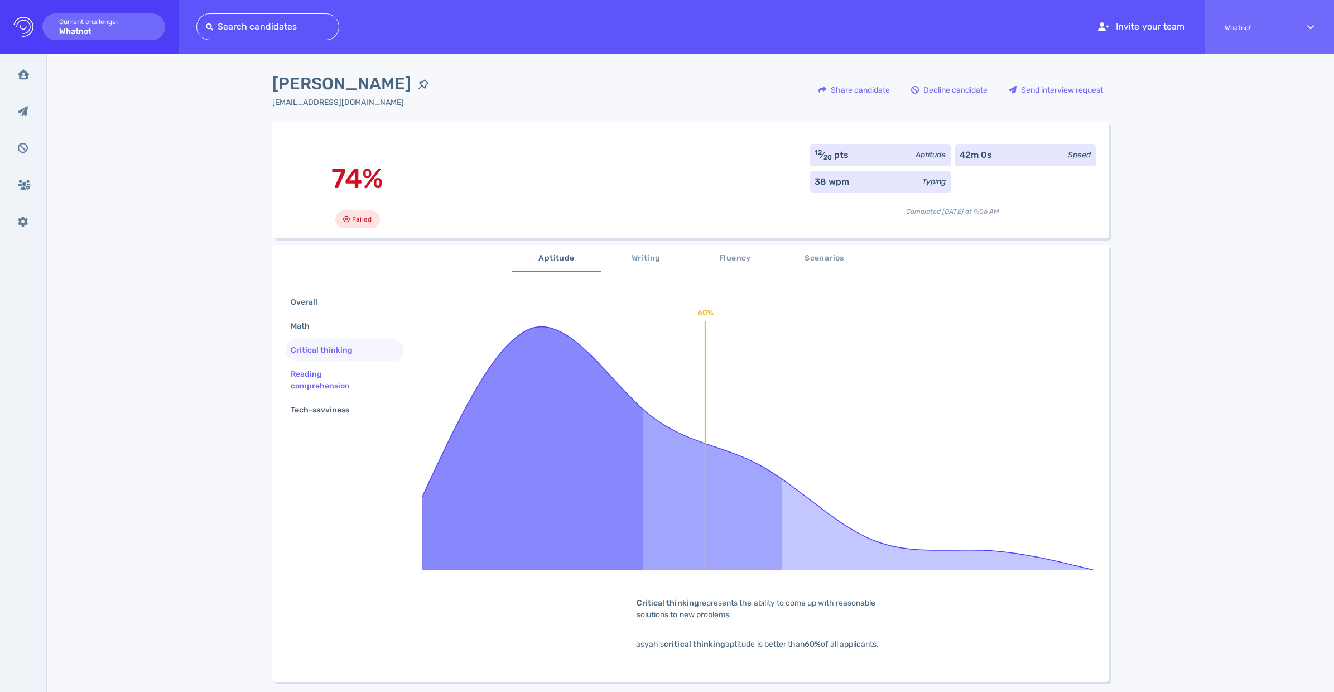
click at [318, 371] on div "Reading comprehension" at bounding box center [341, 380] width 104 height 28
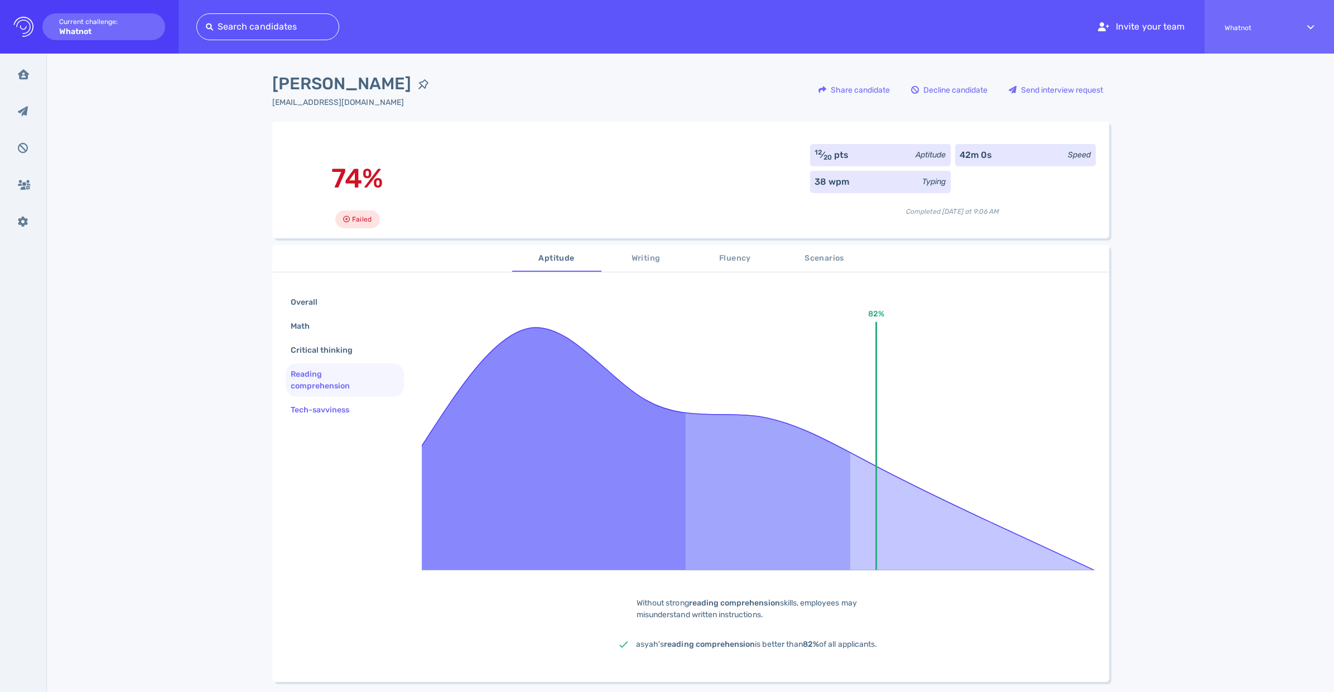
click at [327, 408] on div "Tech-savviness" at bounding box center [326, 410] width 75 height 16
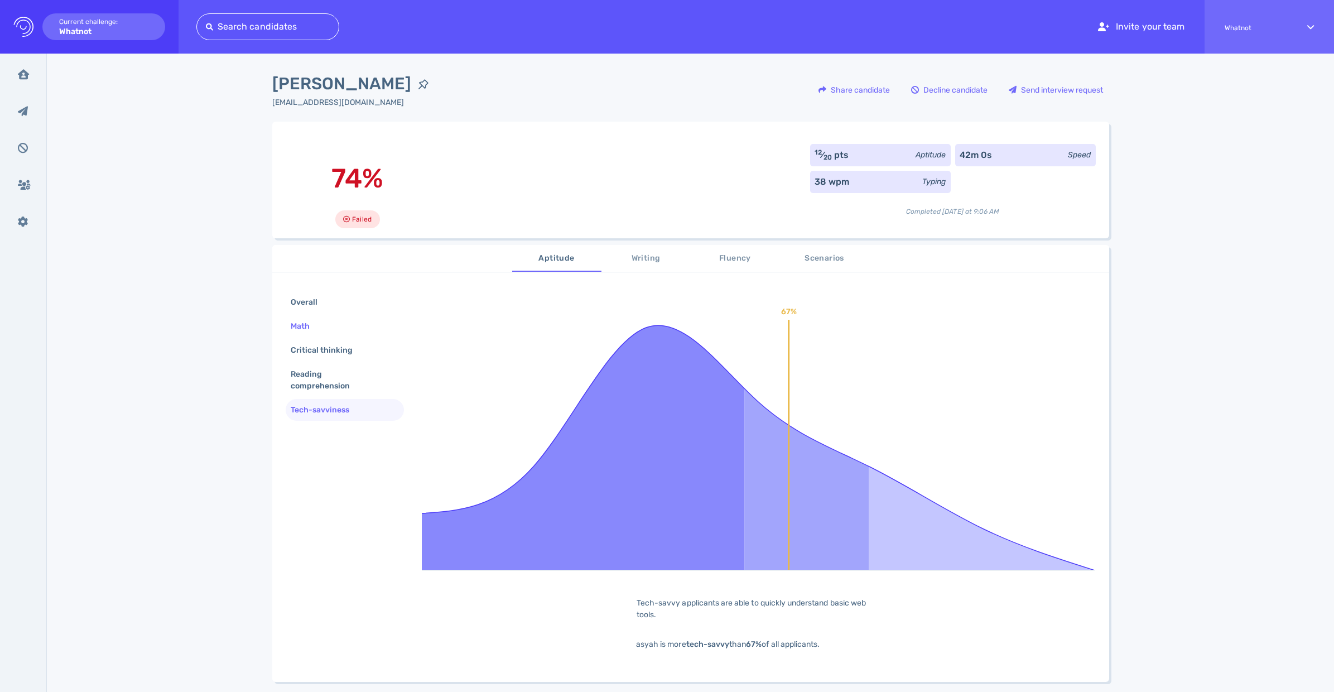
click at [302, 321] on div "Math" at bounding box center [306, 326] width 35 height 16
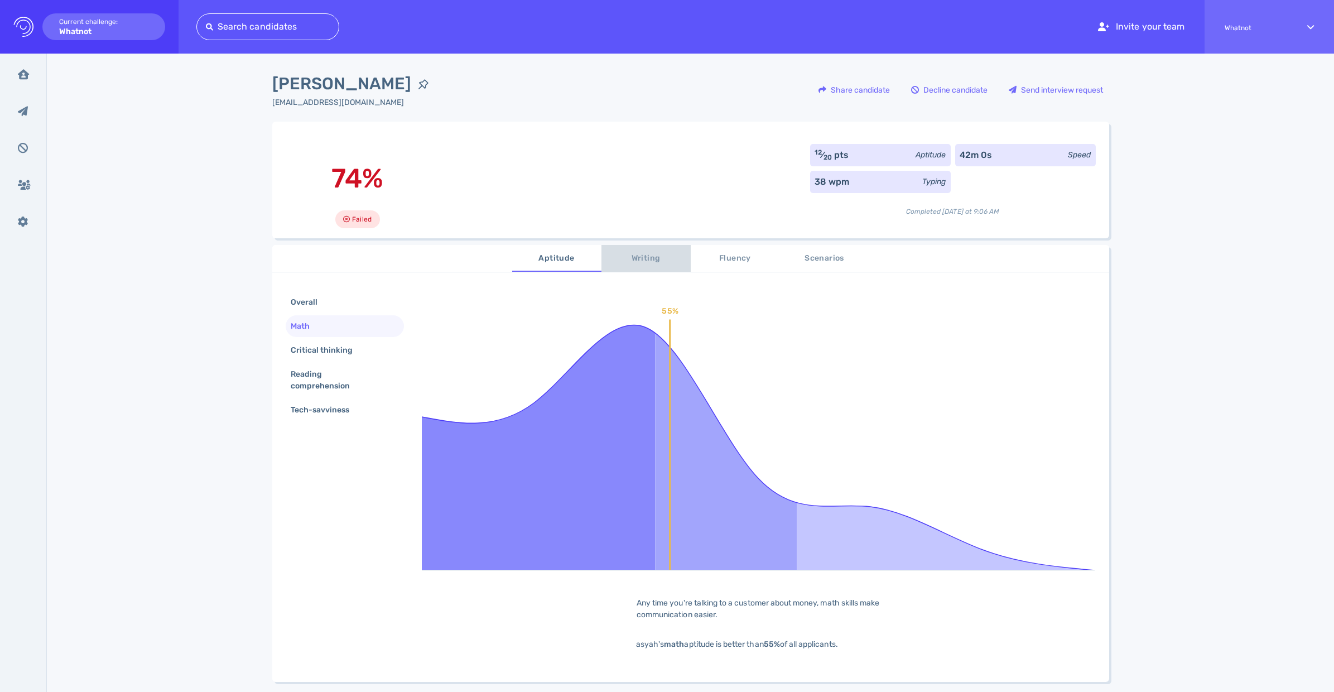
click at [659, 255] on span "Writing" at bounding box center [646, 259] width 76 height 14
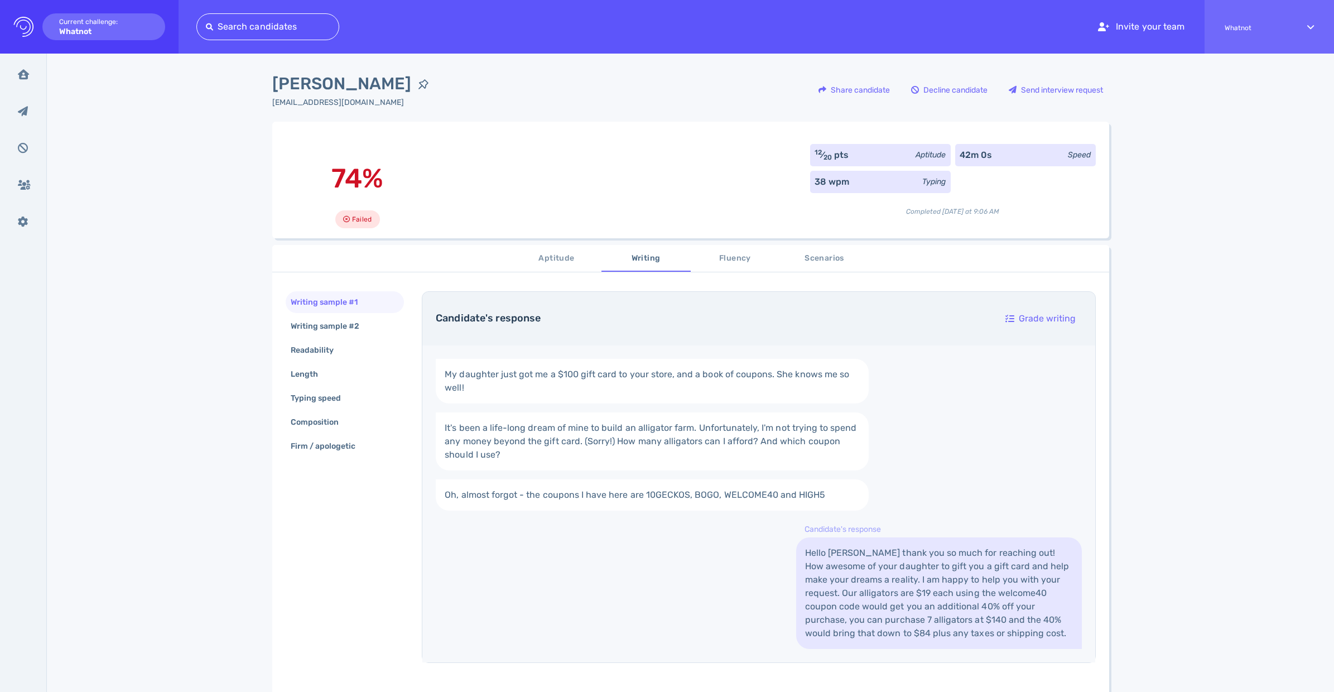
click at [735, 255] on span "Fluency" at bounding box center [736, 259] width 76 height 14
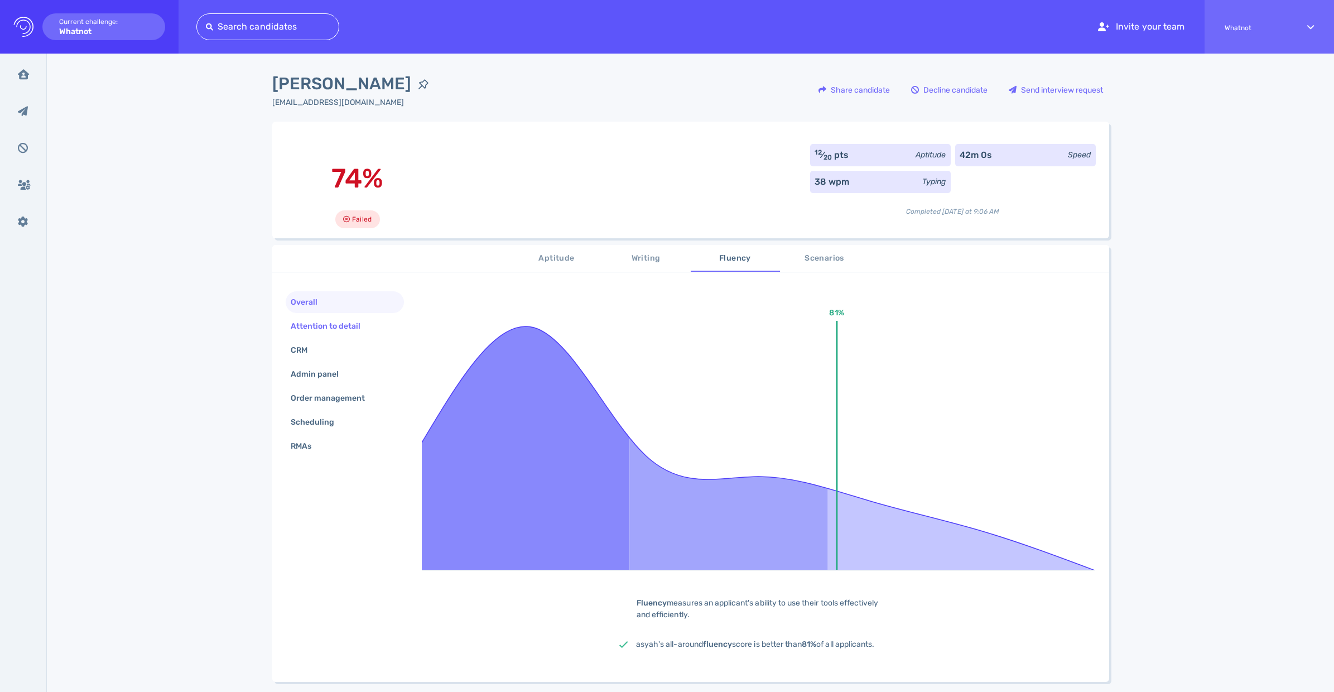
click at [302, 326] on div "Attention to detail" at bounding box center [332, 326] width 86 height 16
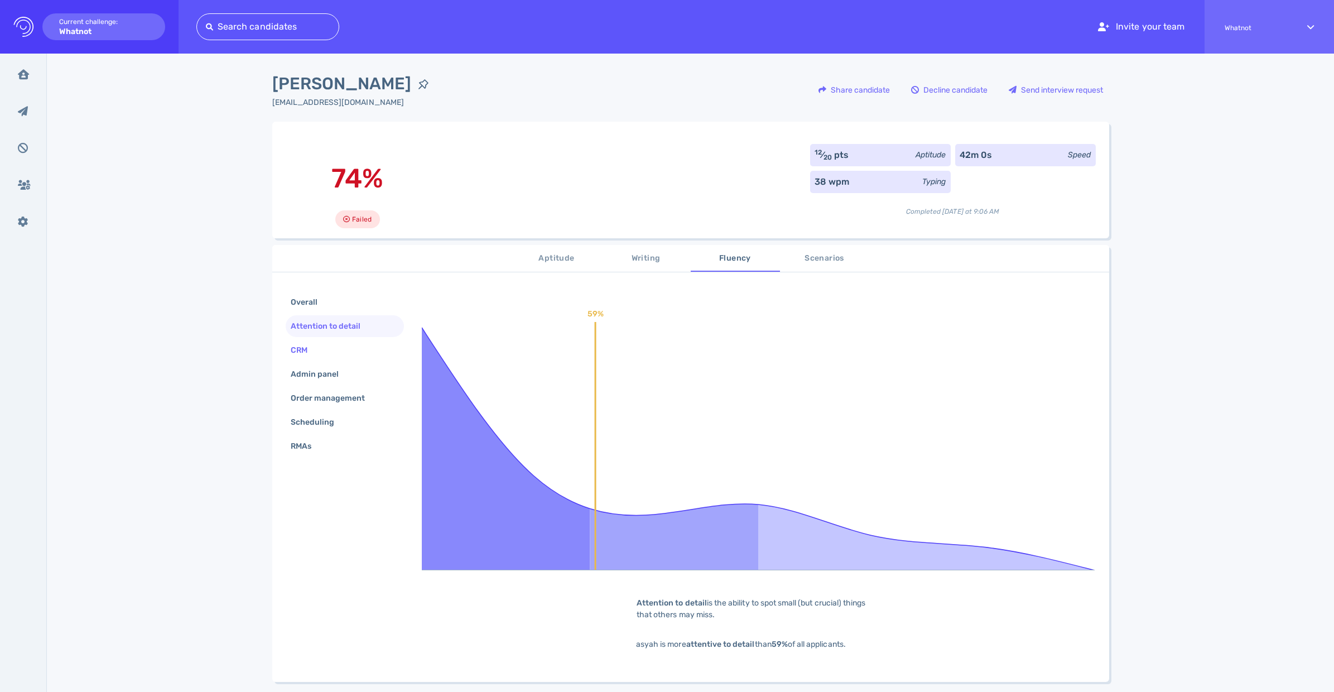
click at [292, 350] on div "CRM" at bounding box center [305, 350] width 32 height 16
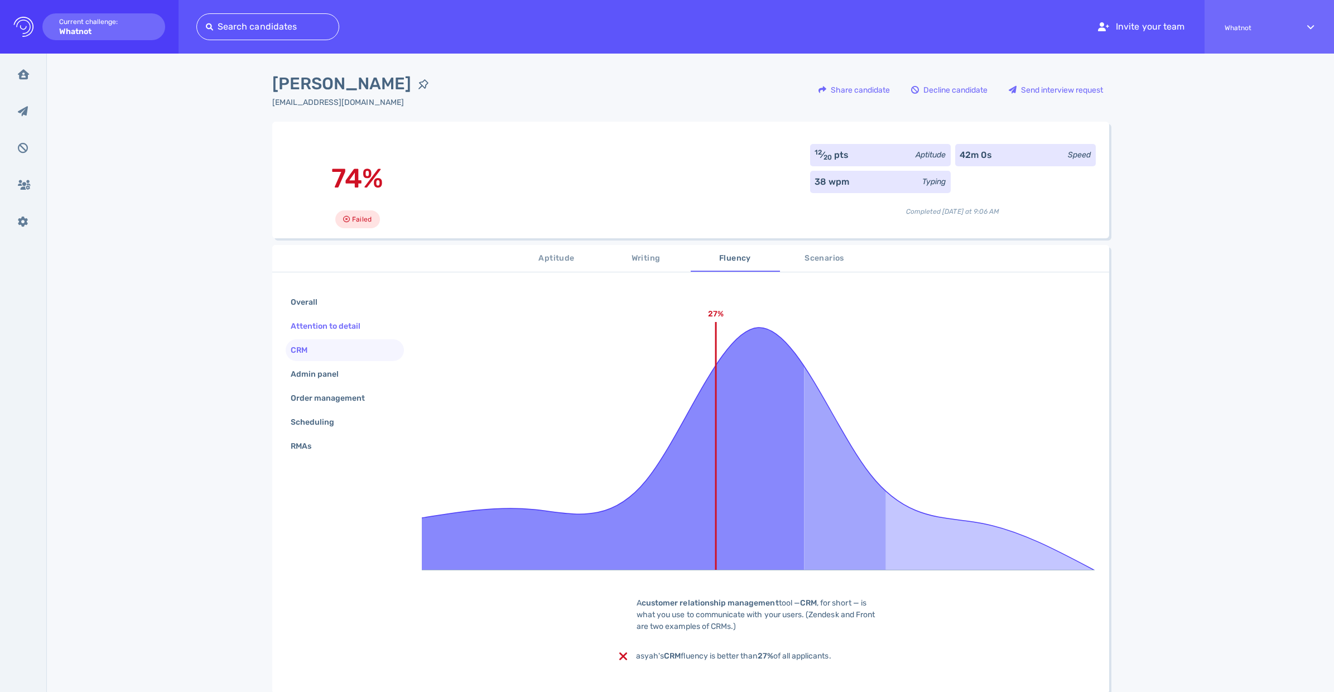
click at [345, 325] on div "Attention to detail" at bounding box center [332, 326] width 86 height 16
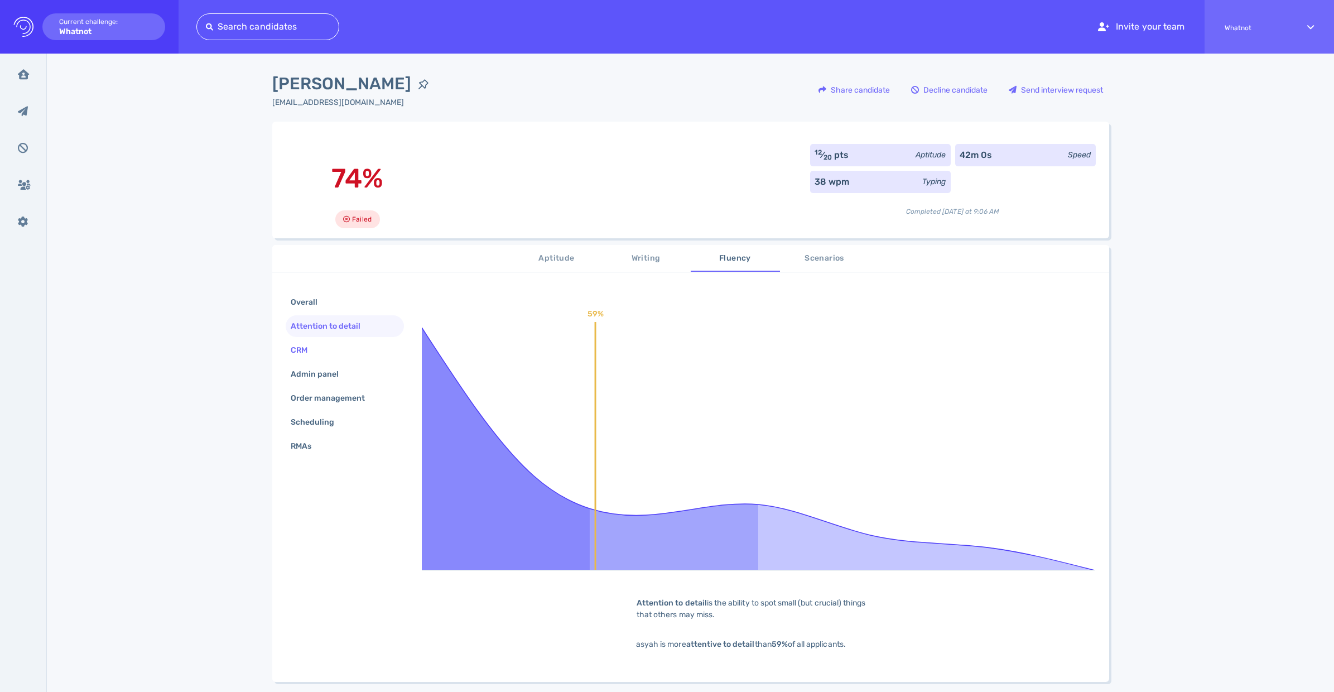
click at [316, 349] on div "CRM" at bounding box center [305, 350] width 32 height 16
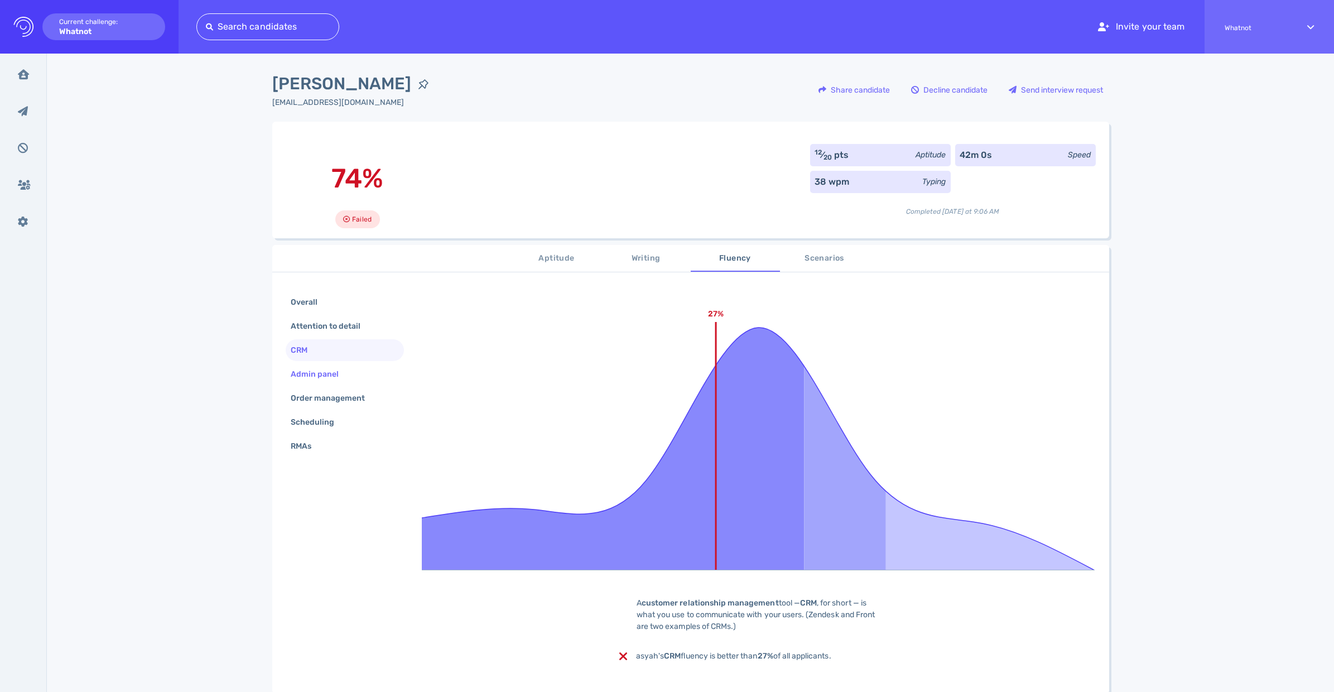
click at [326, 376] on div "Admin panel" at bounding box center [321, 374] width 64 height 16
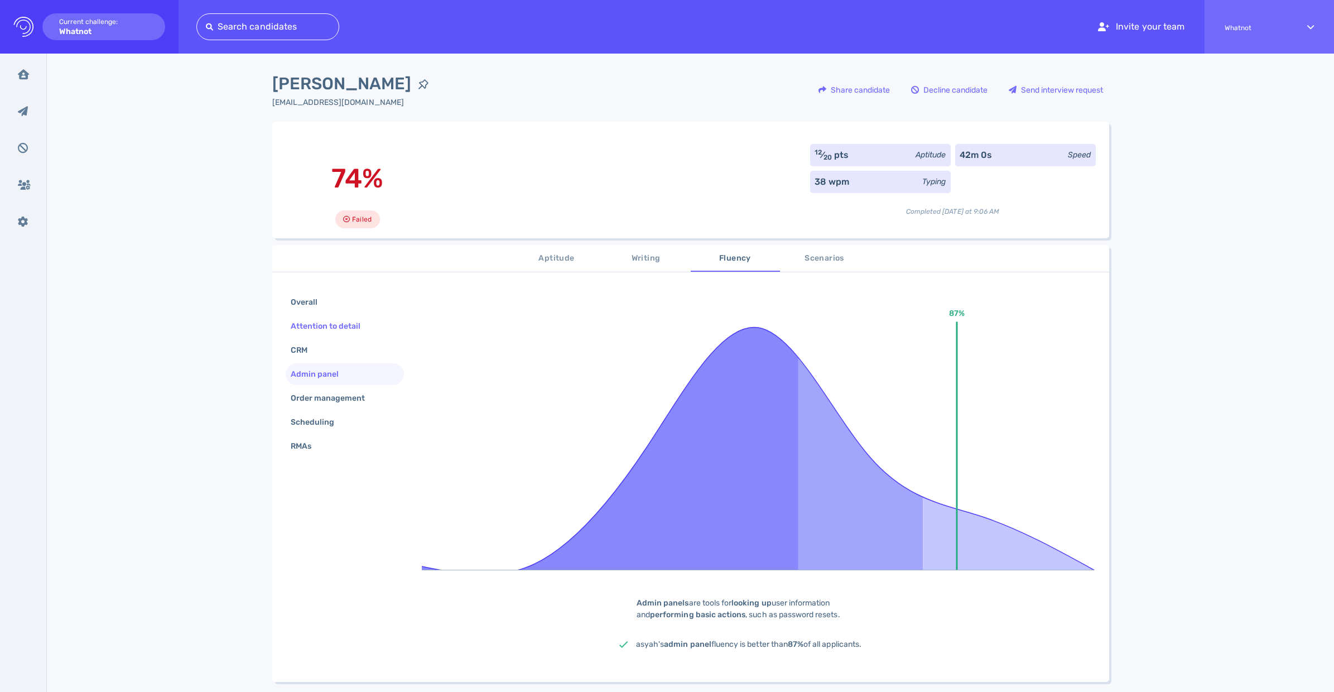
click at [334, 332] on div "Attention to detail" at bounding box center [332, 326] width 86 height 16
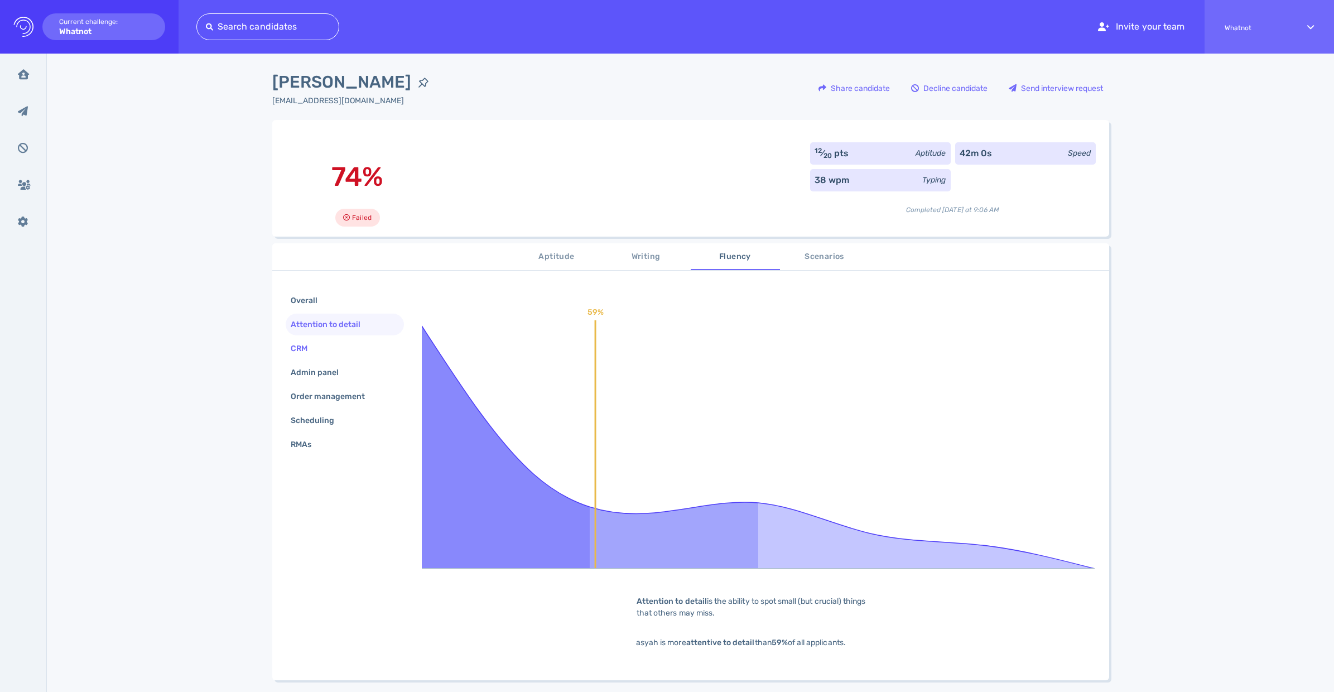
scroll to position [2, 0]
click at [306, 345] on div "CRM" at bounding box center [305, 348] width 32 height 16
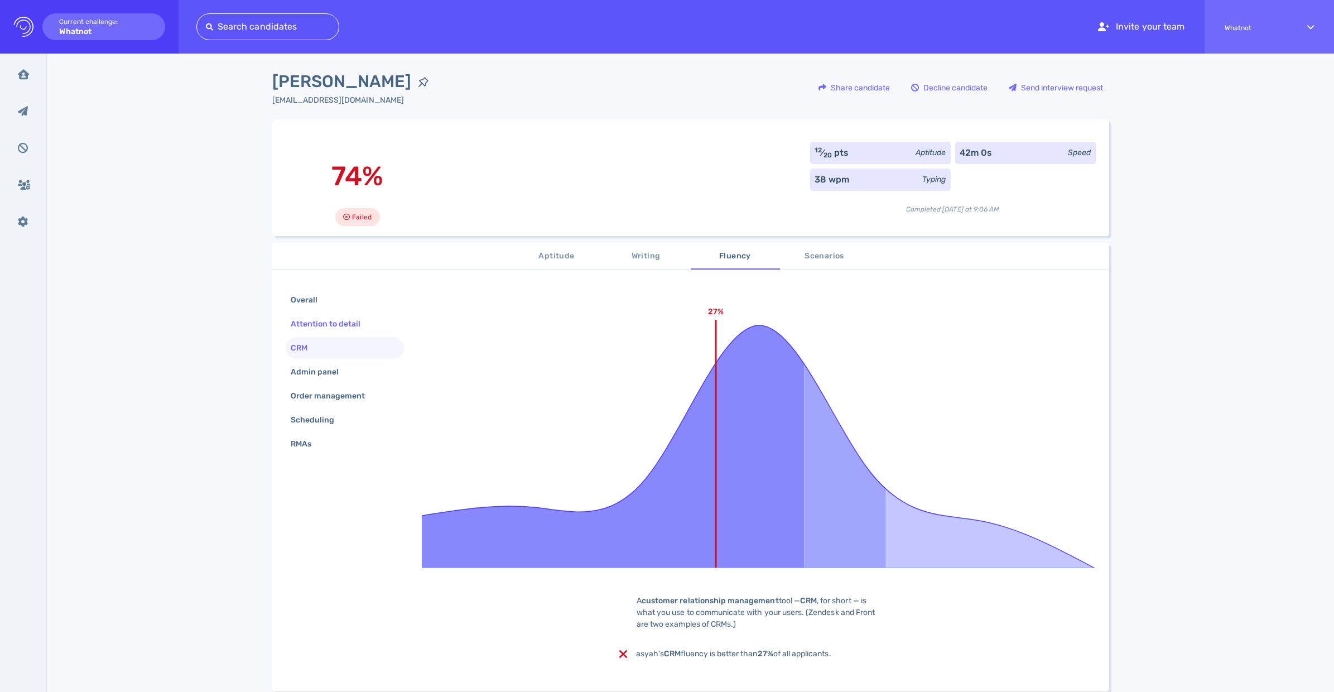
click at [335, 322] on div "Attention to detail" at bounding box center [332, 324] width 86 height 16
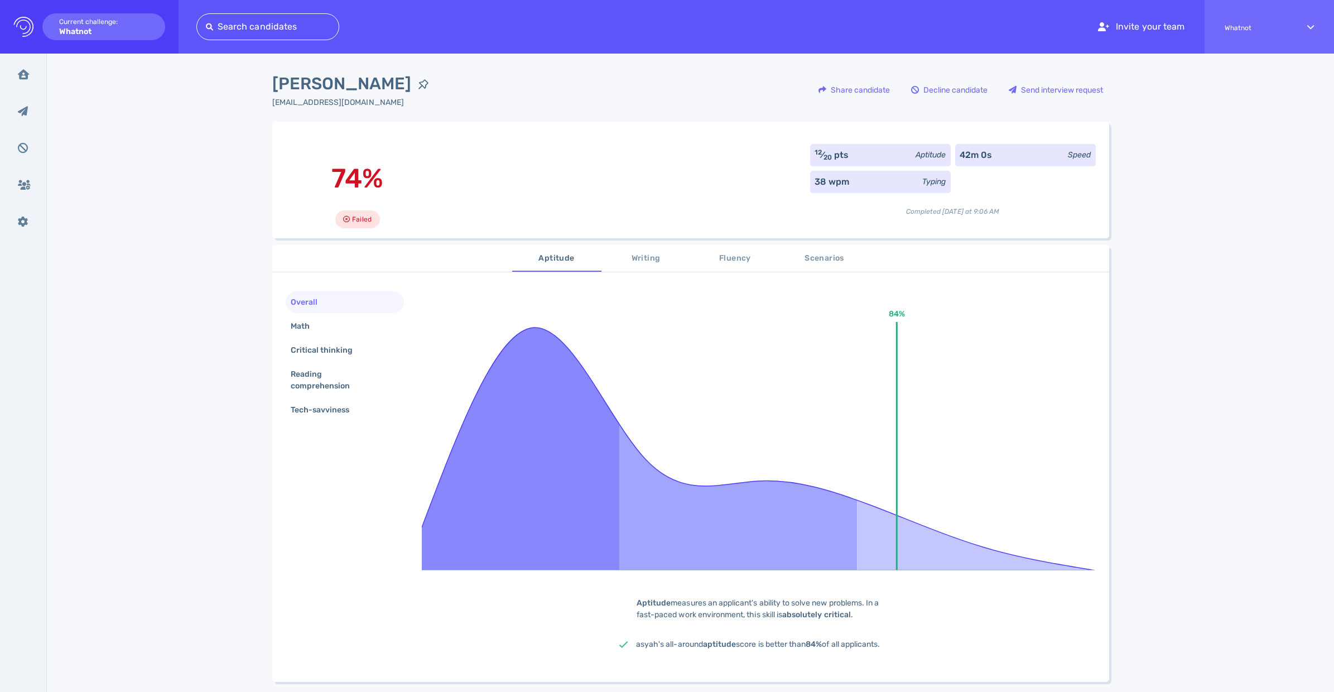
click at [654, 266] on button "Writing" at bounding box center [646, 258] width 89 height 27
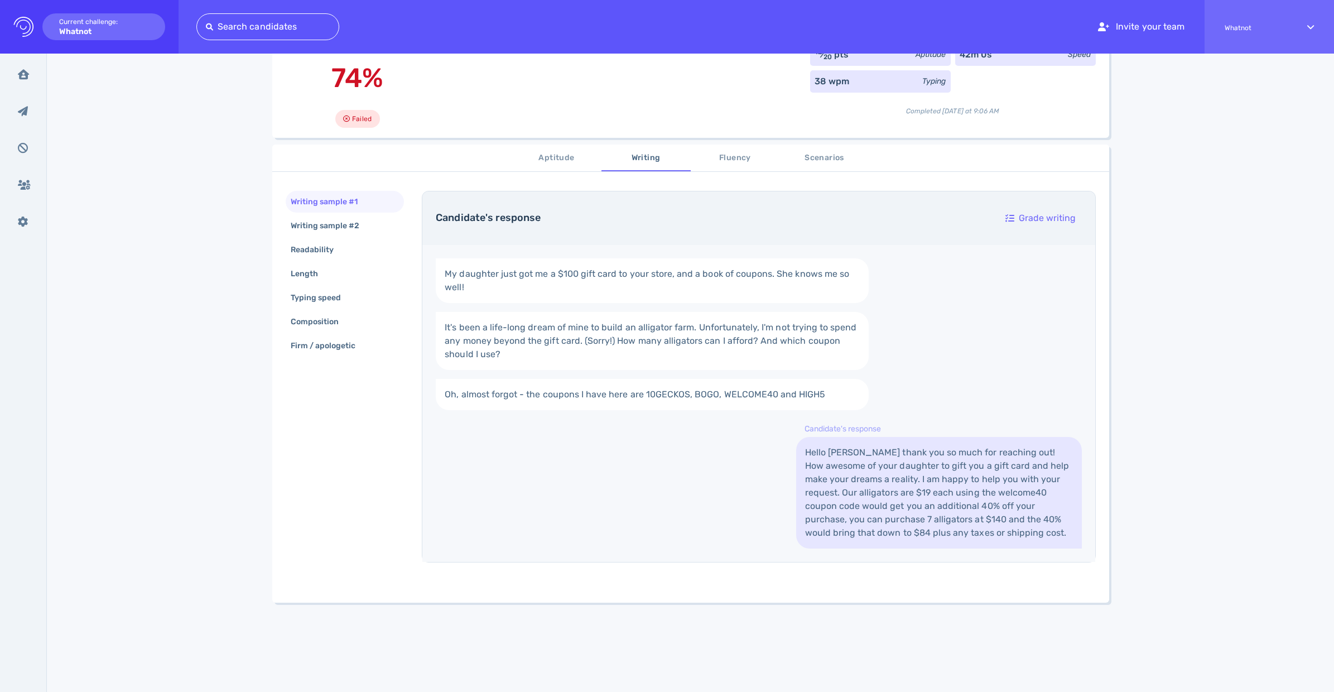
scroll to position [101, 0]
click at [301, 232] on div "Writing sample #2" at bounding box center [331, 225] width 85 height 16
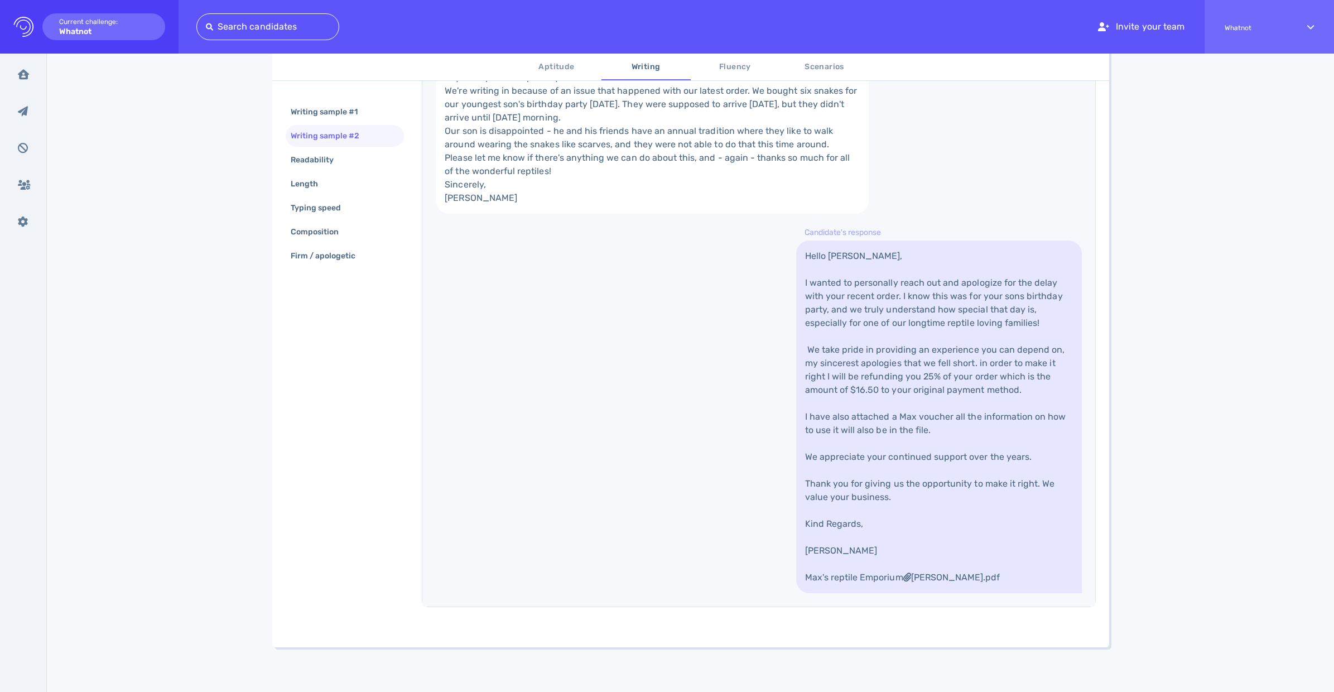
scroll to position [472, 0]
click at [332, 156] on div "Readability" at bounding box center [318, 160] width 59 height 16
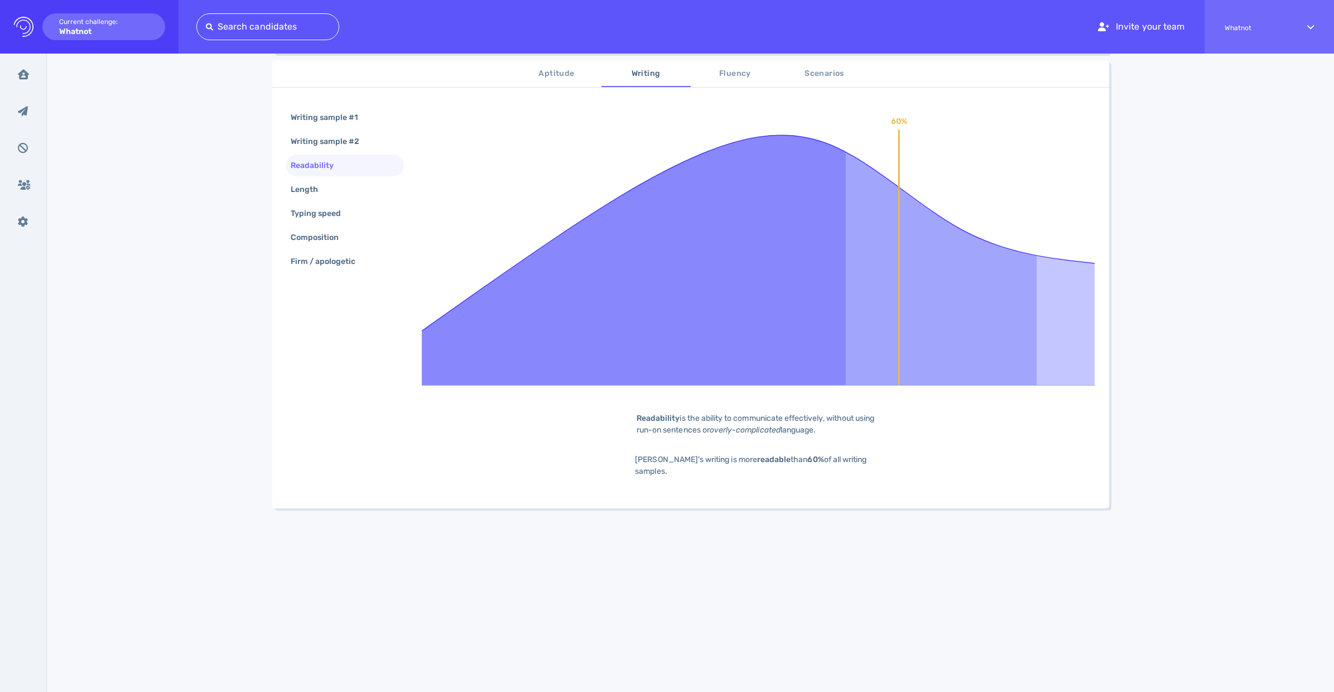
scroll to position [185, 0]
click at [324, 184] on div "Length" at bounding box center [310, 189] width 43 height 16
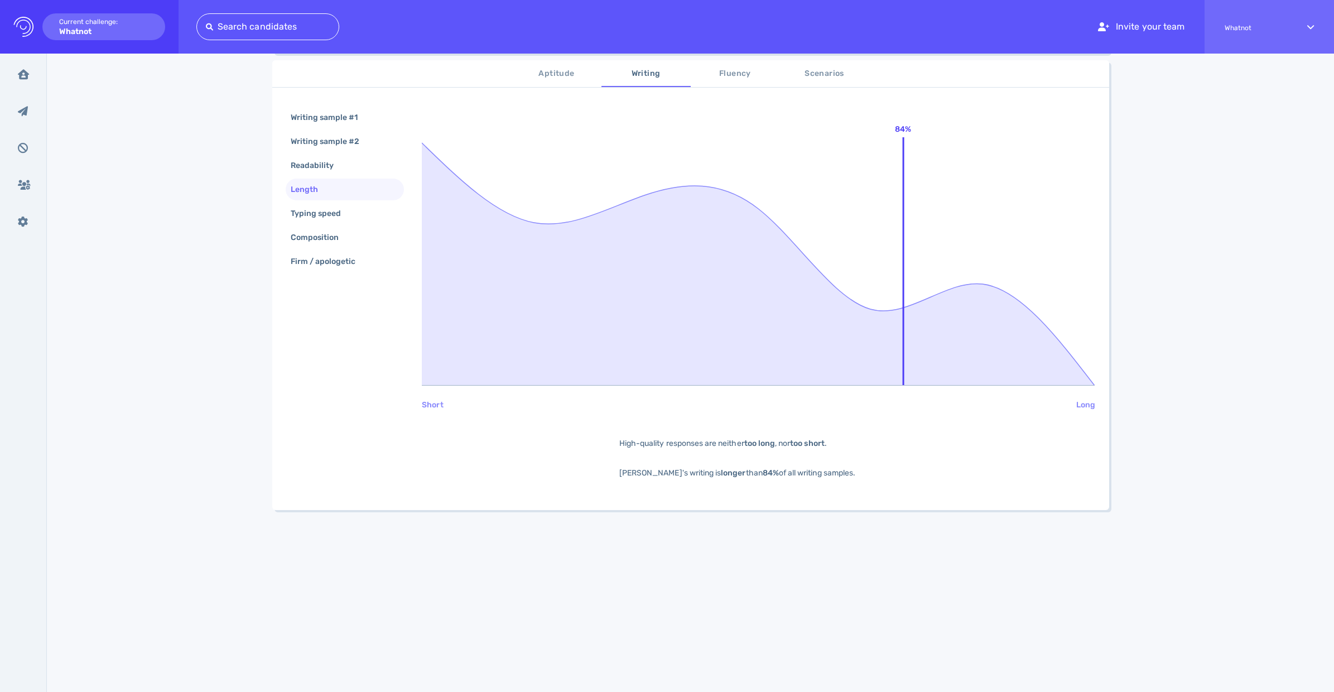
click at [321, 225] on div "Writing sample #1 Writing sample #2 Readability Length Typing speed Composition…" at bounding box center [345, 191] width 119 height 168
click at [325, 212] on div "Typing speed" at bounding box center [322, 213] width 66 height 16
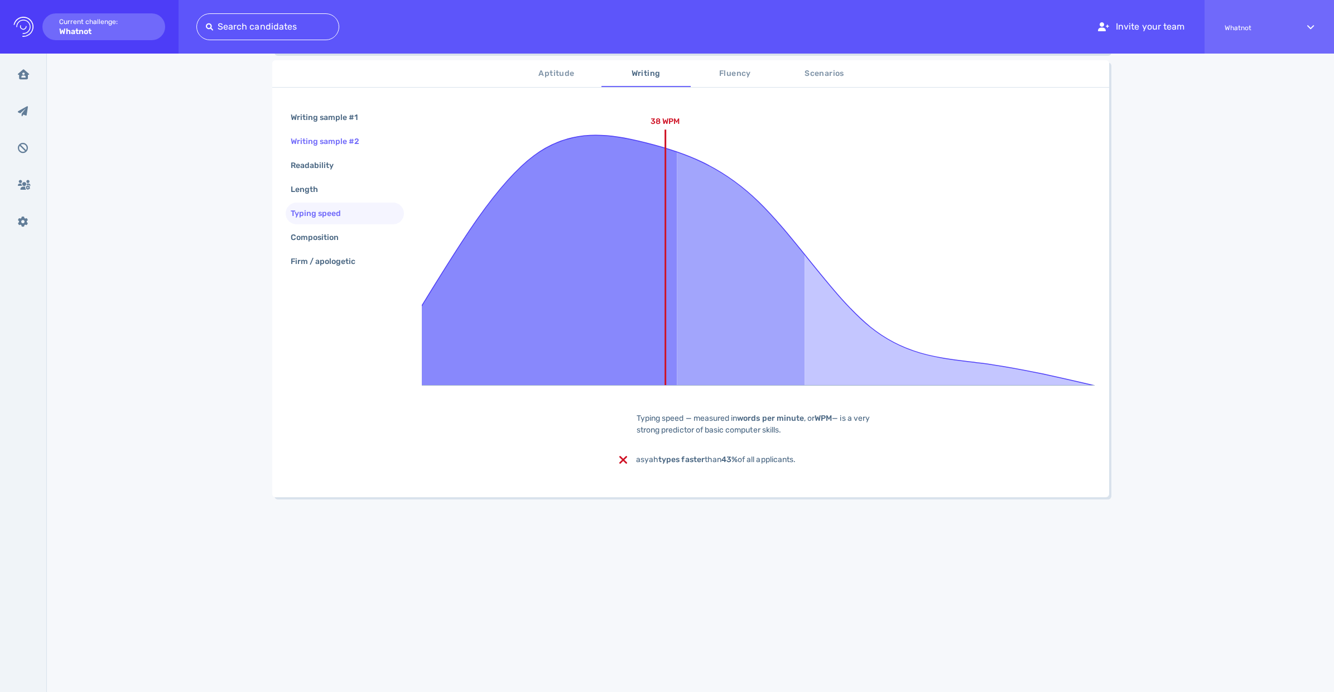
click at [352, 138] on div "Writing sample #2" at bounding box center [331, 141] width 85 height 16
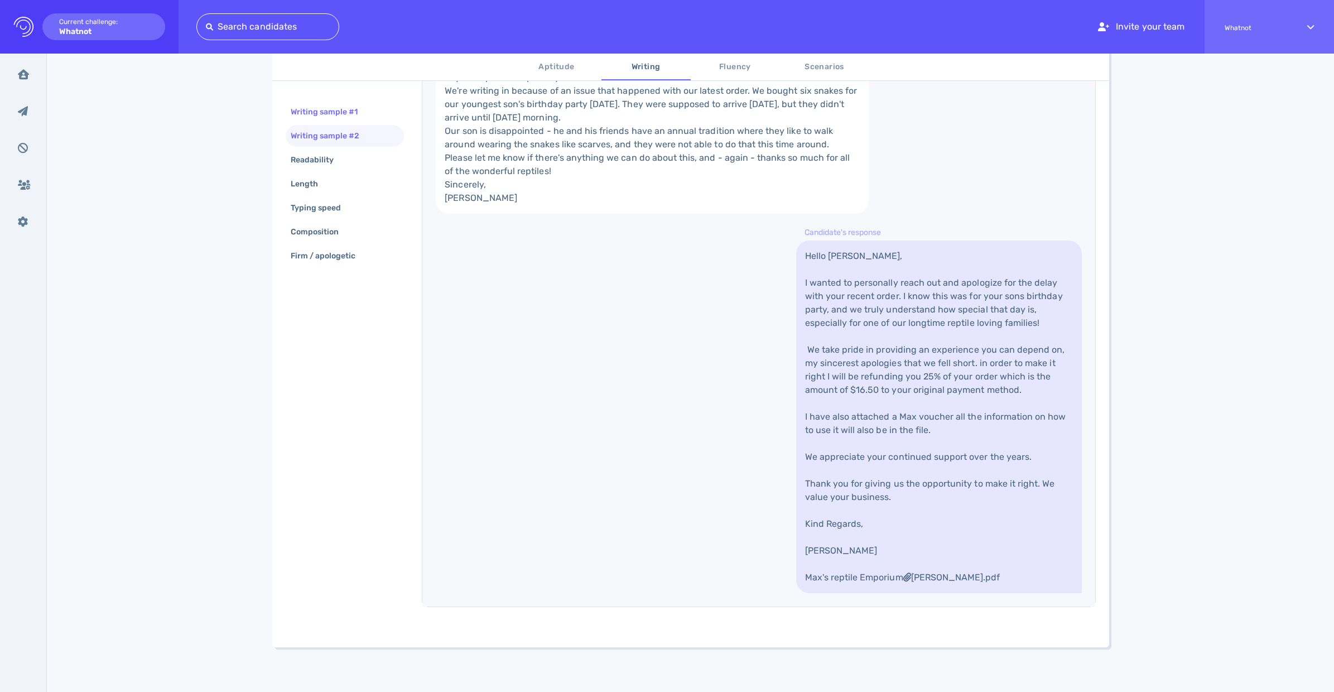
click at [332, 112] on div "Writing sample #1" at bounding box center [330, 112] width 83 height 16
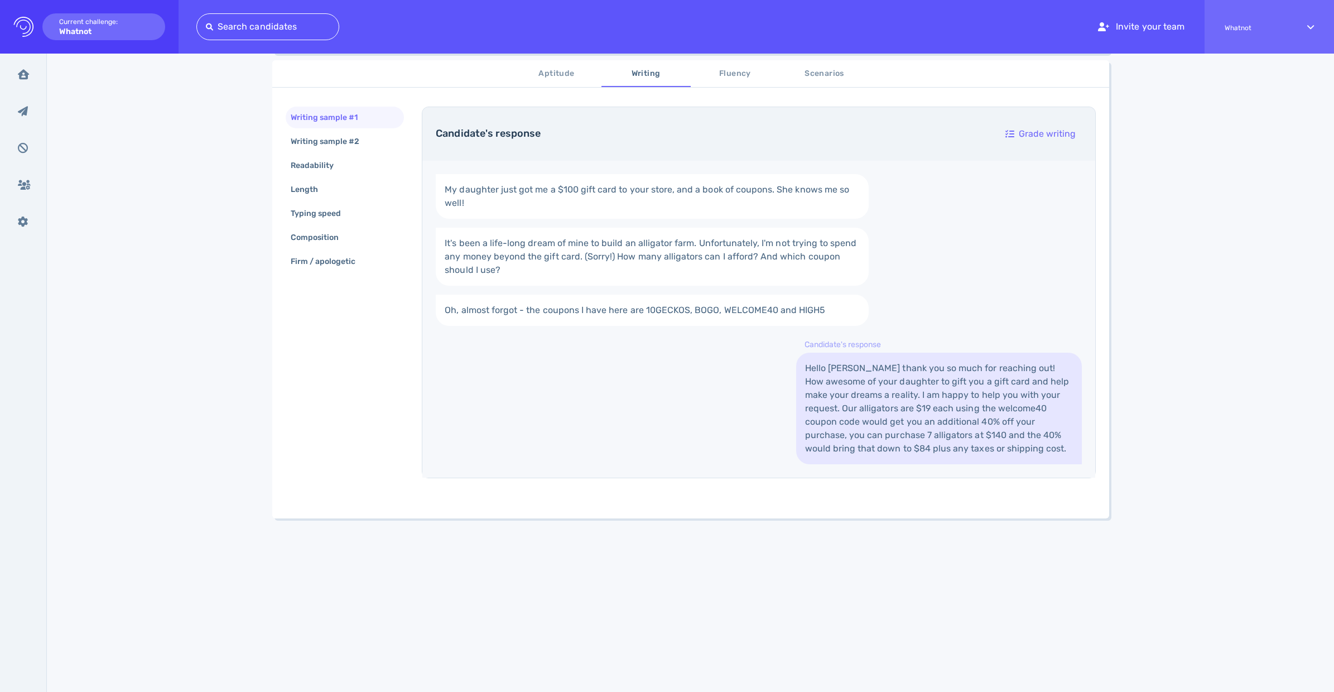
scroll to position [0, 0]
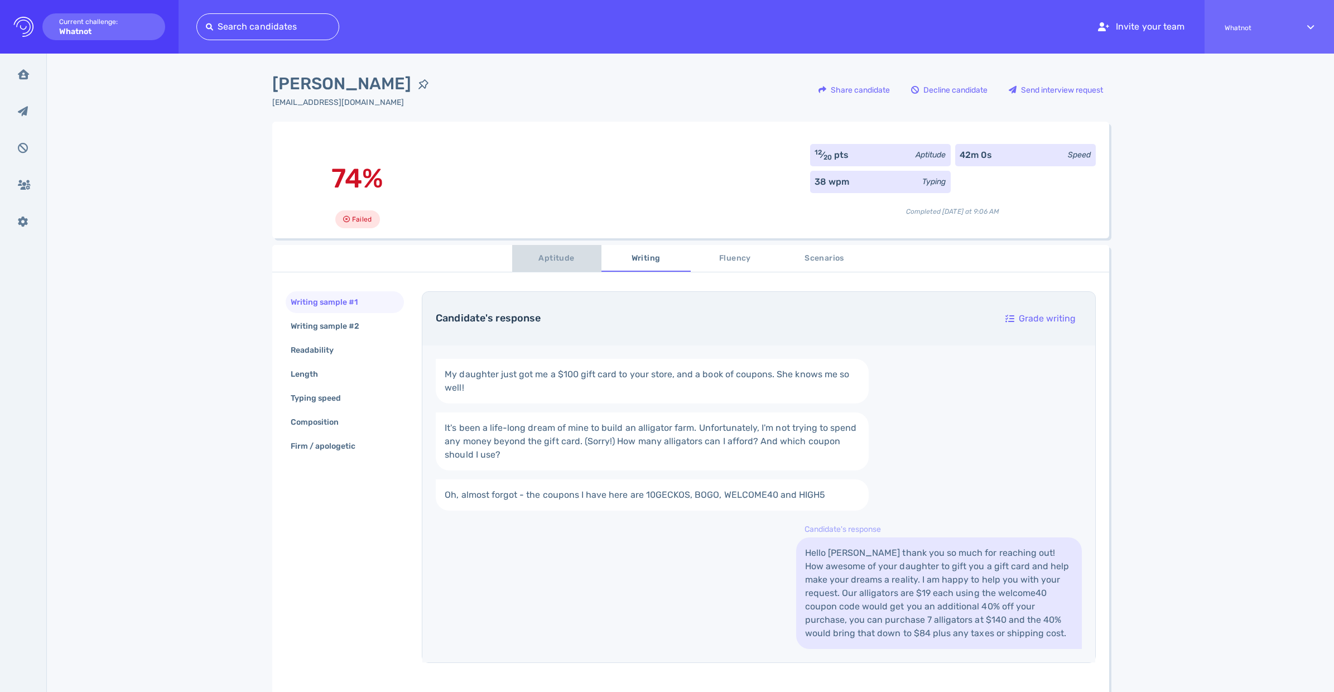
click at [550, 259] on span "Aptitude" at bounding box center [557, 259] width 76 height 14
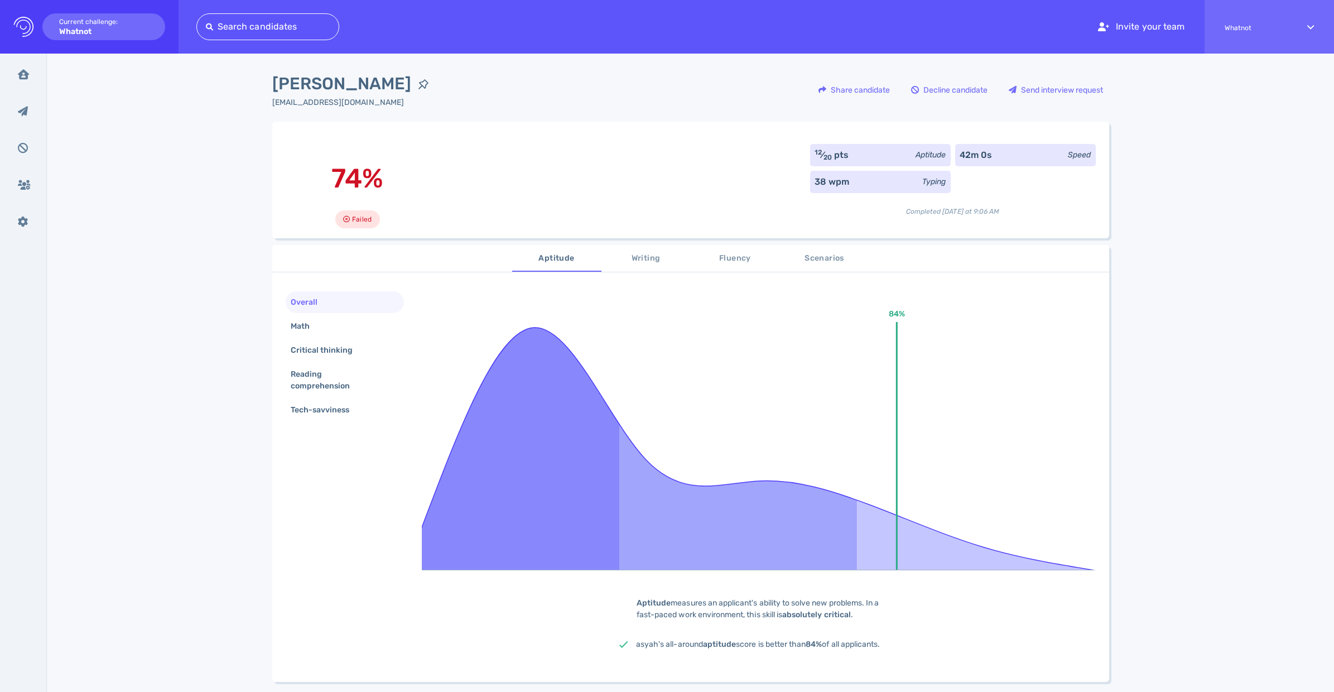
click at [616, 272] on button "Writing" at bounding box center [646, 258] width 89 height 27
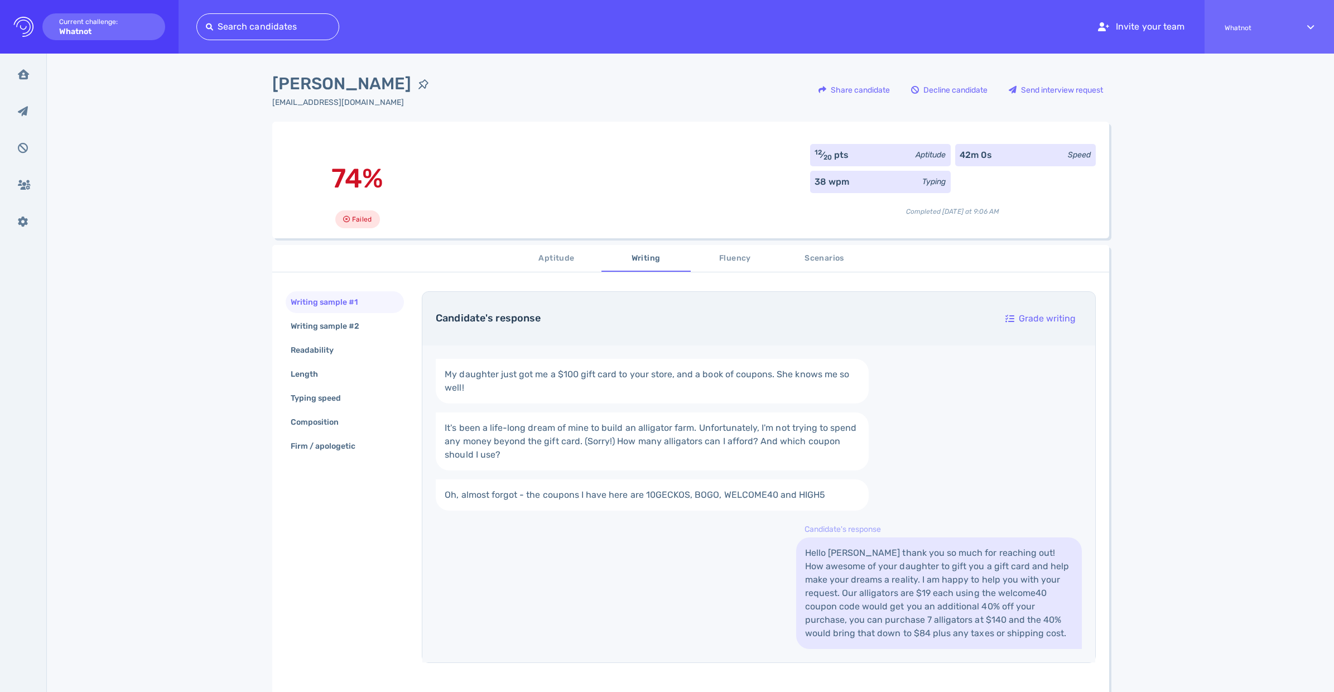
click at [647, 260] on span "Writing" at bounding box center [646, 259] width 76 height 14
click at [320, 326] on div "Writing sample #2" at bounding box center [331, 326] width 85 height 16
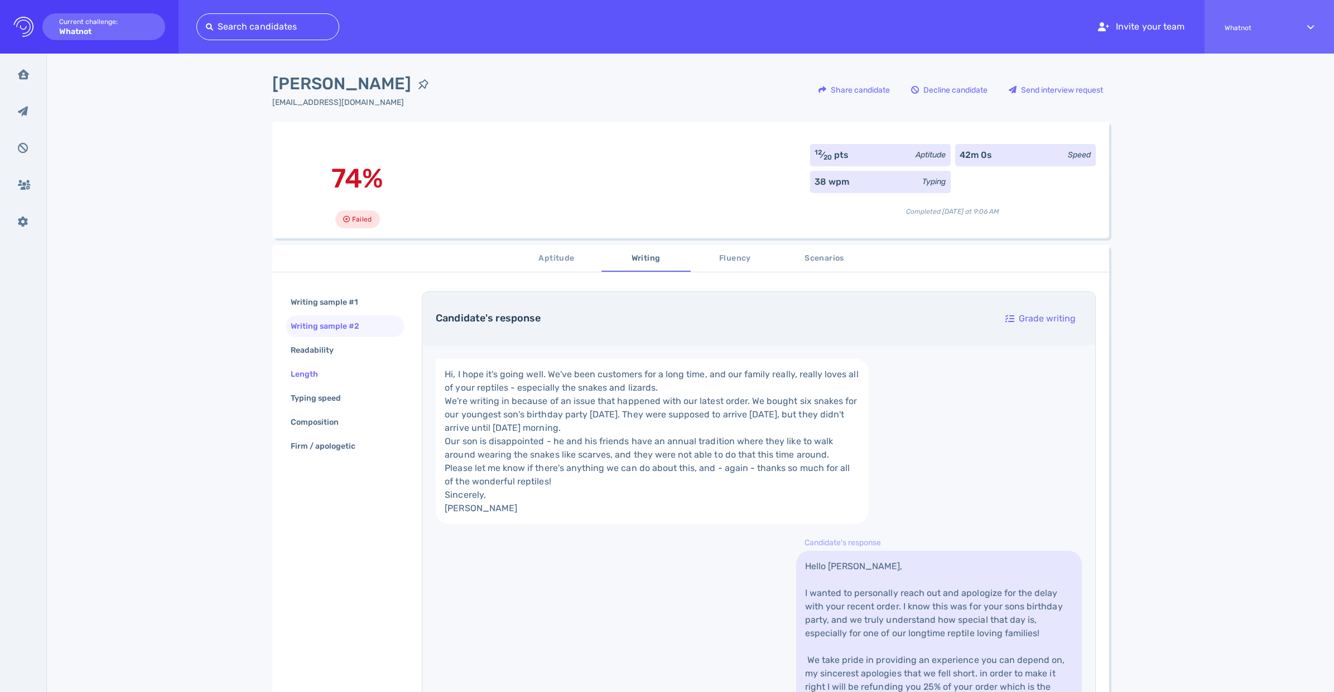
click at [334, 383] on div "Length" at bounding box center [345, 374] width 119 height 22
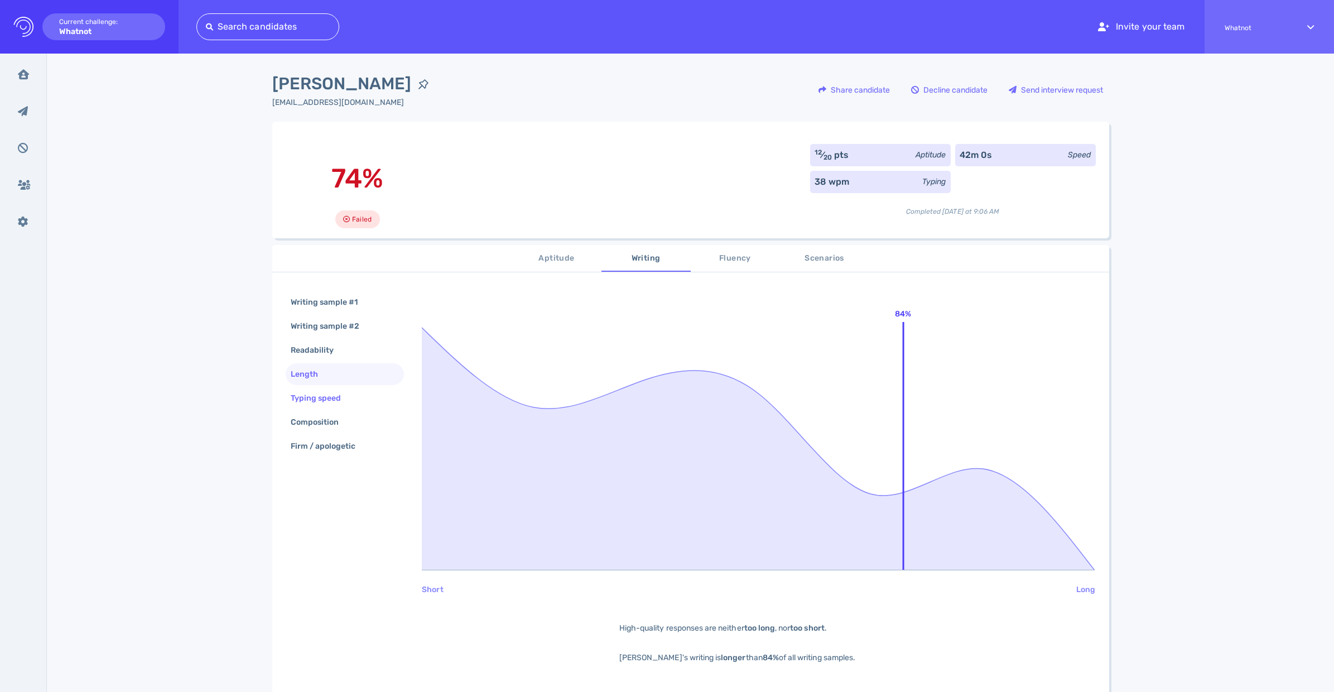
click at [326, 403] on div "Typing speed" at bounding box center [322, 398] width 66 height 16
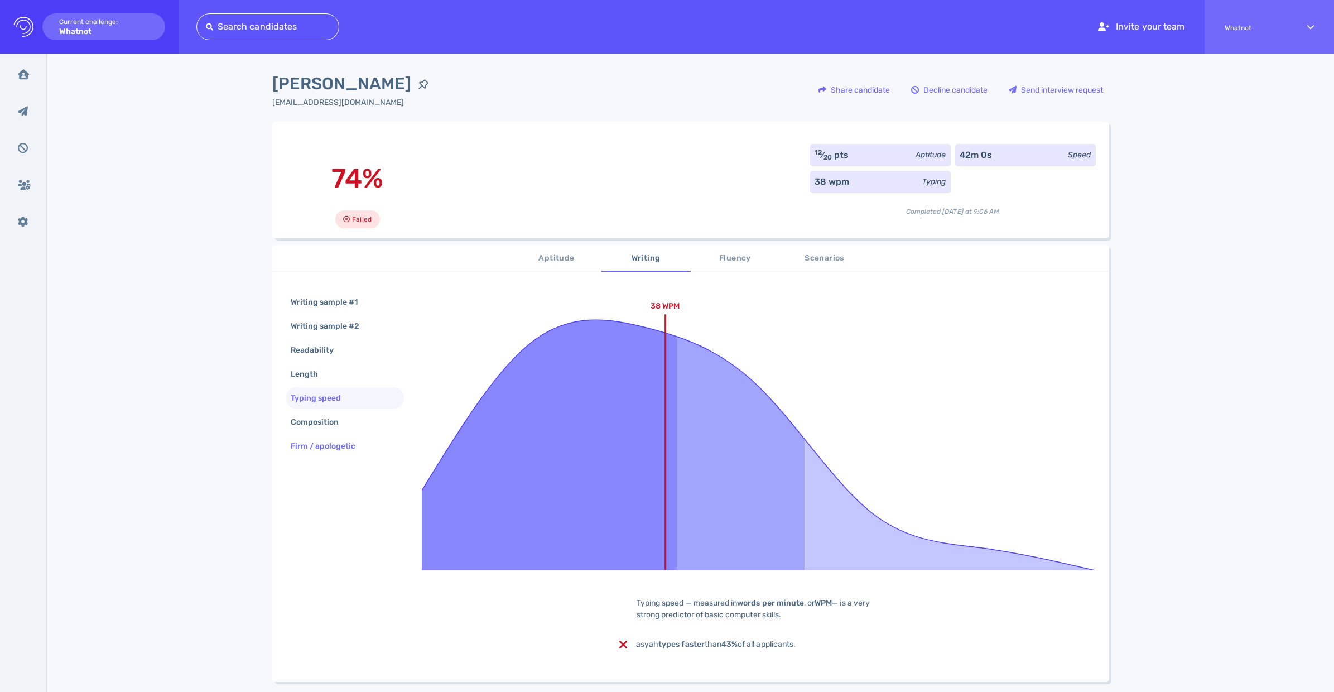
click at [326, 439] on div "Firm / apologetic" at bounding box center [329, 446] width 81 height 16
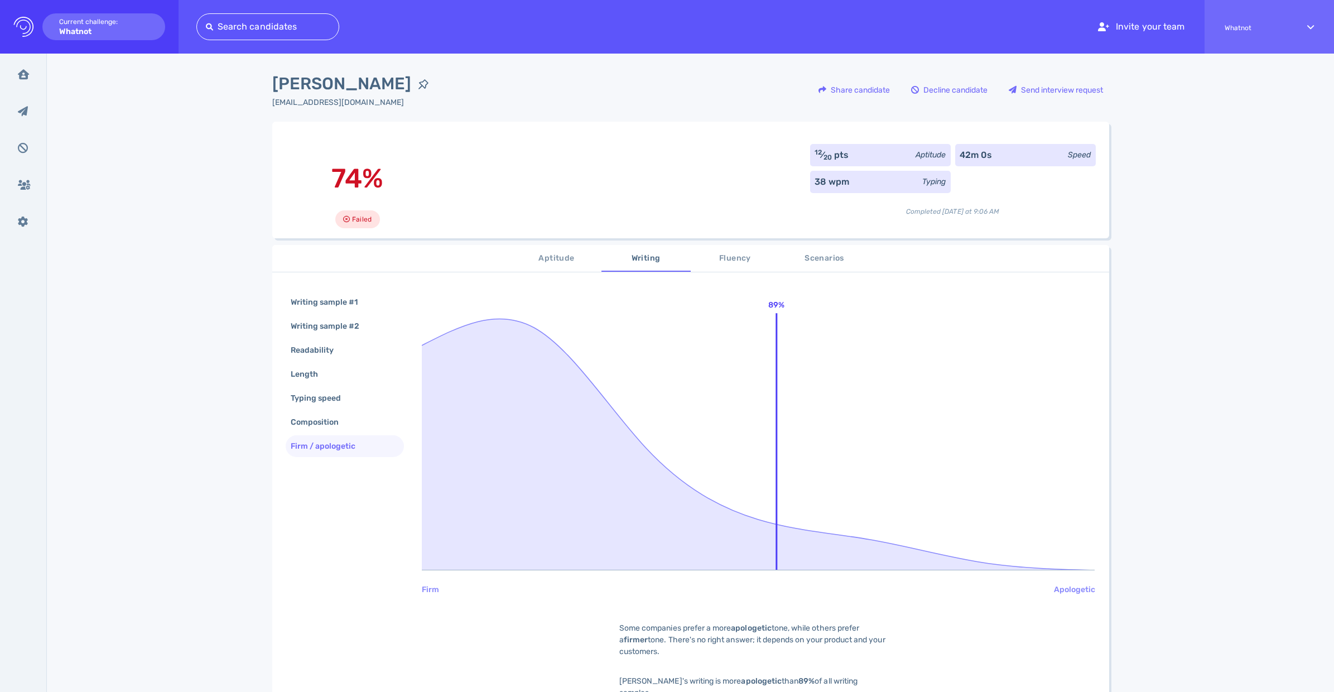
click at [738, 263] on span "Fluency" at bounding box center [736, 259] width 76 height 14
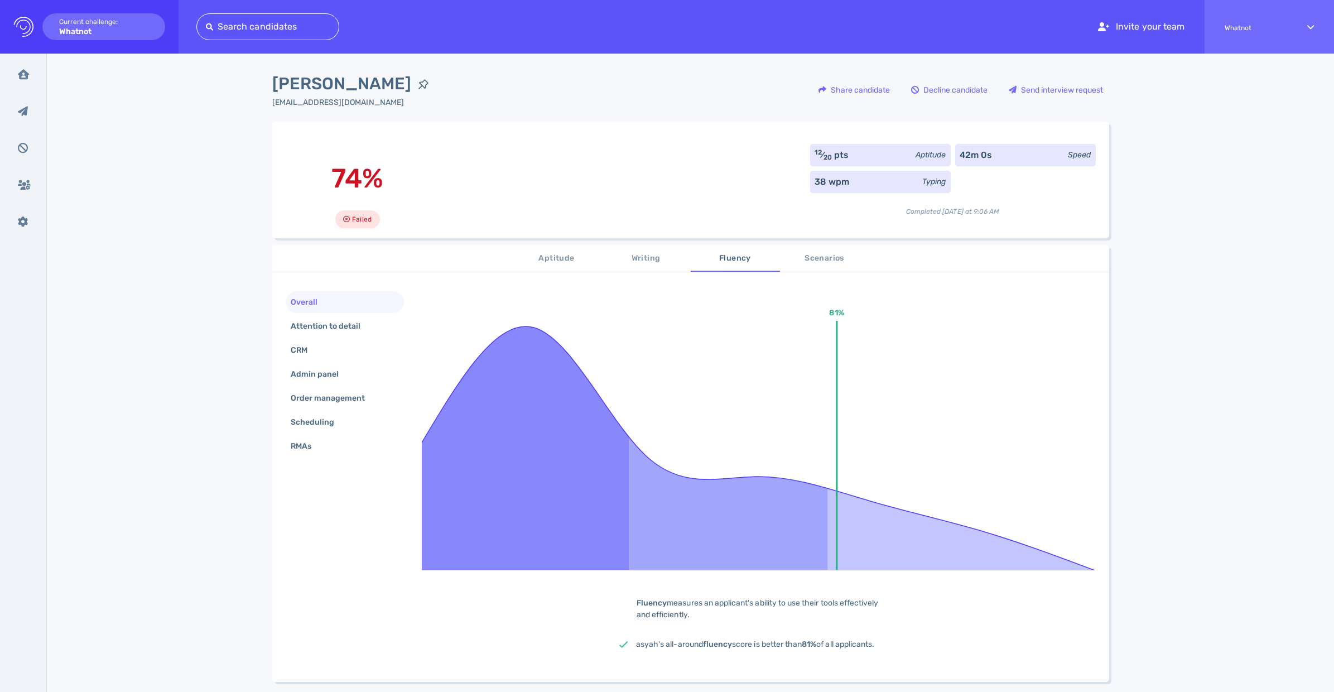
click at [824, 263] on span "Scenarios" at bounding box center [825, 259] width 76 height 14
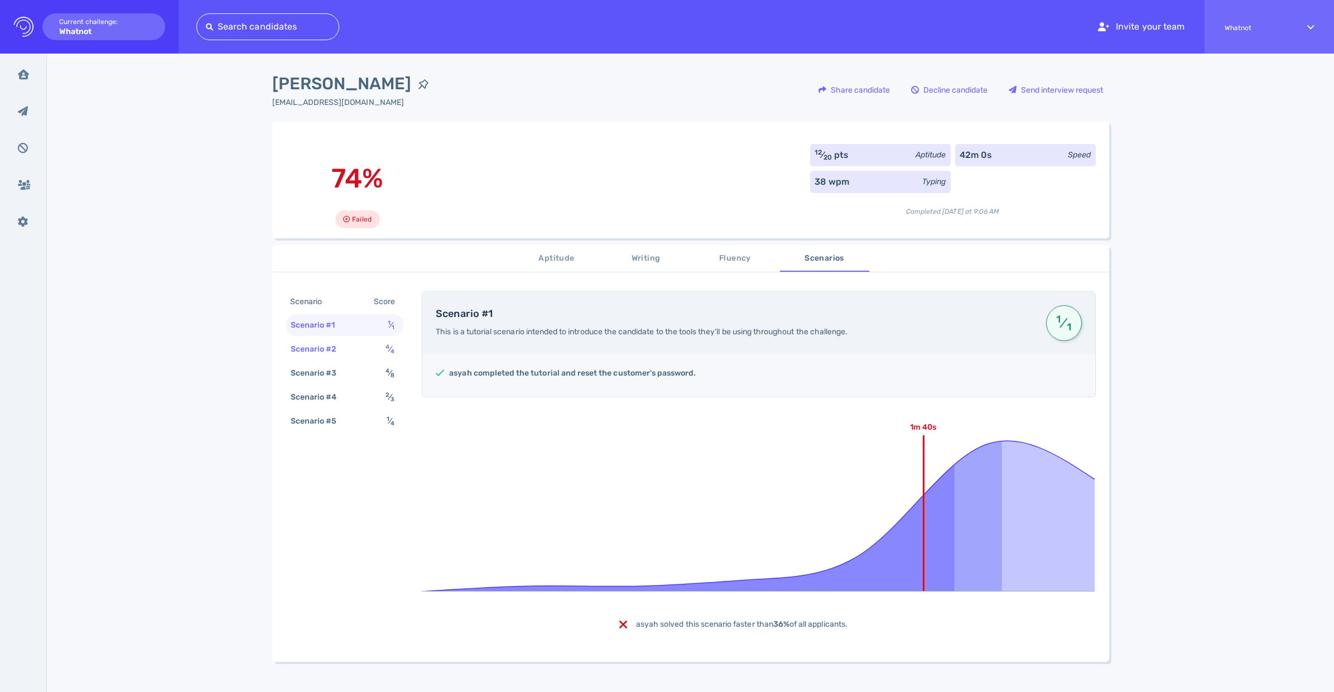
click at [348, 344] on div "Scenario #2 4 ⁄ 4" at bounding box center [345, 349] width 119 height 22
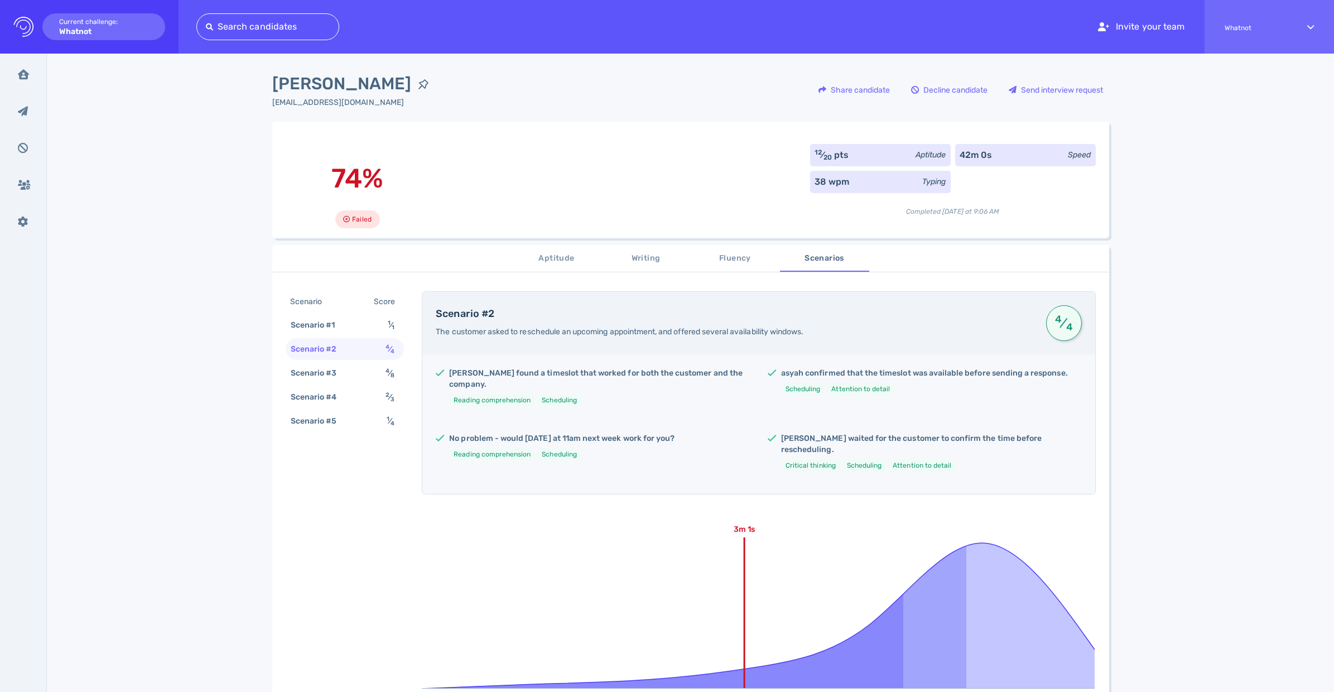
click at [354, 362] on div "Scenario Score Scenario #1 1 ⁄ 1 Scenario #2 4 ⁄ 4 Scenario #3 4 ⁄ 8 Scenario #…" at bounding box center [345, 362] width 119 height 143
click at [349, 373] on div "Scenario #3 4 ⁄ 8" at bounding box center [345, 373] width 119 height 22
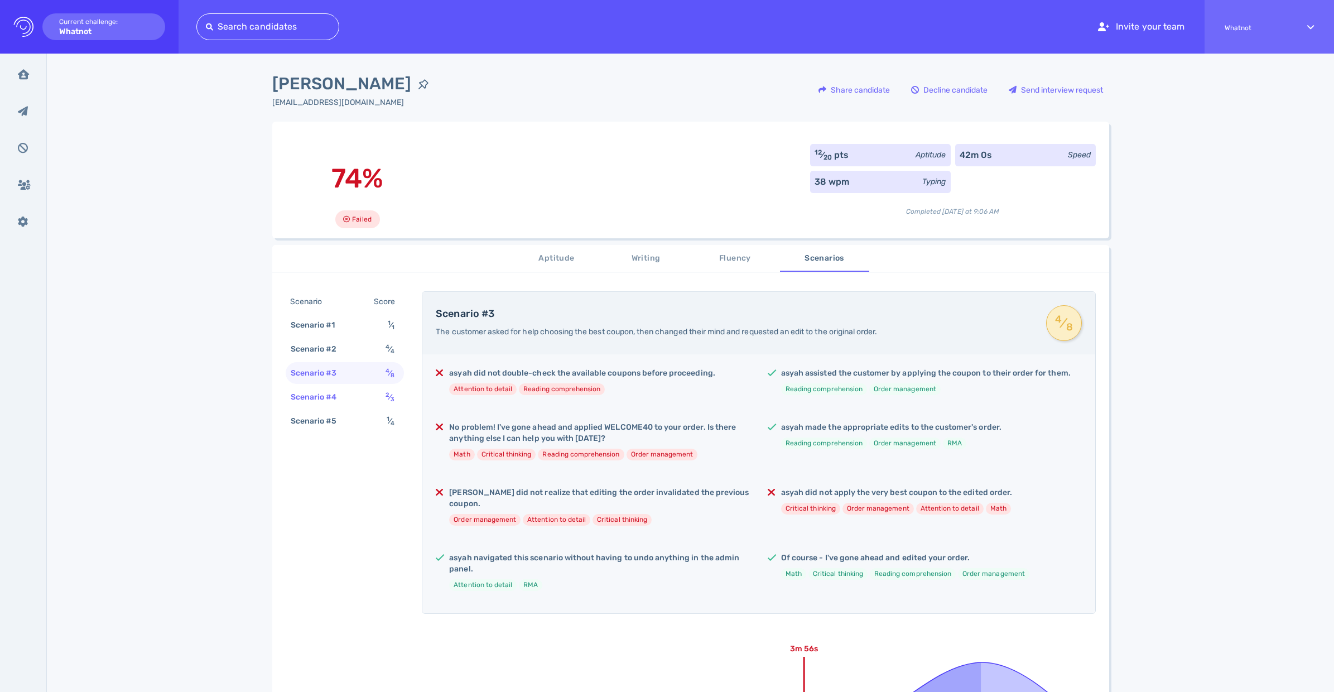
click at [347, 390] on div "Scenario #4 2 ⁄ 3" at bounding box center [345, 397] width 119 height 22
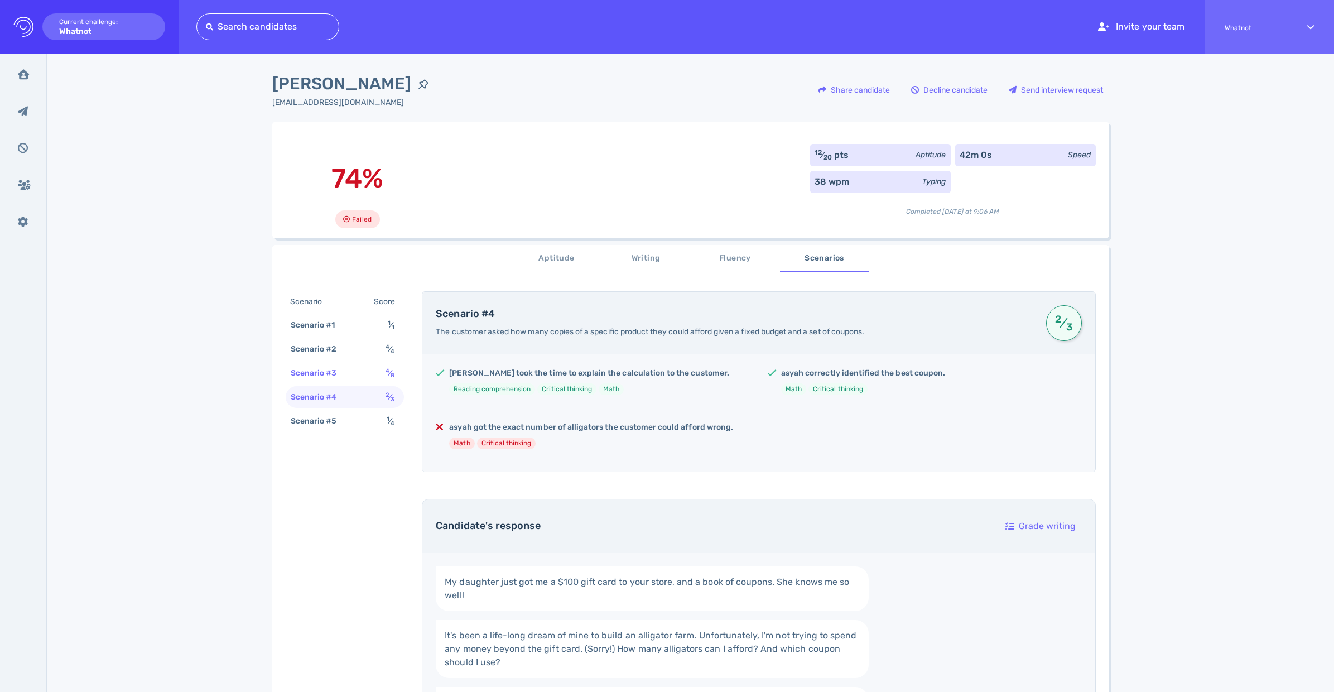
click at [340, 375] on div "Scenario #3" at bounding box center [320, 373] width 62 height 16
